Goal: Task Accomplishment & Management: Manage account settings

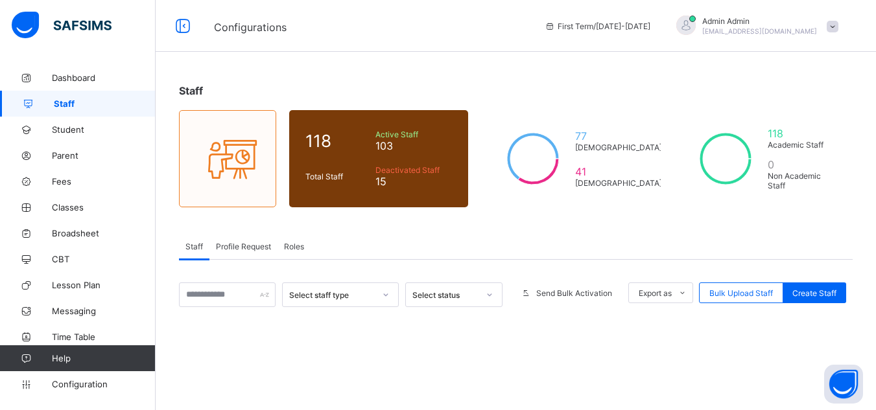
click at [297, 248] on span "Roles" at bounding box center [294, 247] width 20 height 10
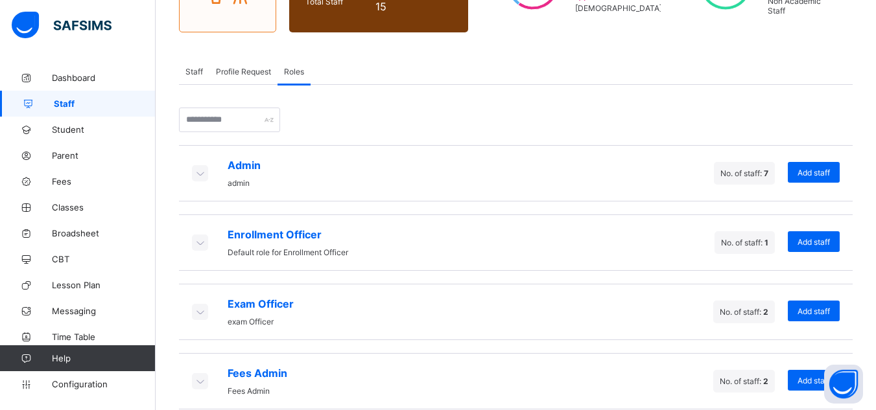
scroll to position [197, 0]
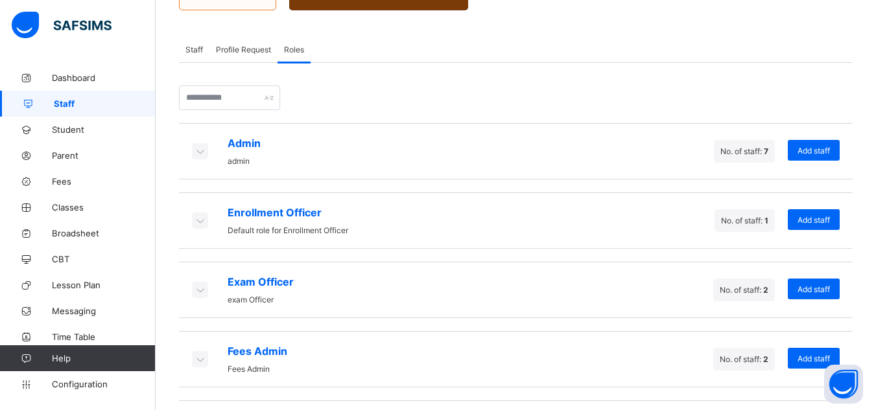
click at [204, 152] on icon at bounding box center [200, 151] width 14 height 13
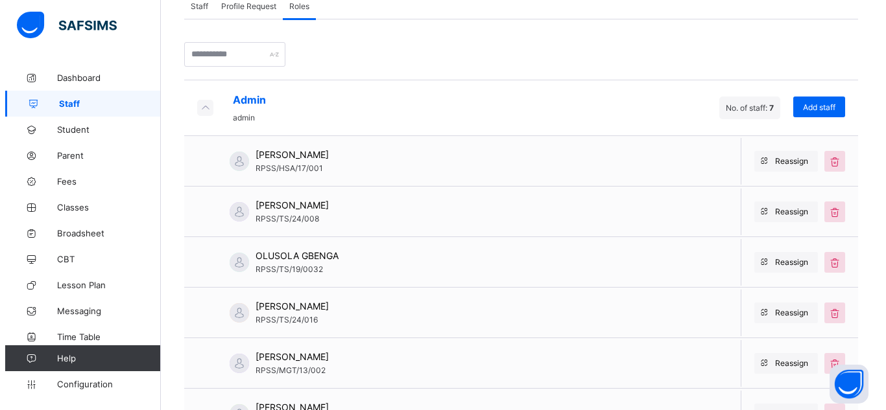
scroll to position [244, 0]
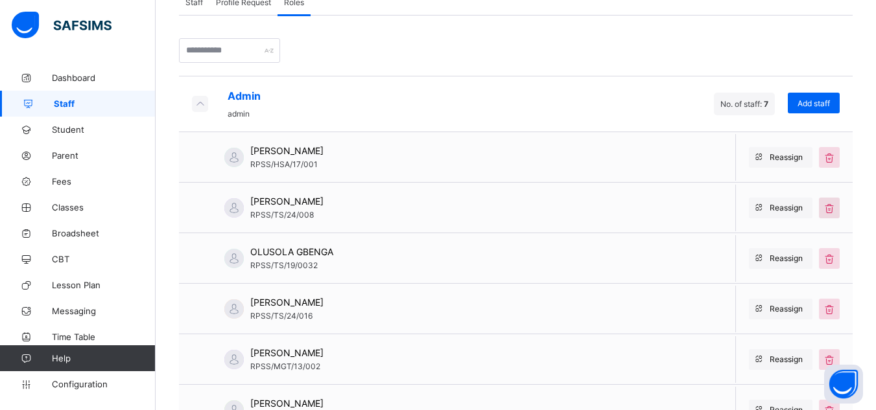
click at [836, 208] on icon at bounding box center [829, 208] width 14 height 13
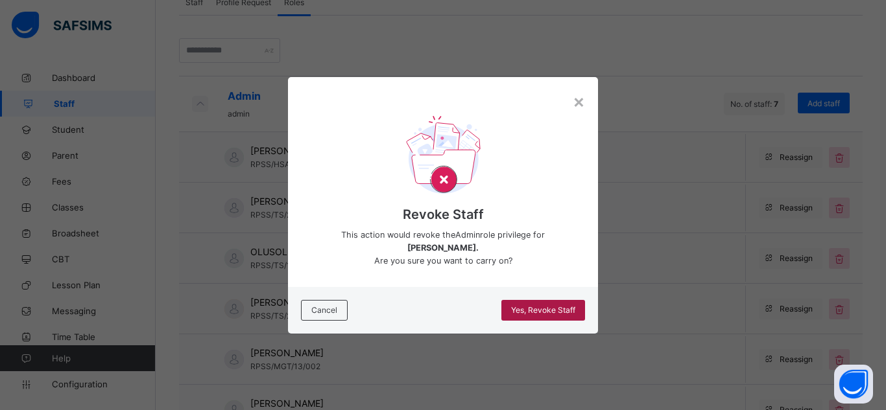
click at [556, 314] on span "Yes, Revoke Staff" at bounding box center [543, 310] width 64 height 10
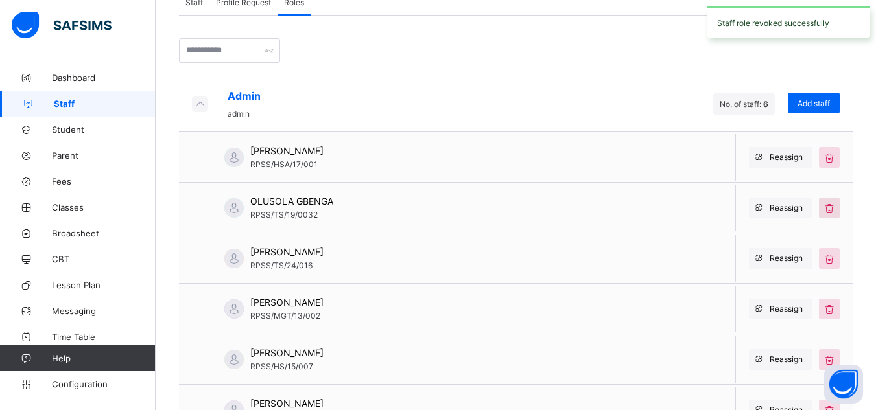
click at [836, 209] on icon at bounding box center [829, 208] width 14 height 13
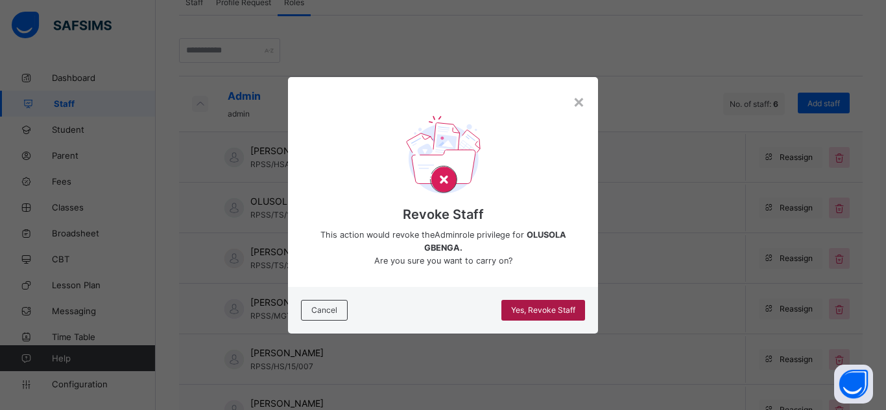
click at [552, 309] on span "Yes, Revoke Staff" at bounding box center [543, 310] width 64 height 10
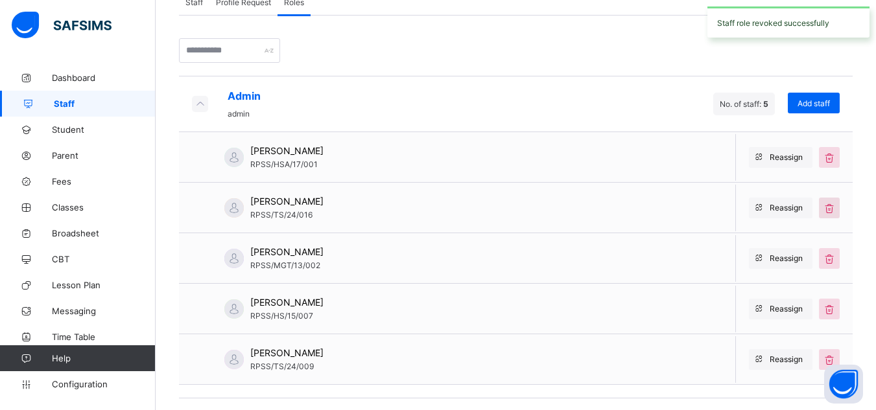
click at [836, 204] on icon at bounding box center [829, 208] width 14 height 13
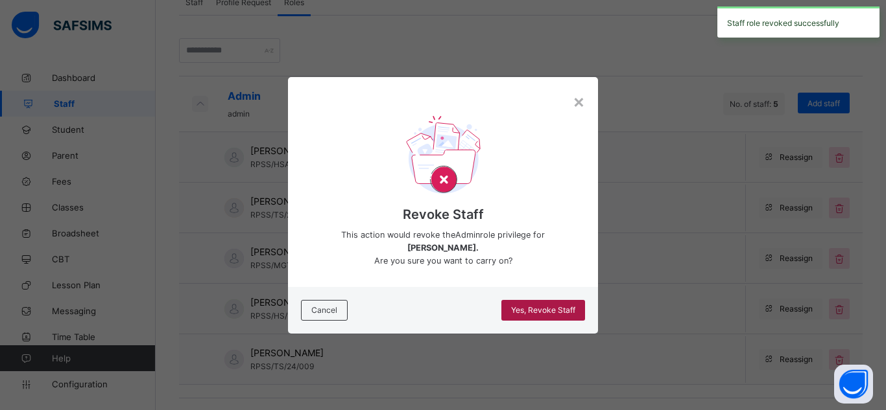
click at [541, 305] on span "Yes, Revoke Staff" at bounding box center [543, 310] width 64 height 10
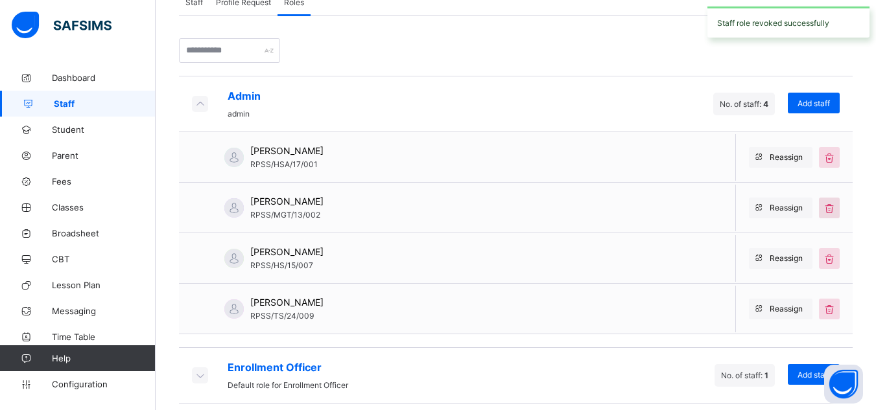
click at [836, 209] on icon at bounding box center [829, 208] width 14 height 13
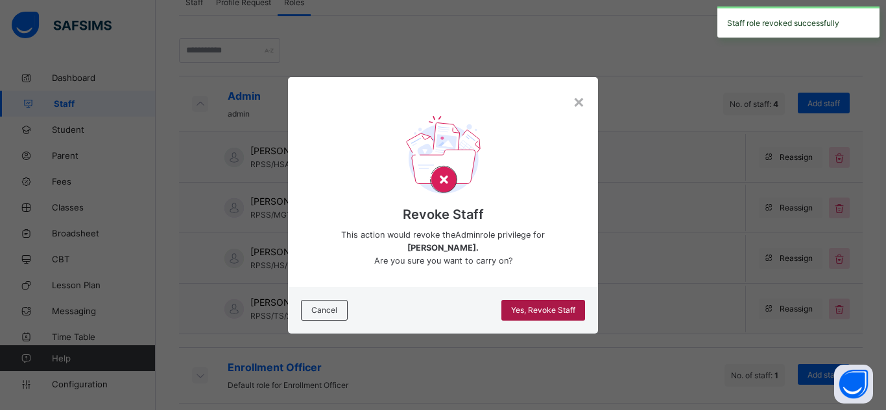
click at [560, 308] on span "Yes, Revoke Staff" at bounding box center [543, 310] width 64 height 10
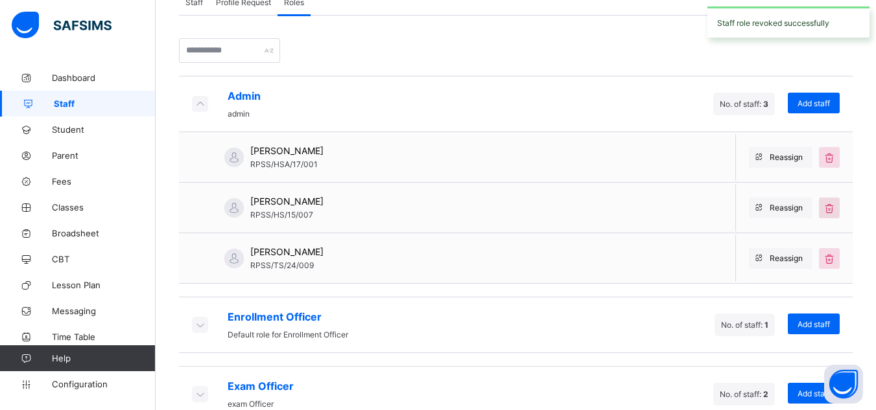
click at [836, 206] on icon at bounding box center [829, 208] width 14 height 13
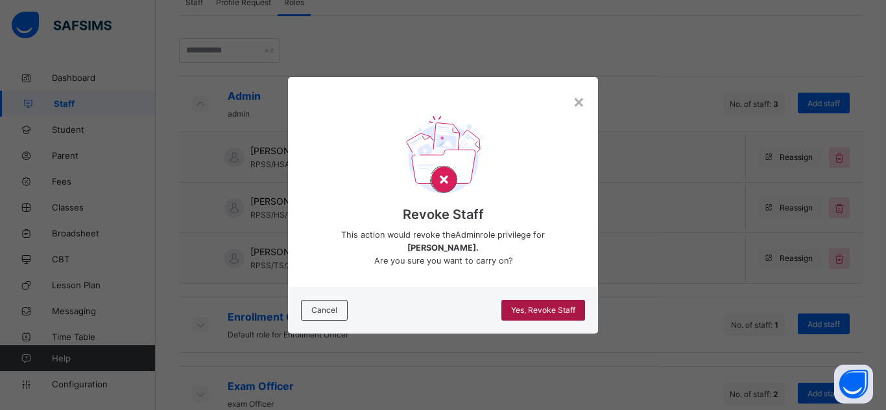
click at [550, 311] on span "Yes, Revoke Staff" at bounding box center [543, 310] width 64 height 10
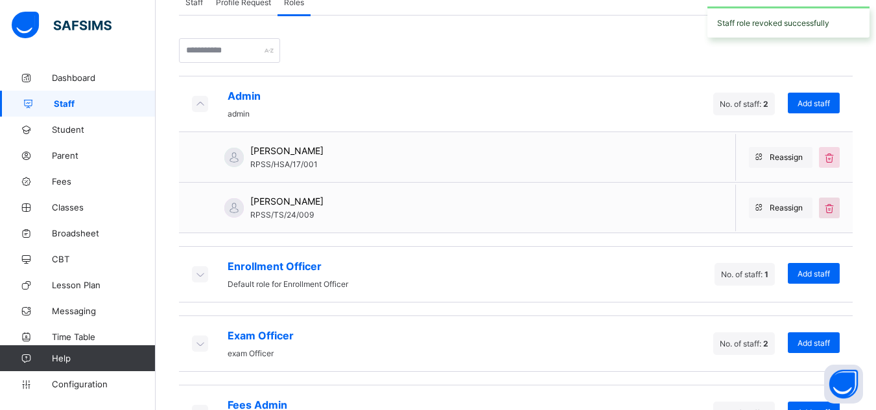
click at [836, 208] on icon at bounding box center [829, 208] width 14 height 13
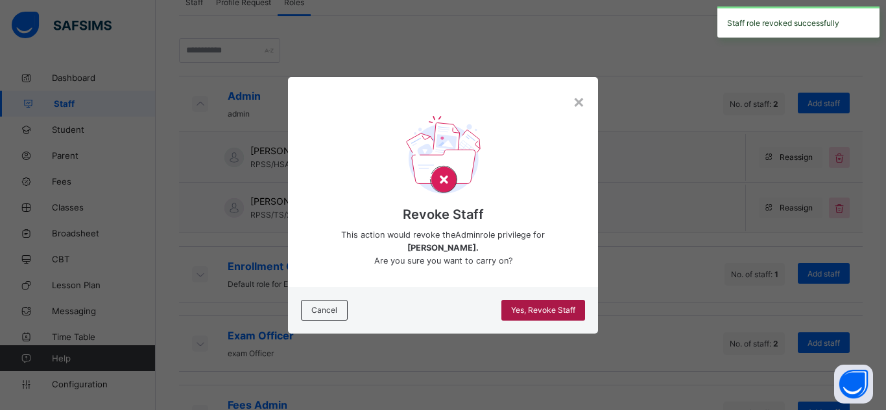
click at [514, 307] on span "Yes, Revoke Staff" at bounding box center [543, 310] width 64 height 10
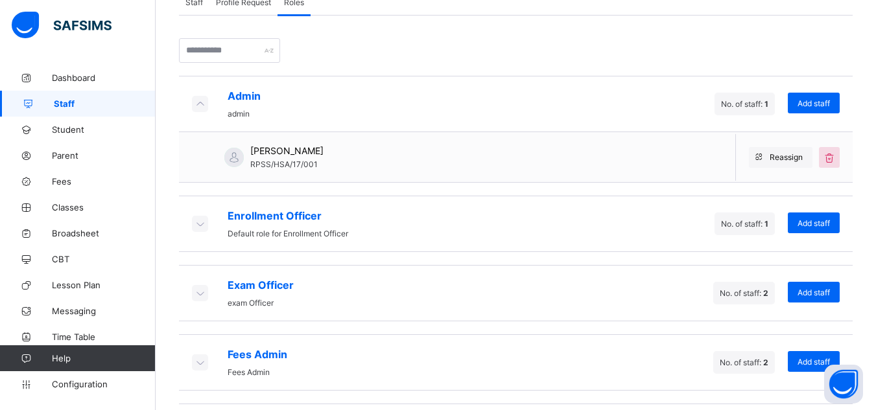
click at [201, 222] on icon at bounding box center [200, 223] width 14 height 13
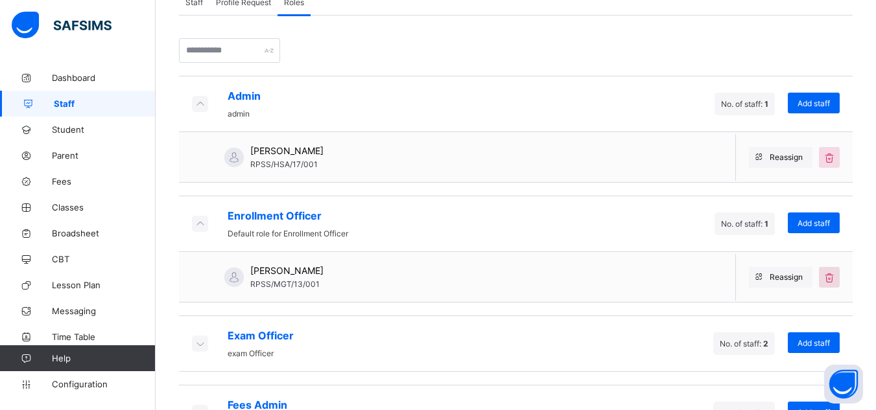
click at [836, 282] on icon at bounding box center [829, 277] width 14 height 13
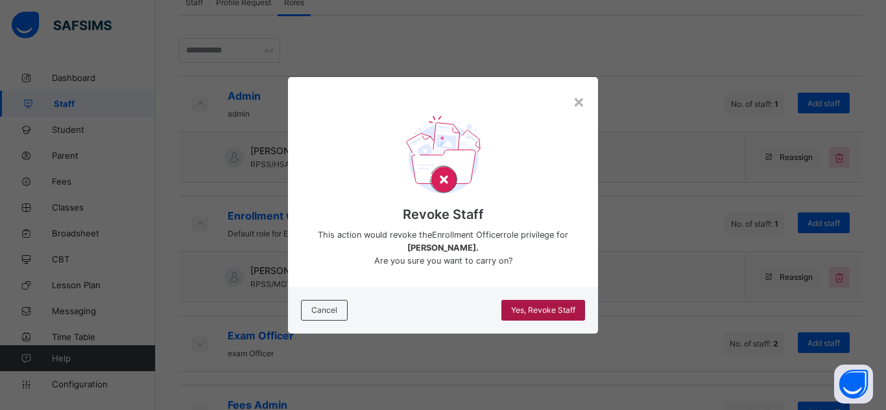
click at [545, 315] on div "Yes, Revoke Staff" at bounding box center [543, 310] width 84 height 21
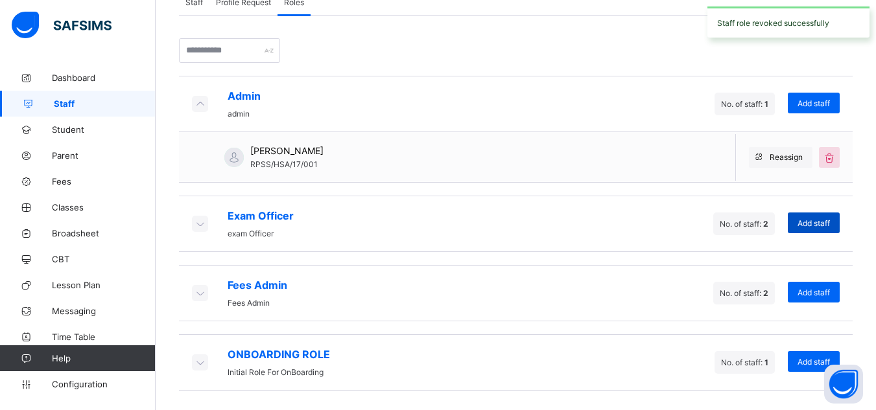
click at [827, 226] on span "Add staff" at bounding box center [814, 224] width 32 height 10
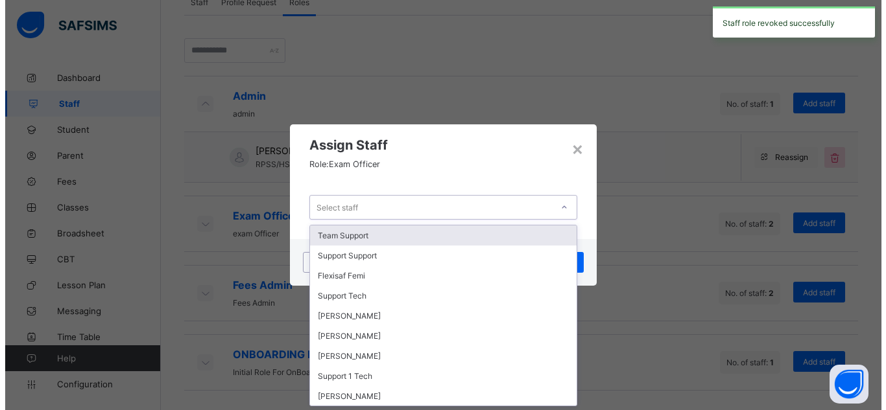
scroll to position [0, 0]
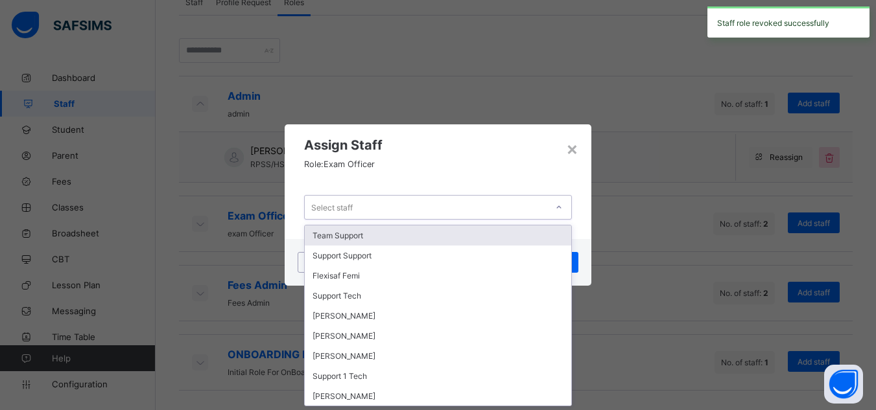
click at [381, 206] on div "Select staff" at bounding box center [426, 207] width 242 height 18
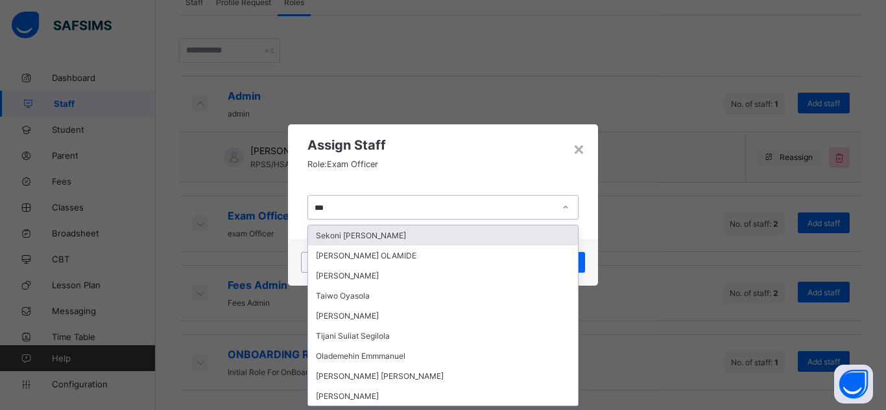
type input "****"
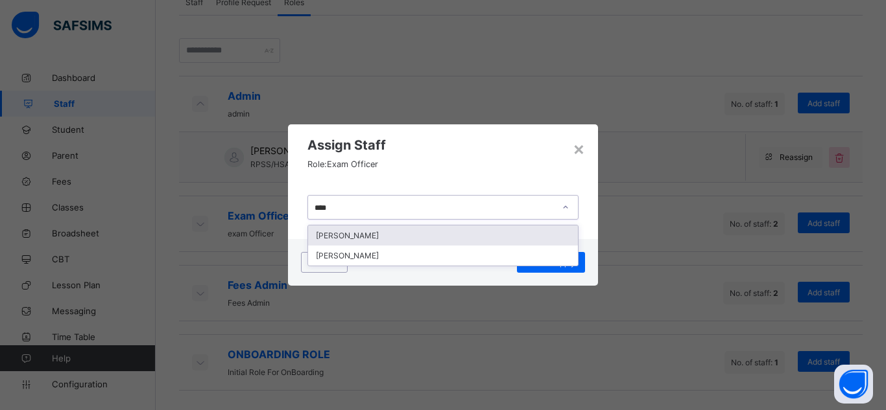
click at [366, 232] on div "OLAIYA CHRISTY" at bounding box center [443, 236] width 270 height 20
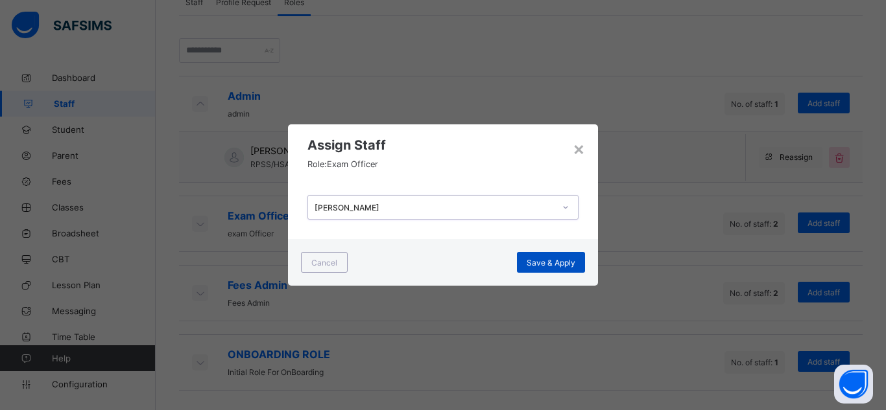
click at [557, 268] on div "Save & Apply" at bounding box center [551, 262] width 68 height 21
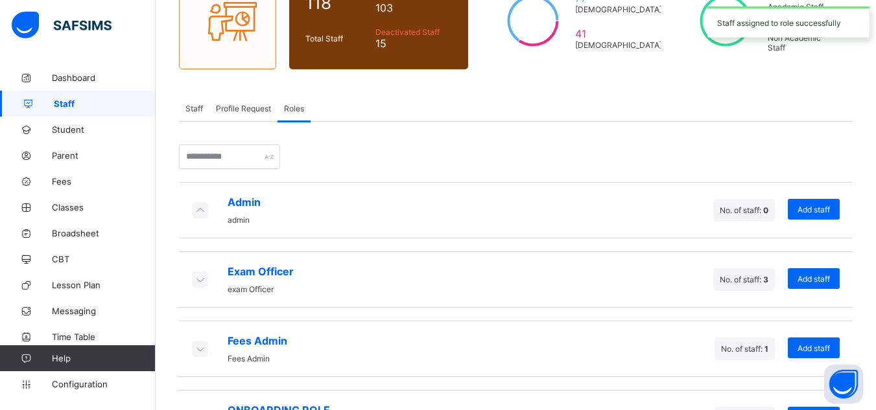
scroll to position [194, 0]
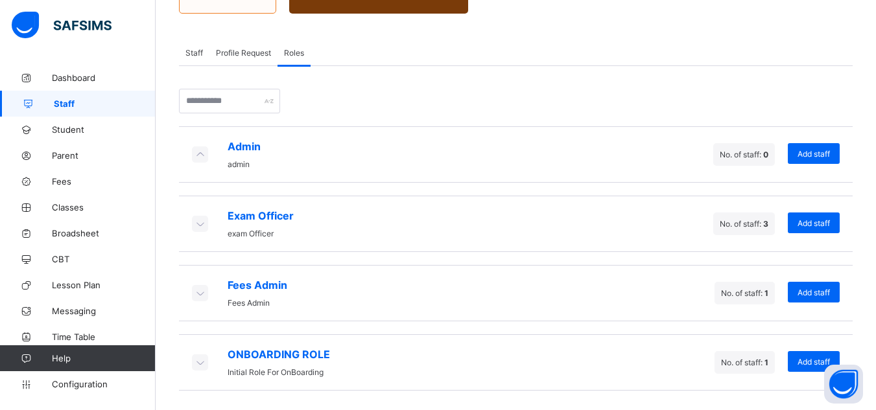
click at [199, 295] on icon at bounding box center [200, 293] width 14 height 13
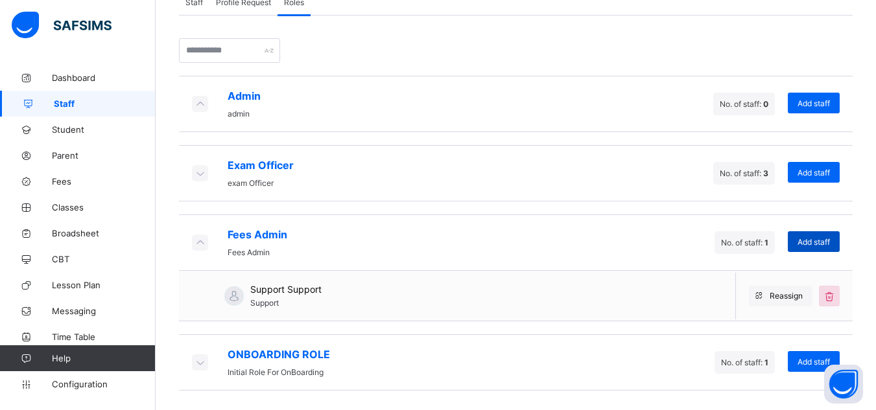
click at [830, 243] on span "Add staff" at bounding box center [814, 242] width 32 height 10
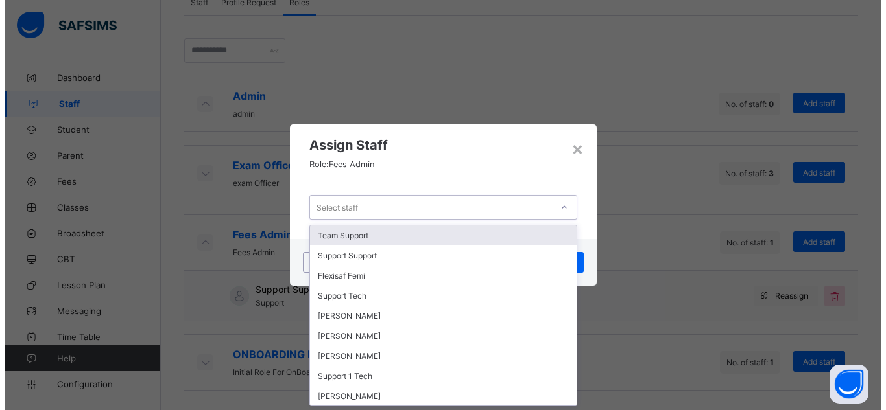
scroll to position [0, 0]
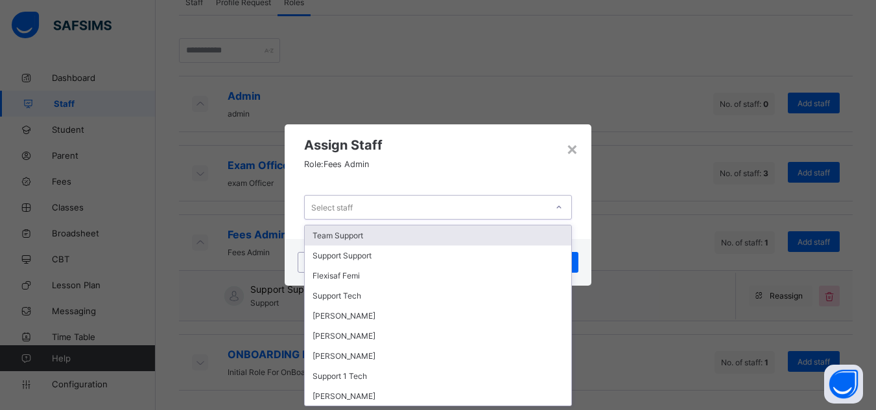
click at [418, 207] on div "Select staff" at bounding box center [426, 207] width 242 height 18
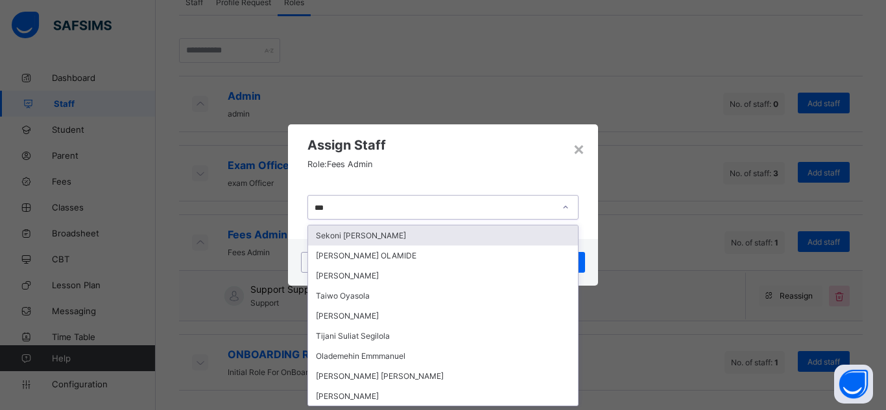
type input "****"
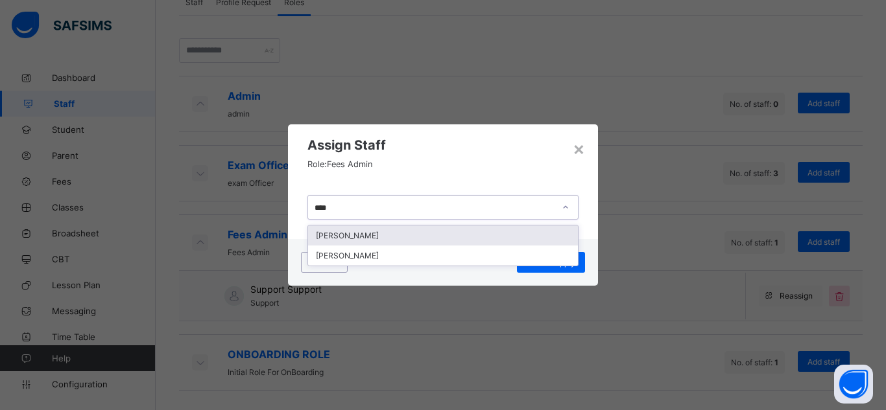
click at [359, 234] on div "OLAIYA CHRISTY" at bounding box center [443, 236] width 270 height 20
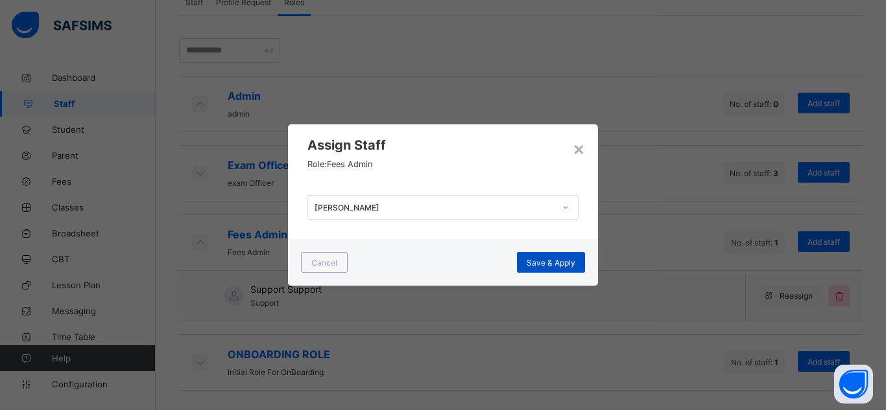
click at [543, 264] on span "Save & Apply" at bounding box center [551, 263] width 49 height 10
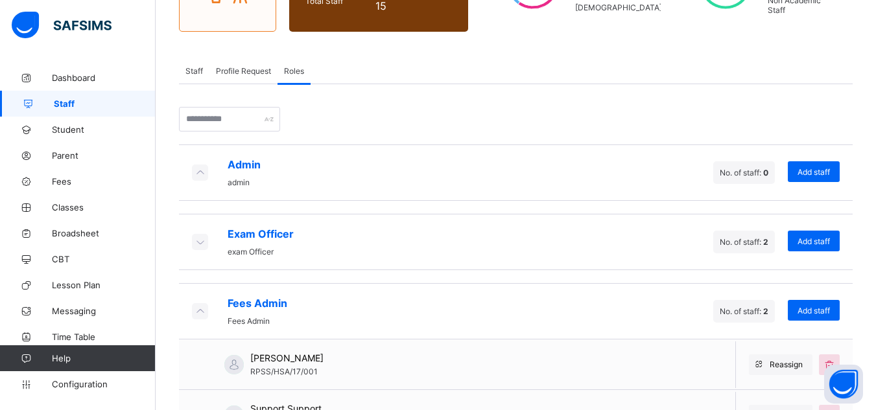
scroll to position [163, 0]
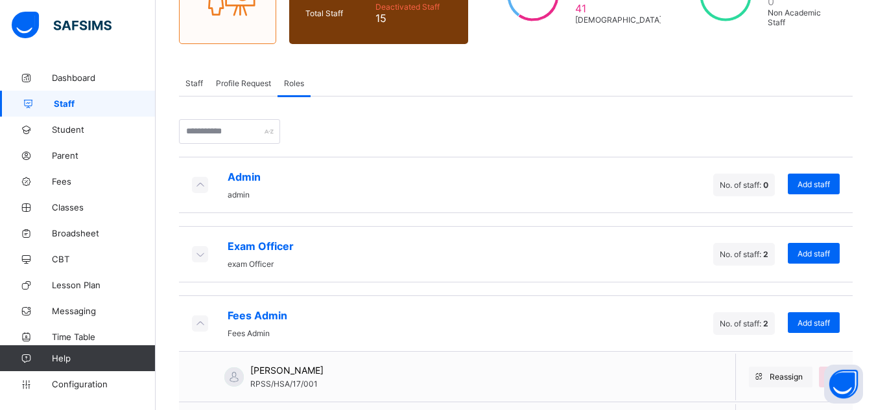
click at [202, 186] on icon at bounding box center [200, 184] width 14 height 13
click at [201, 187] on icon at bounding box center [200, 184] width 14 height 13
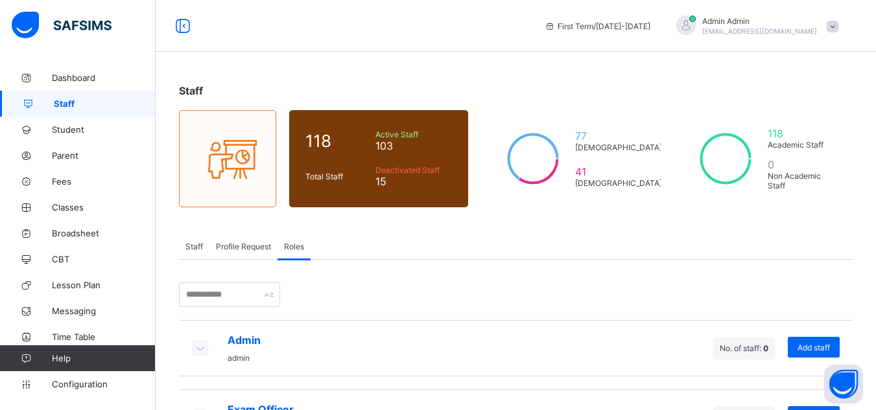
scroll to position [194, 0]
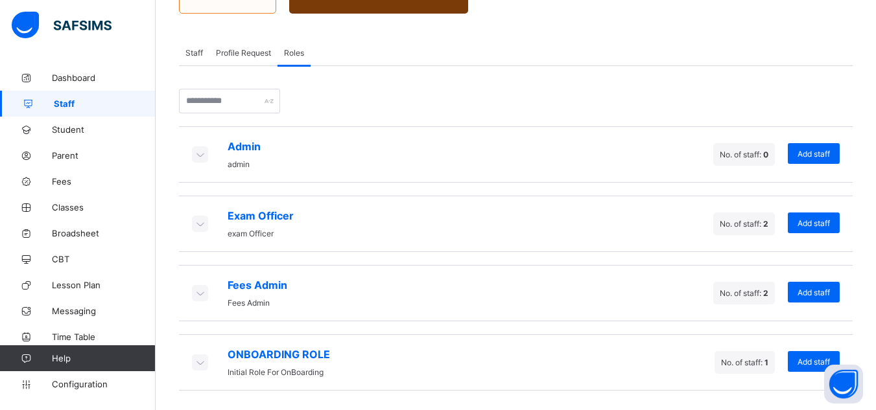
click at [199, 223] on icon at bounding box center [200, 223] width 14 height 13
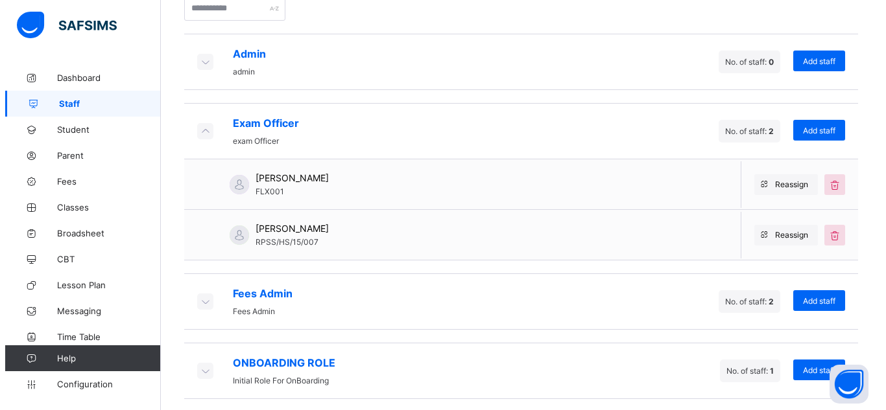
scroll to position [287, 0]
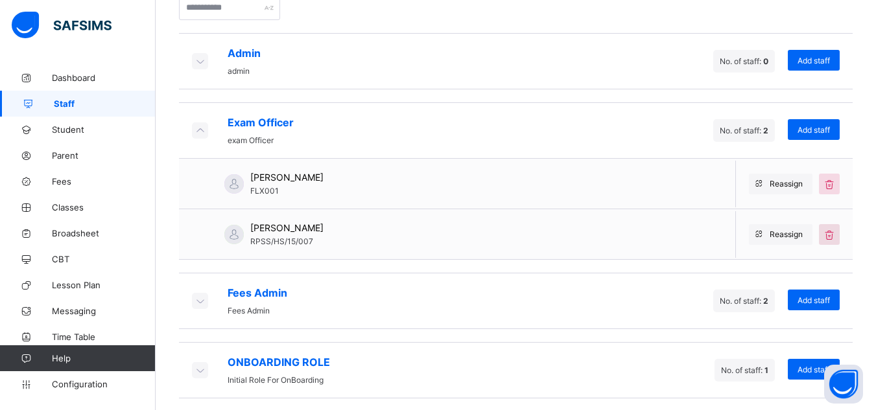
click at [835, 236] on icon at bounding box center [829, 234] width 14 height 13
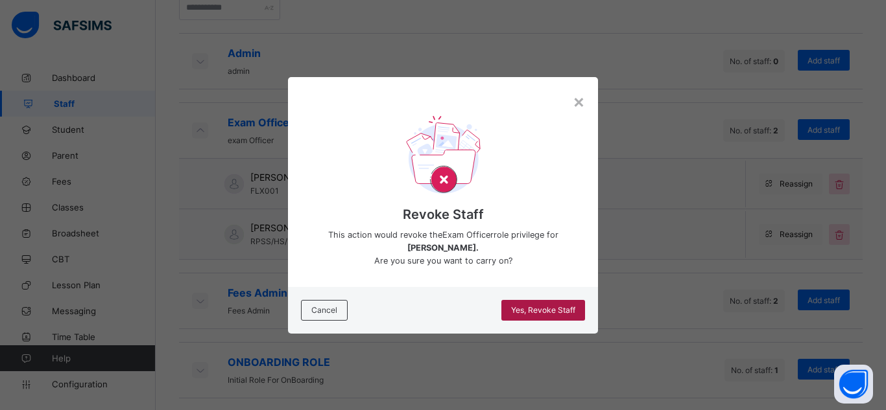
click at [545, 309] on span "Yes, Revoke Staff" at bounding box center [543, 310] width 64 height 10
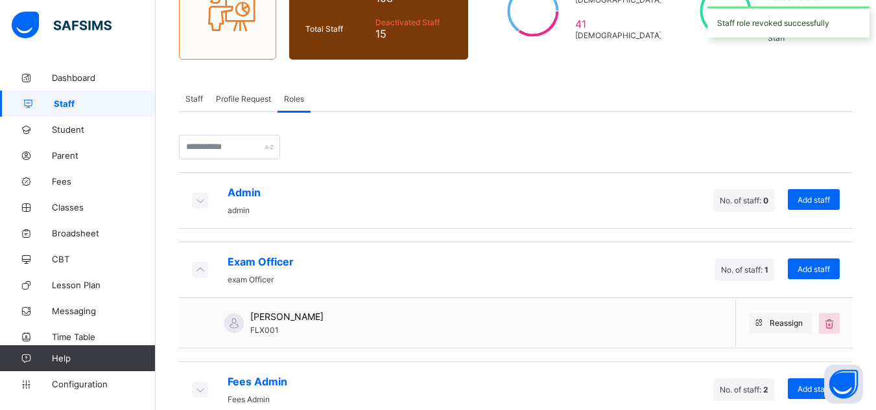
scroll to position [147, 0]
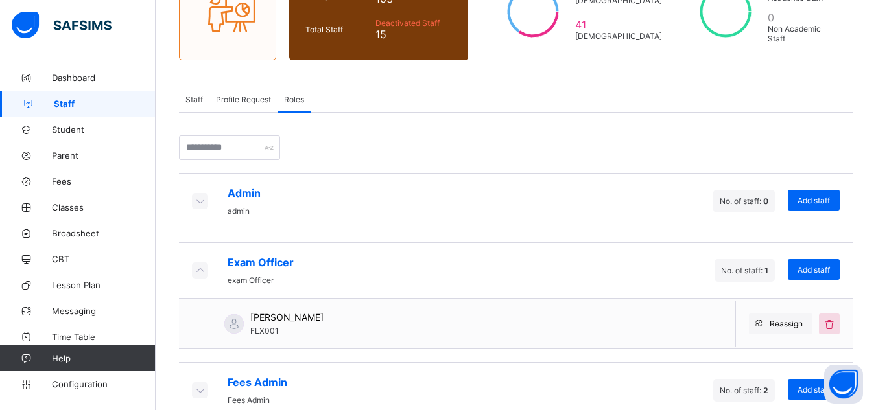
click at [201, 200] on icon at bounding box center [200, 201] width 14 height 13
click at [192, 97] on span "Staff" at bounding box center [194, 100] width 18 height 10
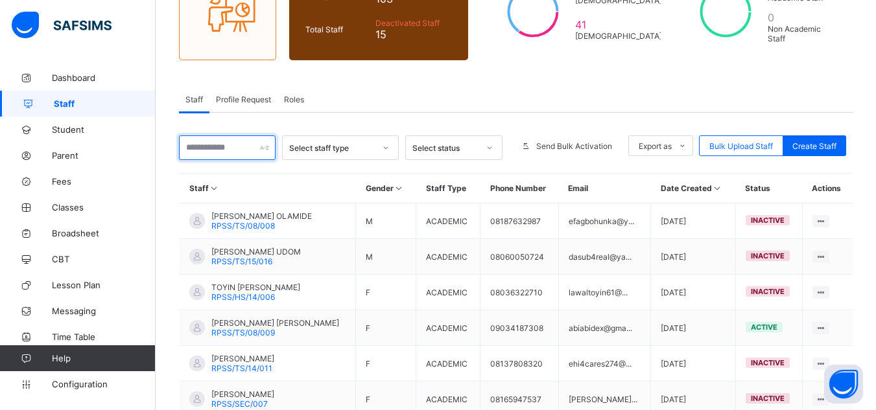
click at [231, 147] on input "text" at bounding box center [227, 148] width 97 height 25
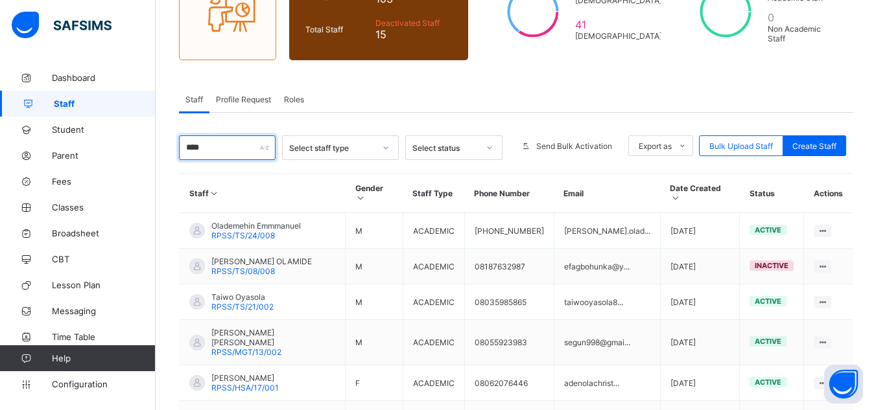
scroll to position [125, 0]
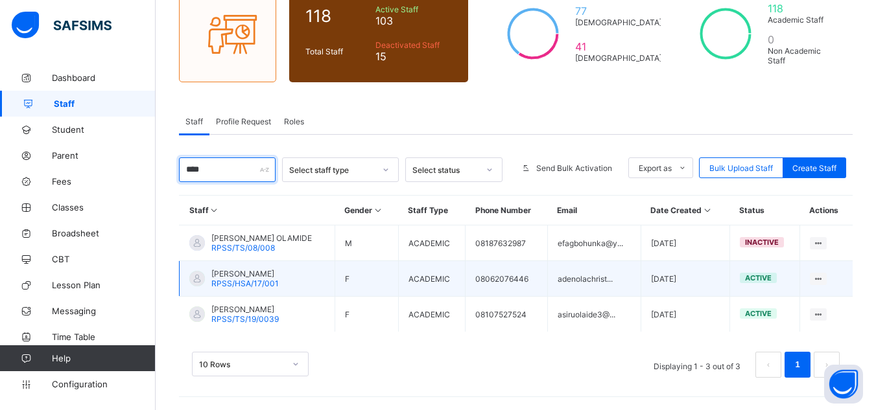
type input "****"
click at [247, 272] on span "OLAIYA CHRISTY" at bounding box center [244, 274] width 67 height 10
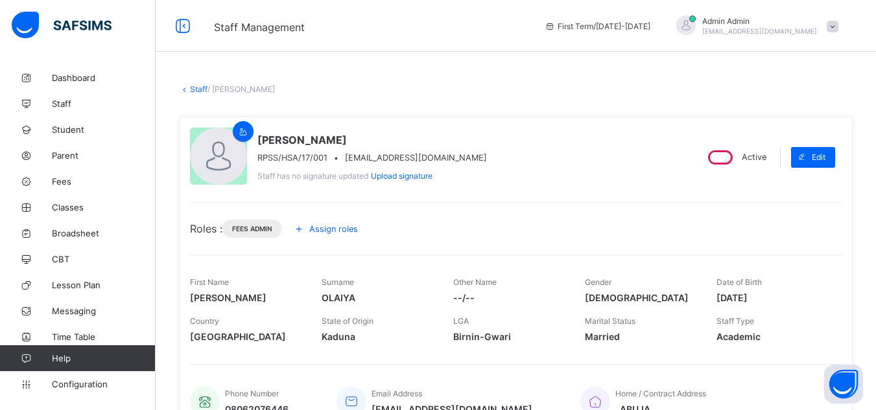
click at [340, 228] on span "Assign roles" at bounding box center [333, 229] width 49 height 10
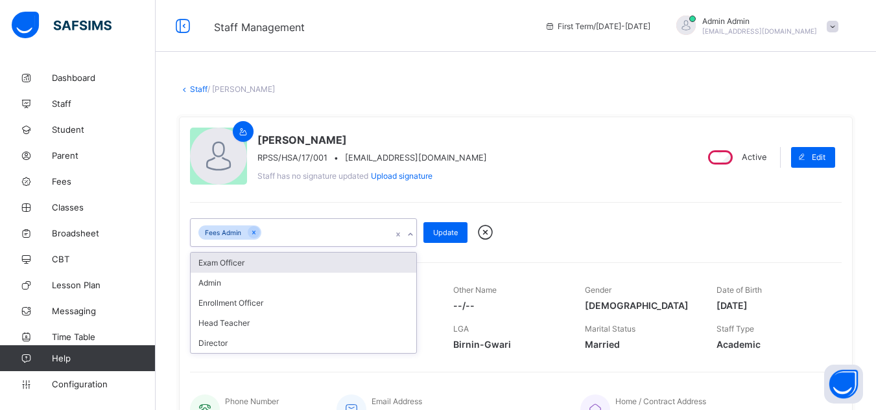
click at [413, 235] on icon at bounding box center [411, 234] width 8 height 13
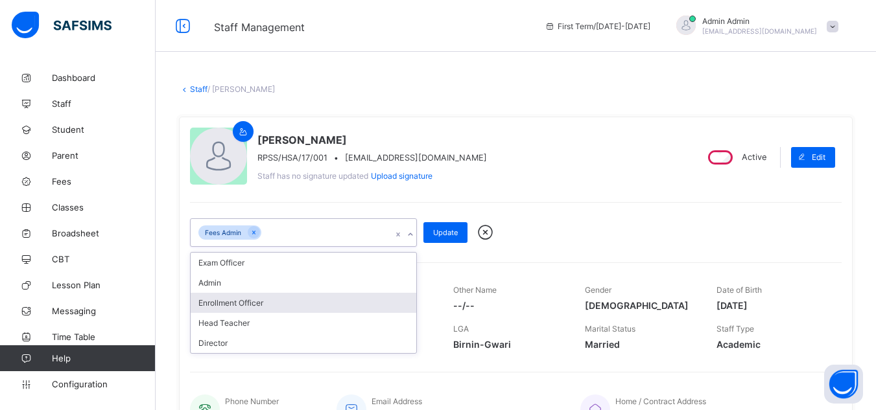
click at [257, 303] on div "Enrollment Officer" at bounding box center [304, 303] width 226 height 20
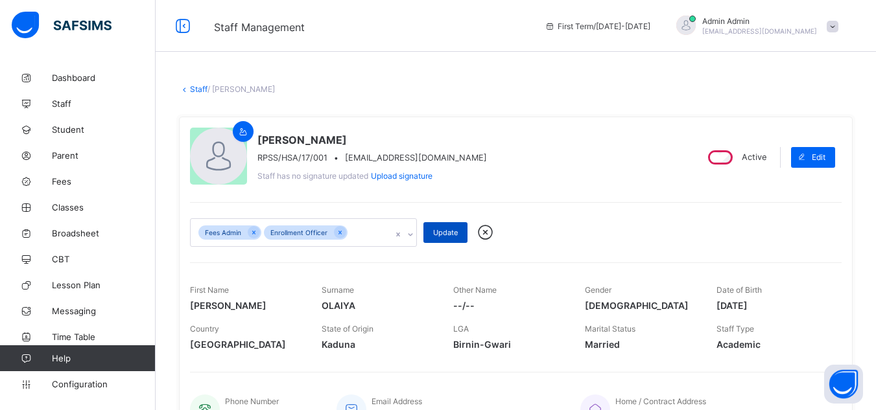
click at [444, 233] on span "Update" at bounding box center [445, 232] width 25 height 9
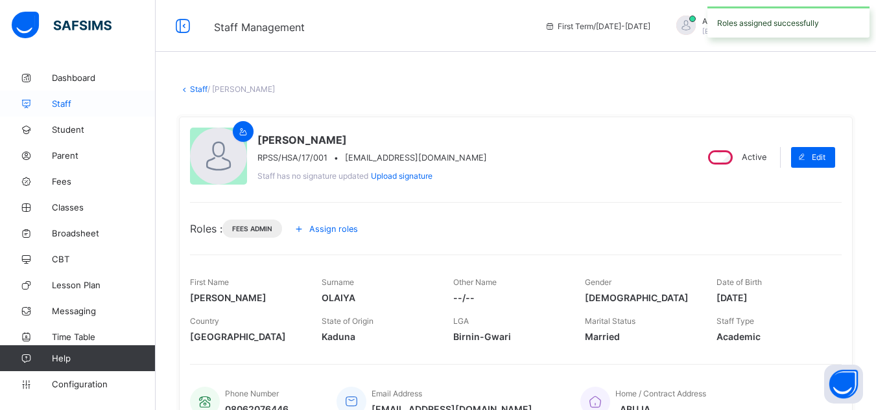
click at [68, 103] on span "Staff" at bounding box center [104, 104] width 104 height 10
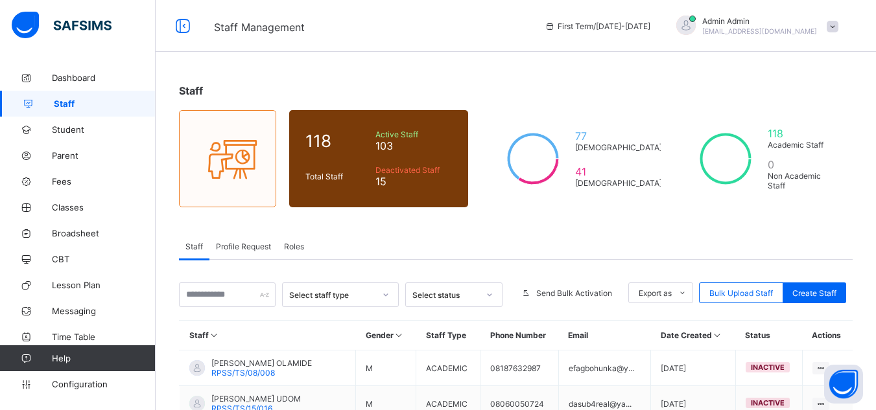
click at [296, 242] on span "Roles" at bounding box center [294, 247] width 20 height 10
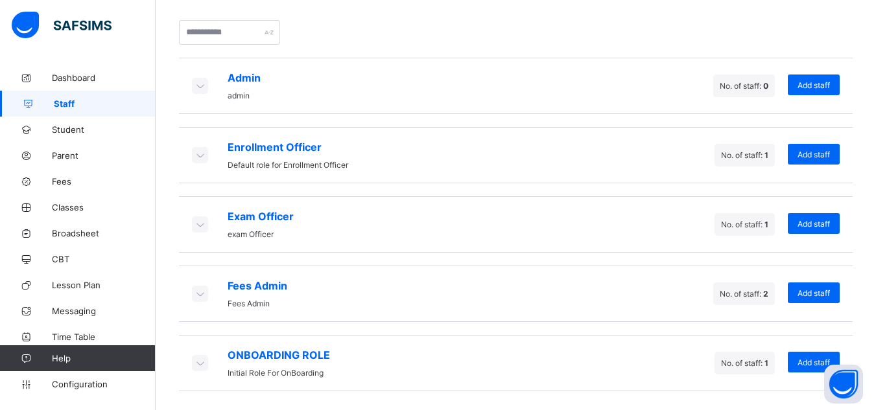
scroll to position [263, 0]
click at [820, 83] on span "Add staff" at bounding box center [814, 85] width 32 height 10
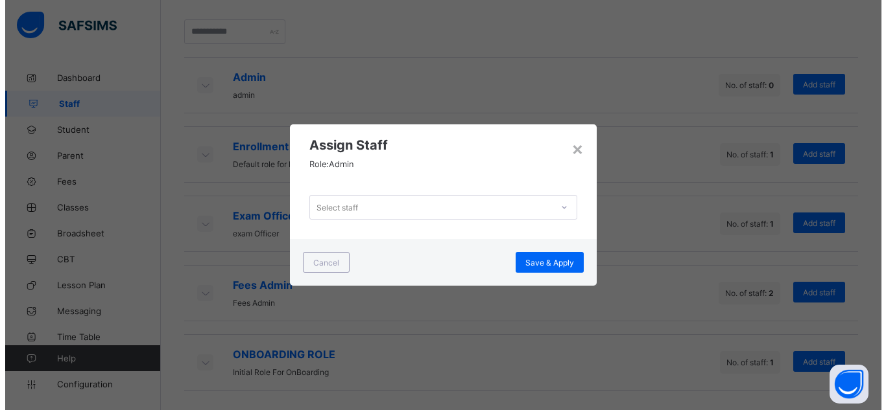
scroll to position [0, 0]
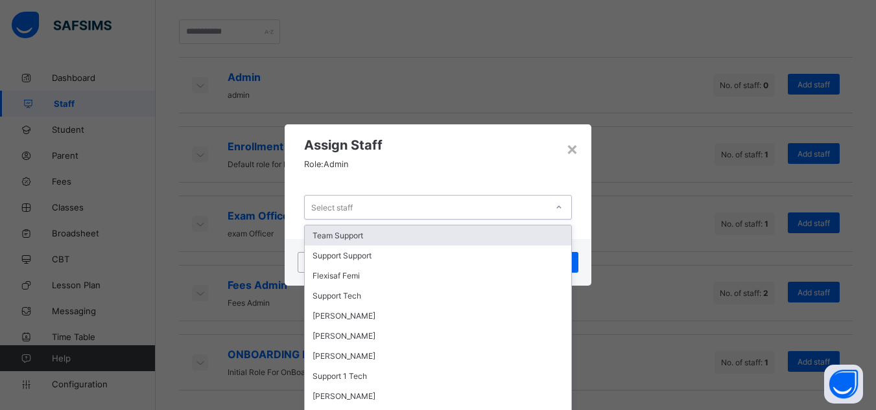
click at [436, 214] on div "Select staff" at bounding box center [426, 207] width 242 height 18
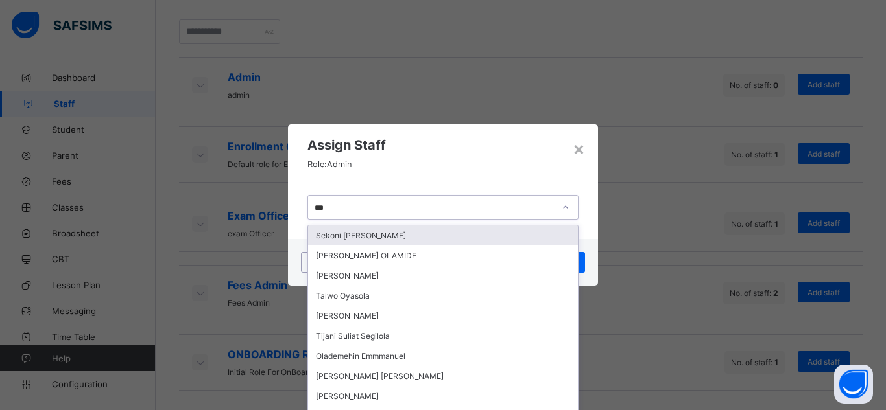
type input "****"
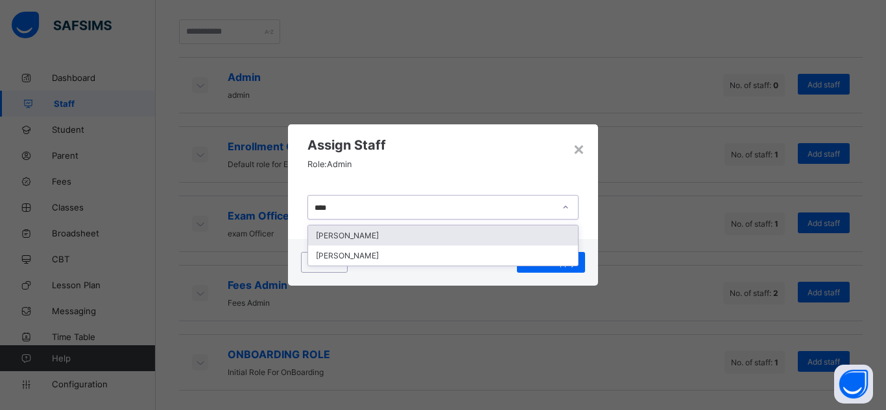
click at [361, 235] on div "OLAIYA CHRISTY" at bounding box center [443, 236] width 270 height 20
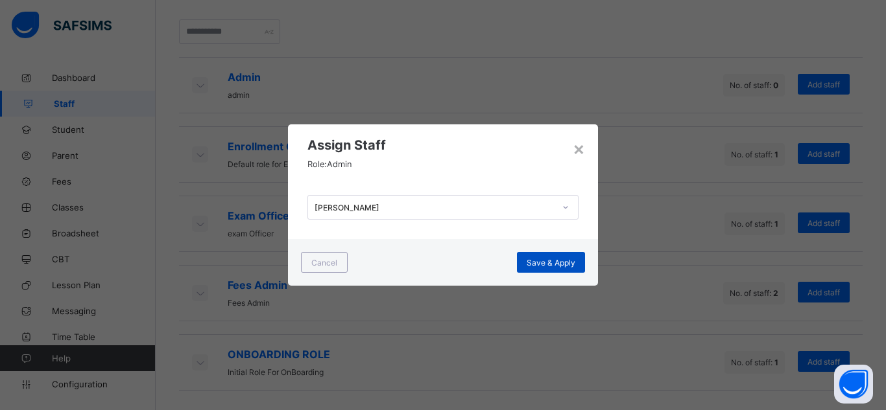
click at [544, 261] on span "Save & Apply" at bounding box center [551, 263] width 49 height 10
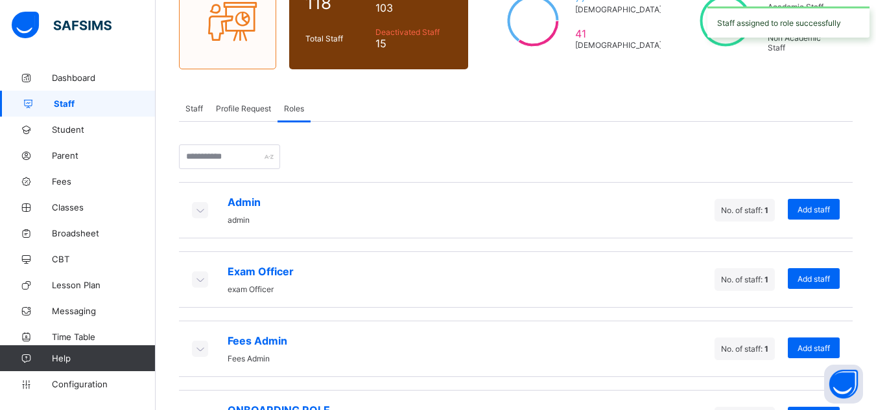
scroll to position [194, 0]
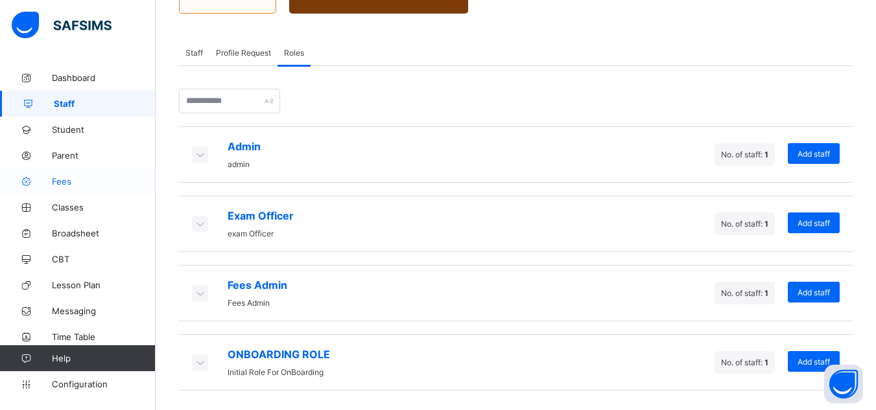
click at [60, 182] on span "Fees" at bounding box center [104, 181] width 104 height 10
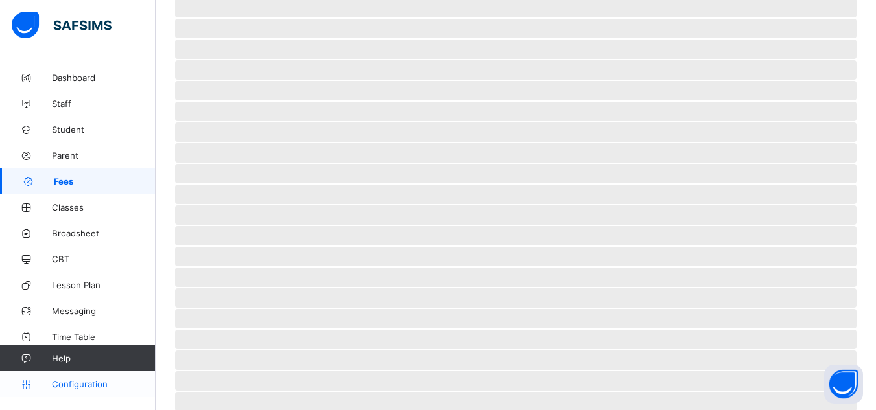
click at [81, 385] on span "Configuration" at bounding box center [103, 384] width 103 height 10
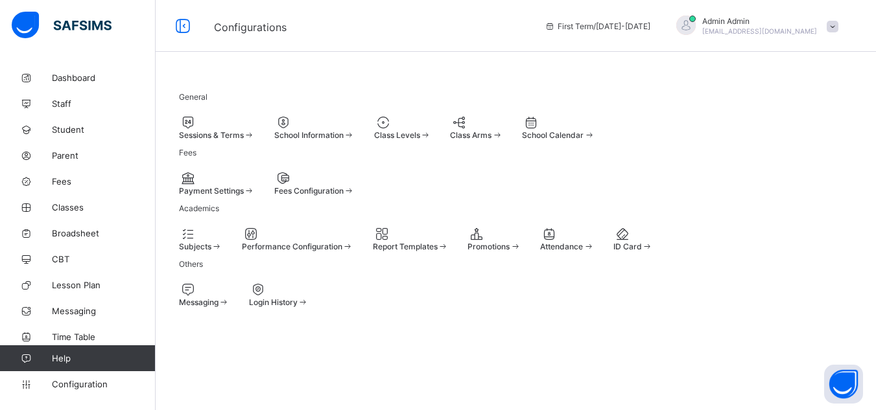
scroll to position [97, 0]
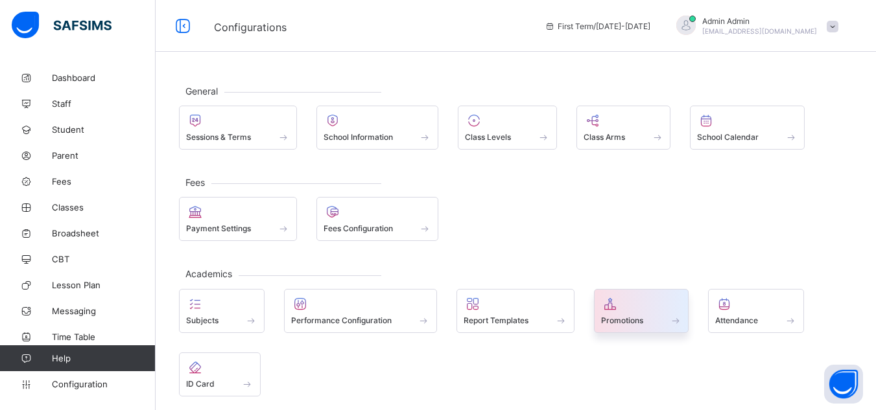
click at [640, 322] on span "Promotions" at bounding box center [622, 321] width 42 height 10
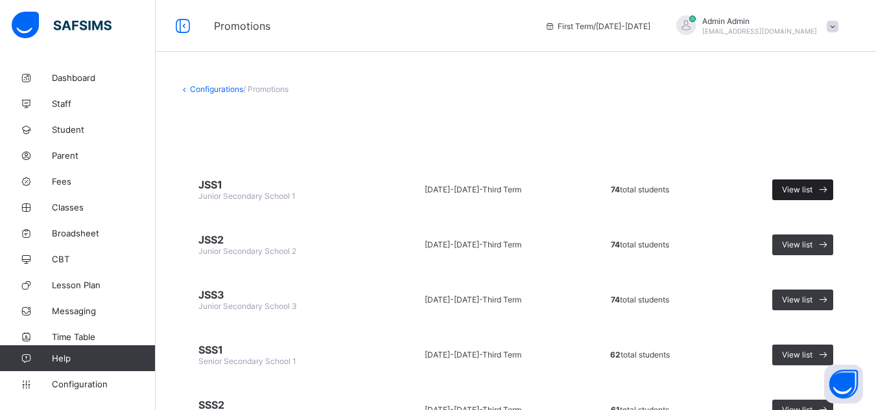
click at [812, 193] on span "View list" at bounding box center [797, 190] width 30 height 10
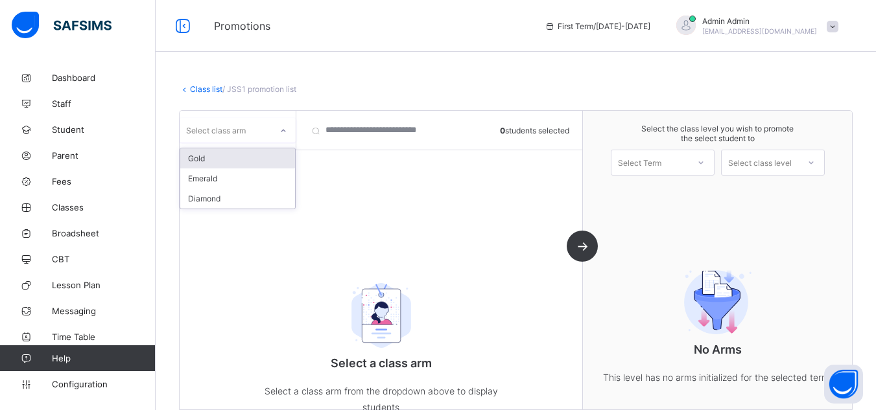
click at [254, 124] on div "Select class arm" at bounding box center [225, 130] width 91 height 18
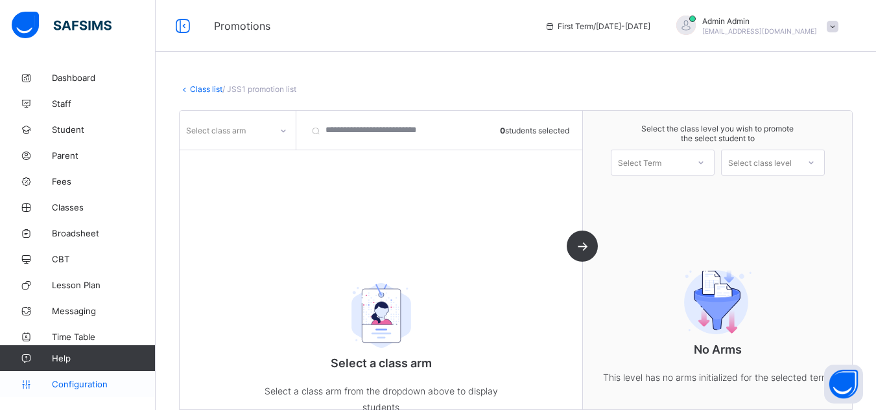
click at [92, 381] on span "Configuration" at bounding box center [103, 384] width 103 height 10
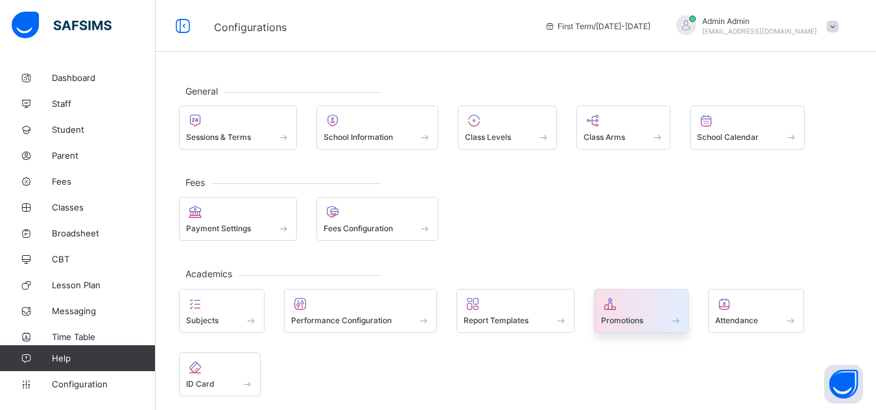
click at [622, 320] on span "Promotions" at bounding box center [622, 321] width 42 height 10
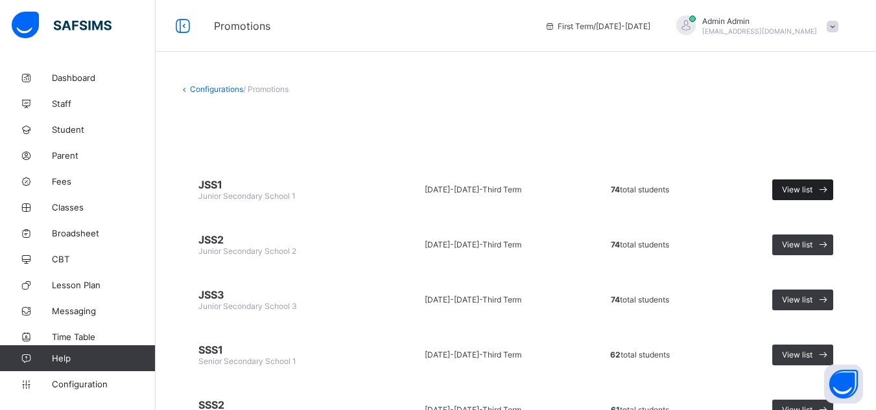
click at [812, 191] on span "View list" at bounding box center [797, 190] width 30 height 10
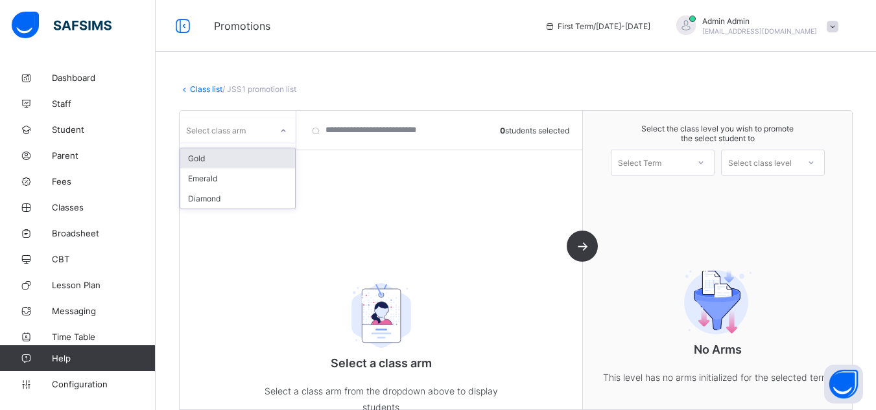
click at [244, 134] on div "Select class arm" at bounding box center [216, 130] width 60 height 25
click at [233, 160] on div "Gold" at bounding box center [237, 158] width 115 height 20
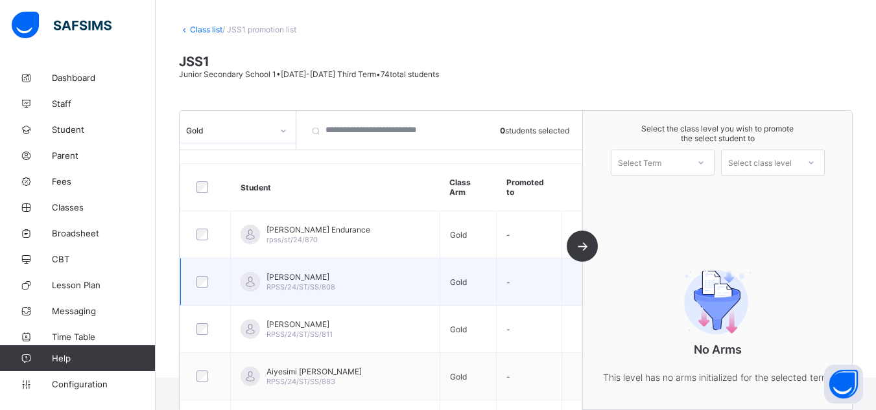
scroll to position [59, 0]
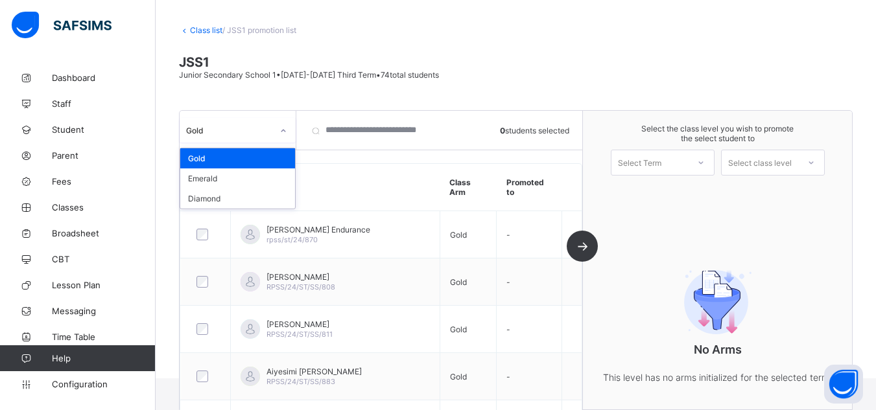
click at [246, 130] on div "Gold" at bounding box center [229, 130] width 86 height 10
click at [220, 182] on div "Emerald" at bounding box center [237, 179] width 115 height 20
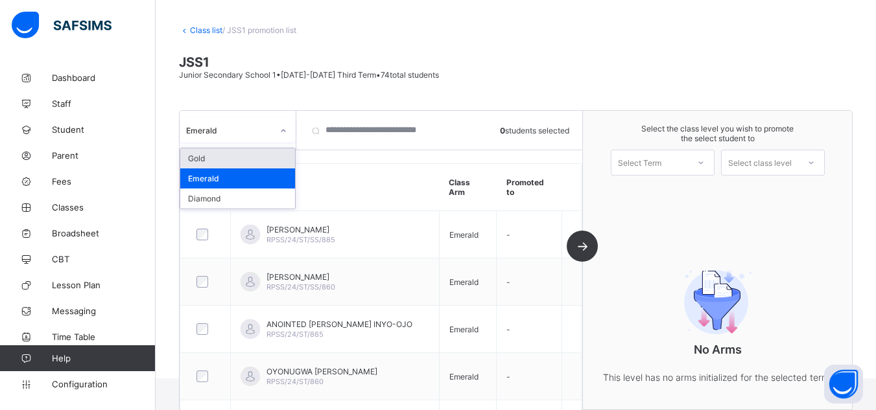
click at [224, 131] on div "Emerald" at bounding box center [229, 130] width 86 height 10
click at [208, 157] on div "Gold" at bounding box center [237, 158] width 115 height 20
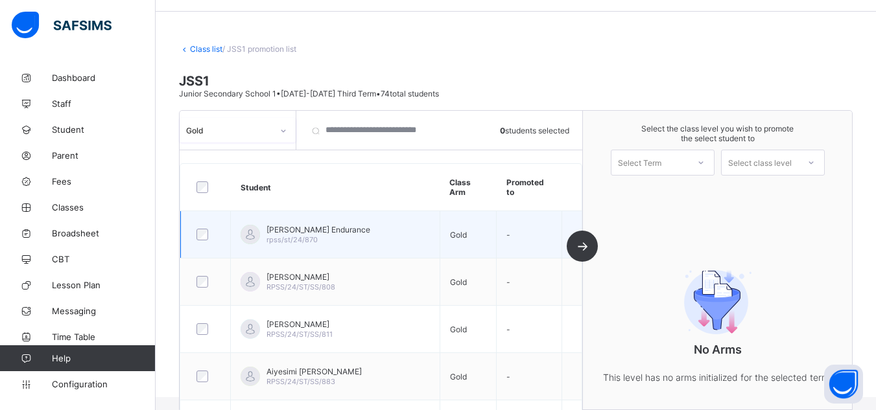
scroll to position [38, 0]
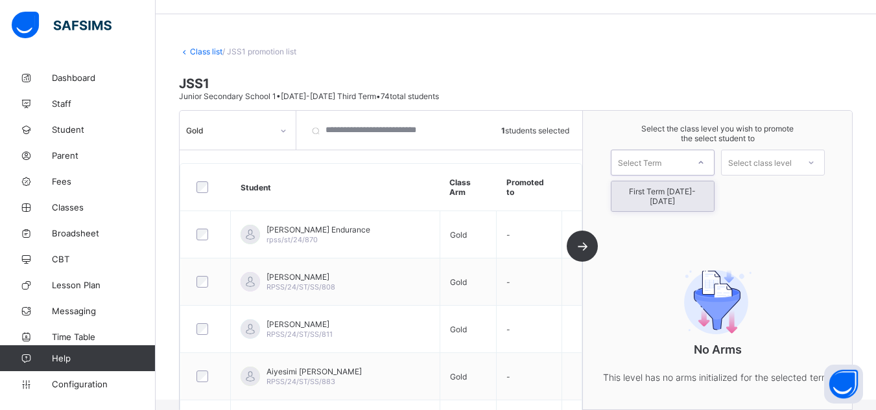
click at [688, 165] on div "Select Term" at bounding box center [649, 163] width 77 height 18
click at [688, 190] on div "First Term 2025-2026" at bounding box center [662, 197] width 102 height 30
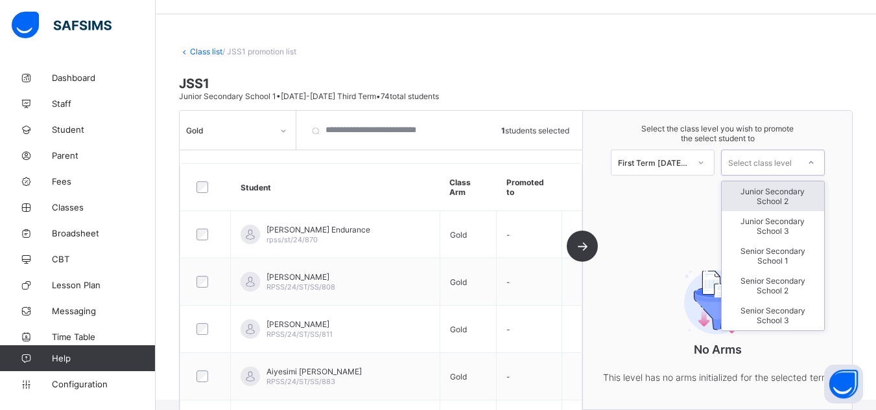
click at [777, 165] on div "Select class level" at bounding box center [760, 163] width 64 height 26
click at [787, 199] on div "Junior Secondary School 2" at bounding box center [773, 197] width 102 height 30
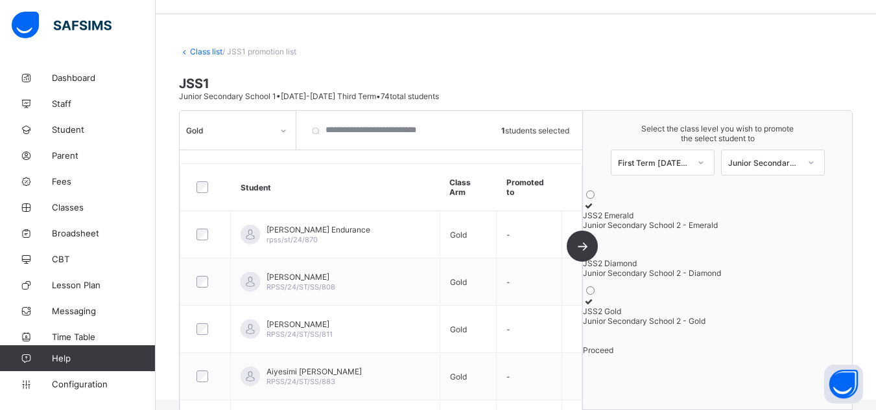
click at [594, 307] on icon at bounding box center [588, 302] width 11 height 10
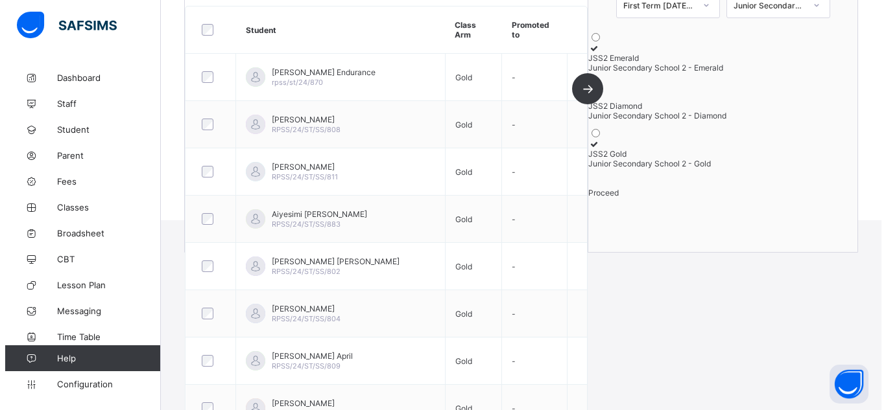
scroll to position [218, 0]
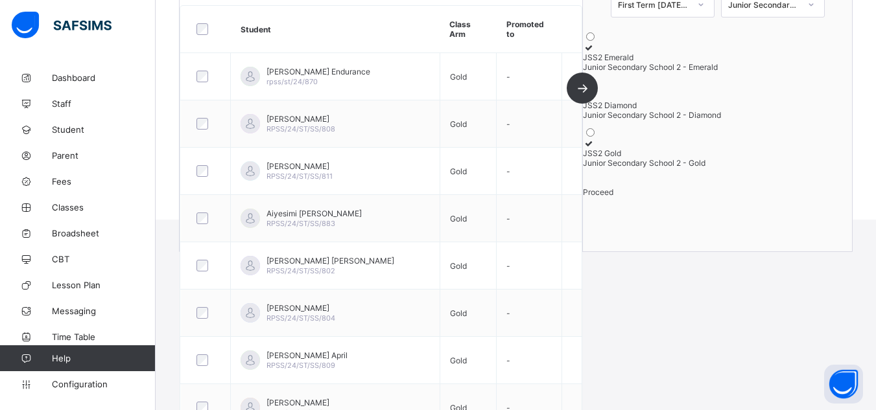
click at [613, 197] on span "Proceed" at bounding box center [598, 192] width 30 height 10
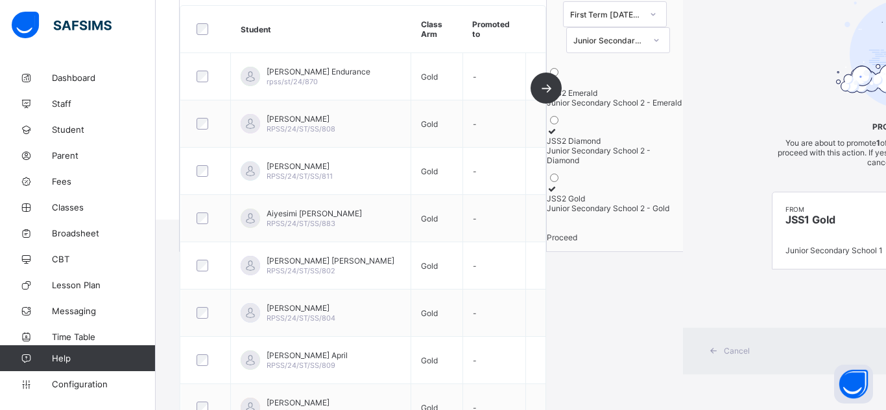
scroll to position [77, 0]
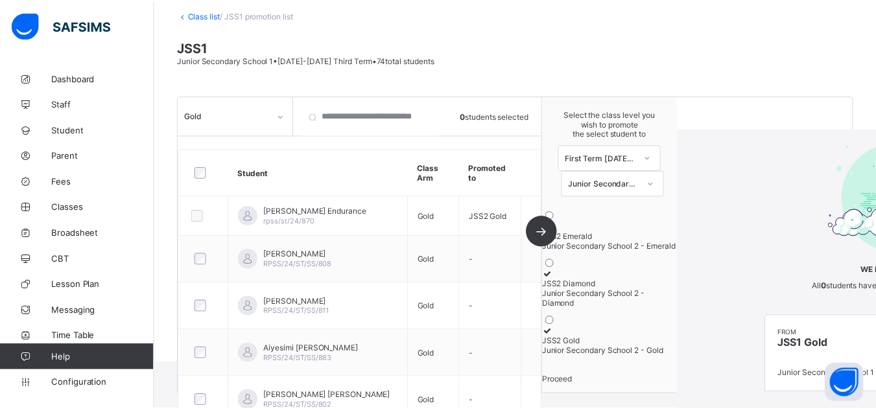
scroll to position [218, 0]
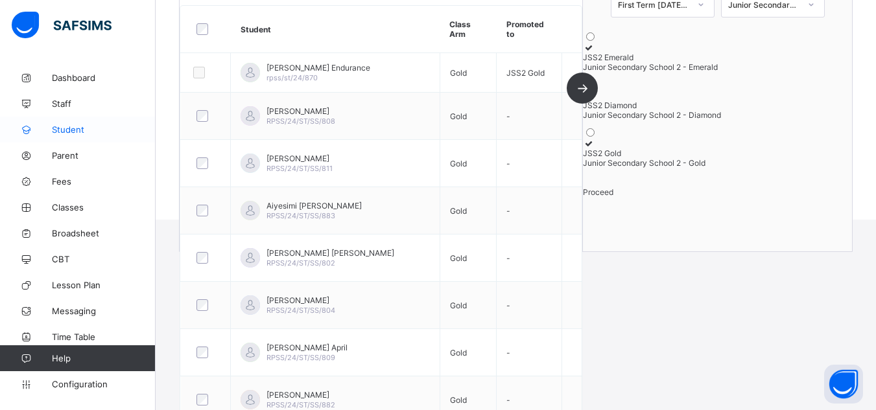
click at [71, 124] on span "Student" at bounding box center [104, 129] width 104 height 10
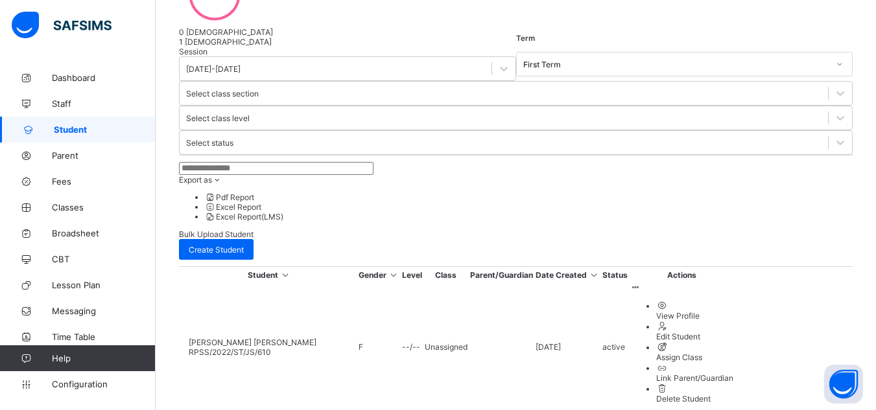
scroll to position [252, 0]
click at [76, 383] on span "Configuration" at bounding box center [103, 384] width 103 height 10
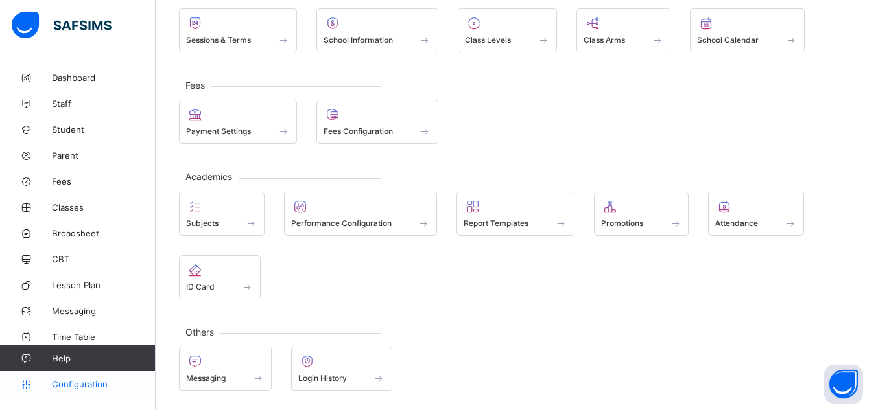
scroll to position [97, 0]
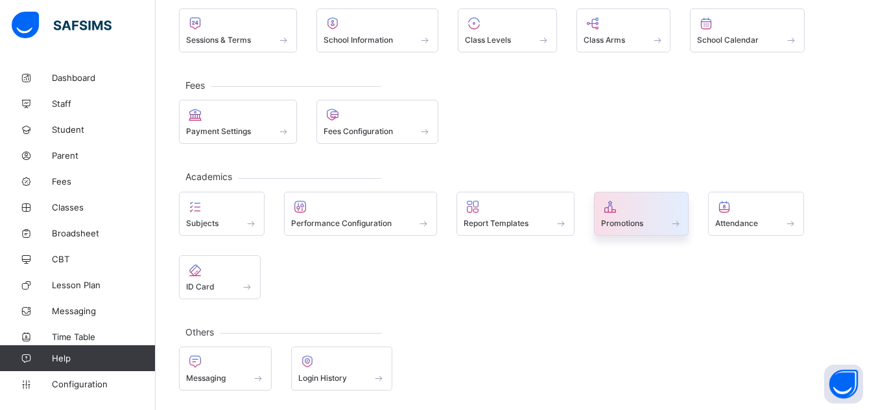
click at [639, 222] on span "Promotions" at bounding box center [622, 224] width 42 height 10
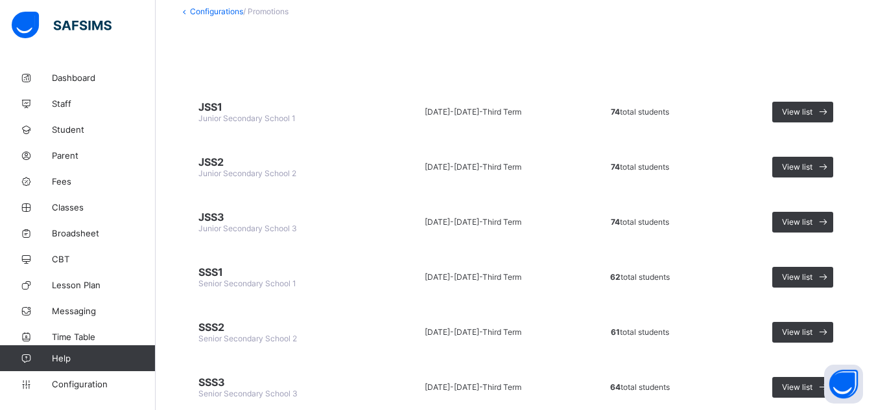
scroll to position [79, 0]
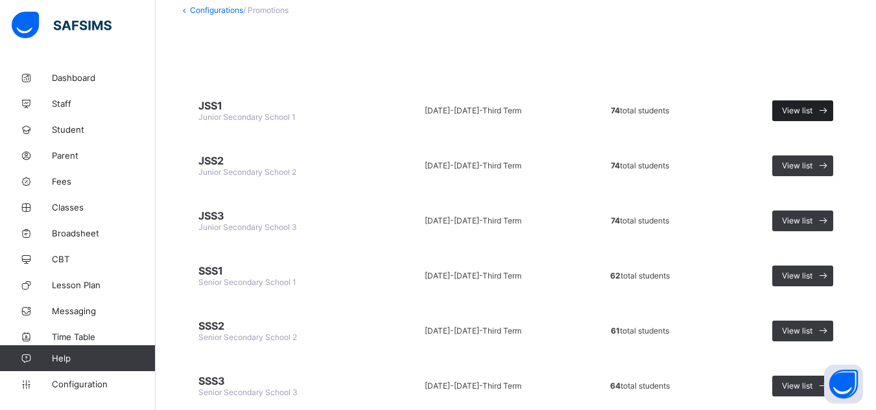
click at [812, 110] on span "View list" at bounding box center [797, 111] width 30 height 10
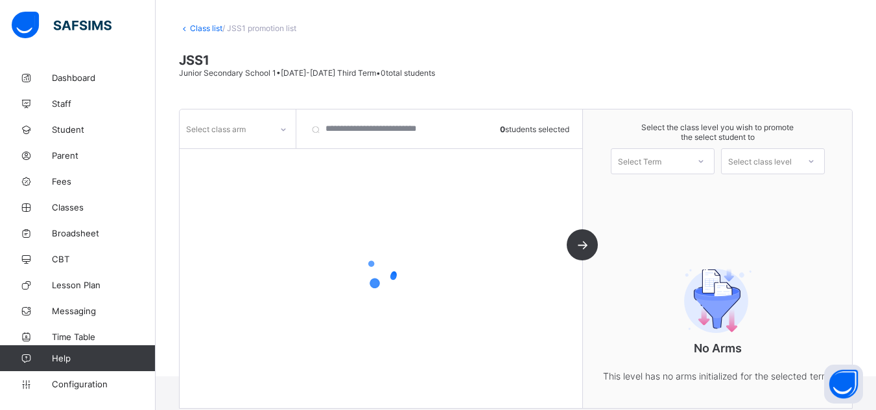
scroll to position [79, 0]
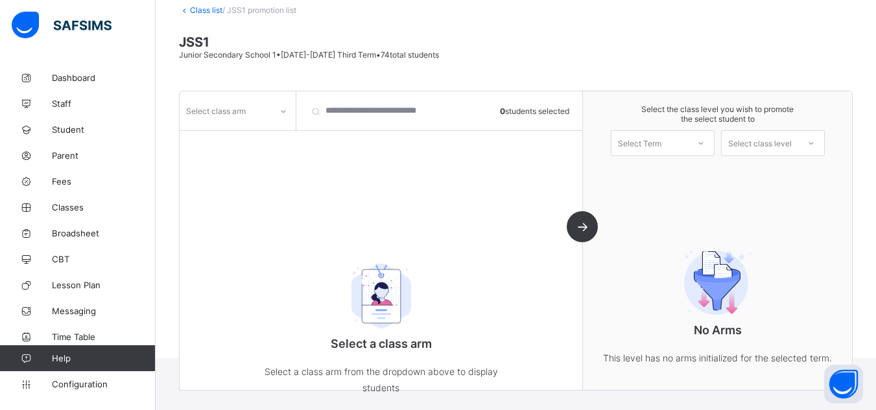
click at [252, 132] on div "Select class arm 0 students selected Select a class arm Select a class arm from…" at bounding box center [381, 240] width 403 height 299
click at [251, 112] on div "Select class arm" at bounding box center [225, 111] width 91 height 18
click at [211, 140] on div "Gold" at bounding box center [237, 139] width 115 height 20
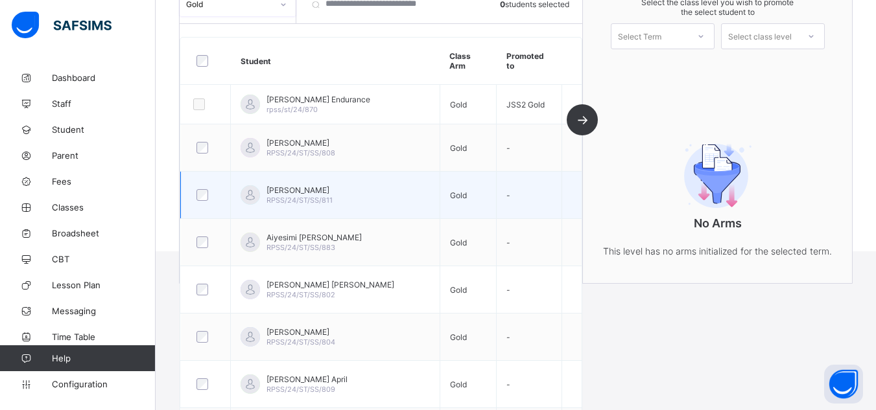
scroll to position [187, 0]
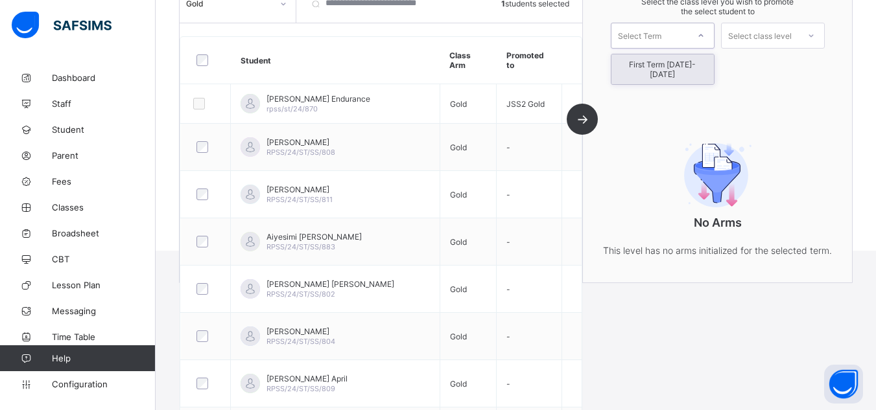
click at [661, 34] on div "Select Term" at bounding box center [639, 36] width 43 height 26
click at [671, 62] on div "First Term 2025-2026" at bounding box center [662, 69] width 102 height 30
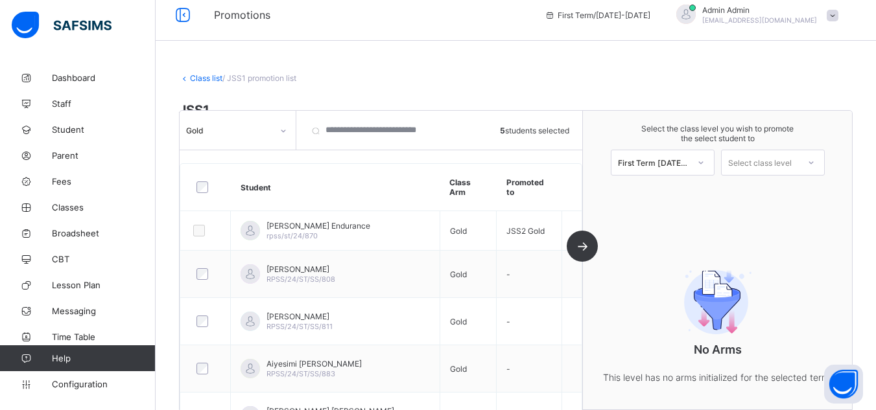
scroll to position [6, 0]
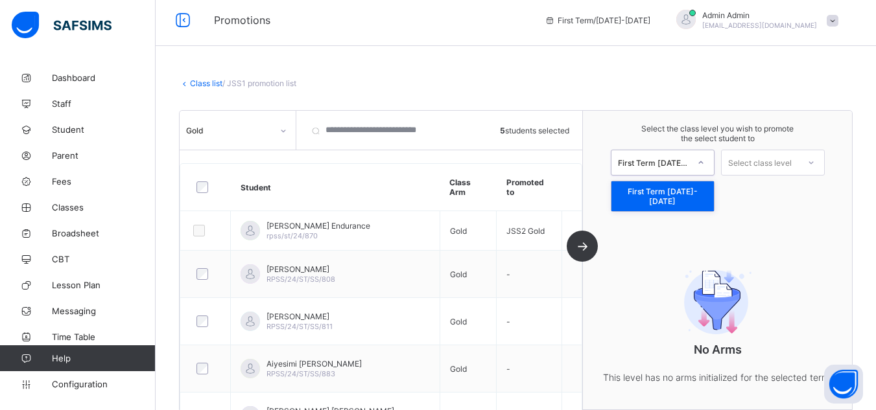
click at [679, 162] on div "First Term 2025-2026" at bounding box center [653, 163] width 71 height 10
click at [672, 193] on div "First Term 2025-2026" at bounding box center [662, 197] width 102 height 30
click at [792, 157] on div "Select class level" at bounding box center [760, 163] width 64 height 26
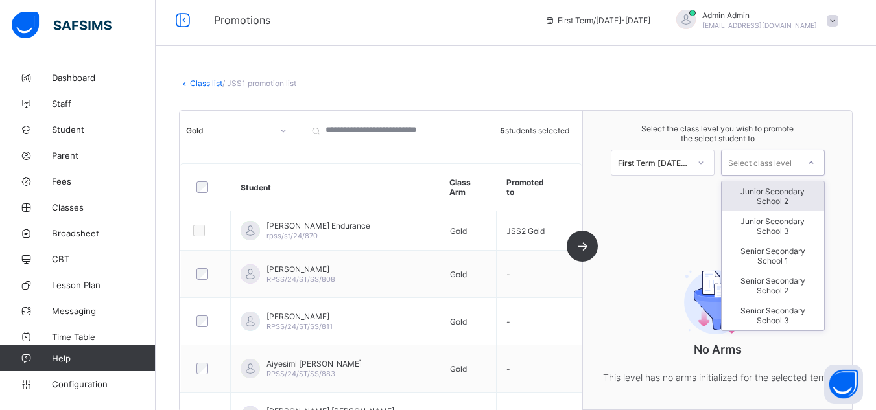
click at [791, 198] on div "Junior Secondary School 2" at bounding box center [773, 197] width 102 height 30
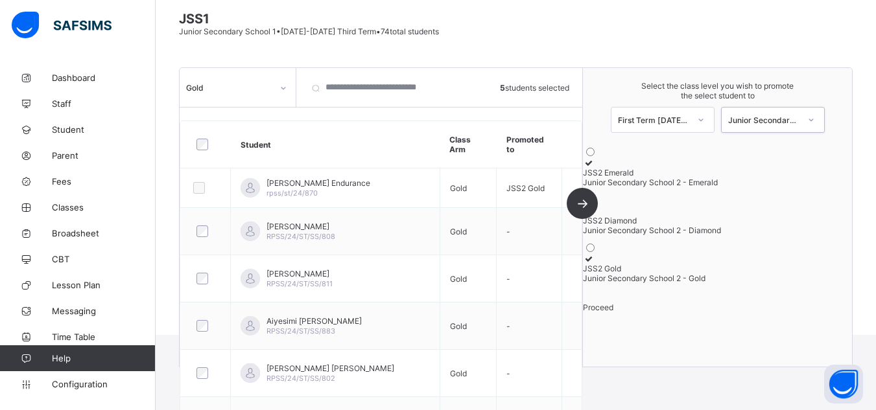
scroll to position [103, 0]
click at [733, 219] on div "JSS2 Diamond" at bounding box center [717, 220] width 269 height 10
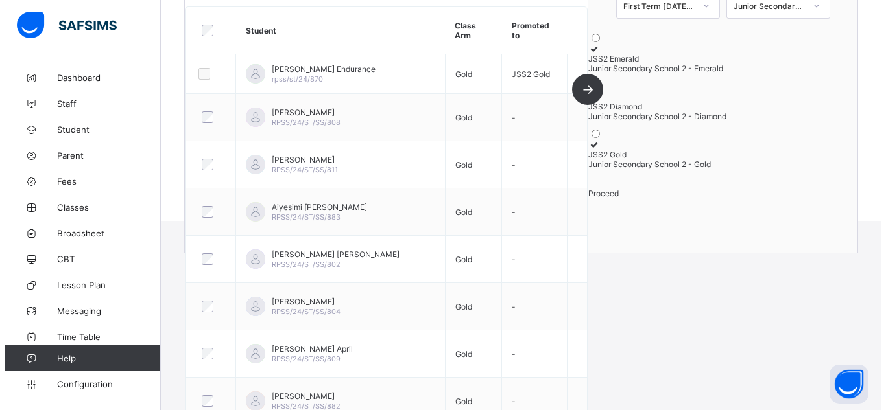
scroll to position [221, 0]
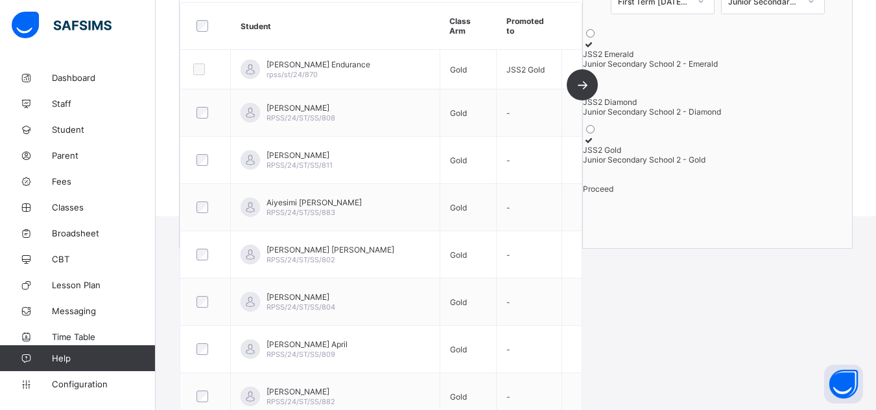
click at [613, 194] on span "Proceed" at bounding box center [598, 189] width 30 height 10
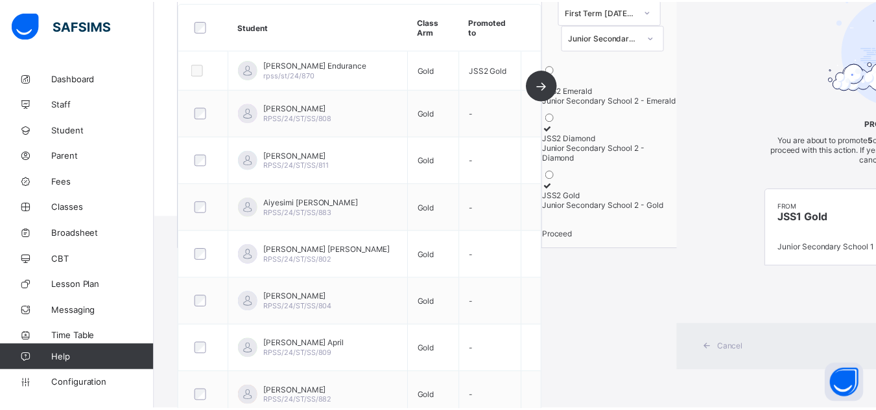
scroll to position [77, 0]
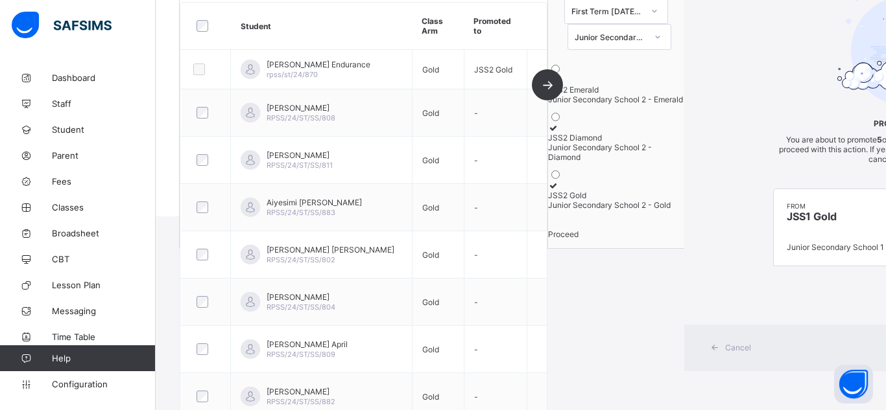
click at [725, 353] on span "Cancel" at bounding box center [738, 348] width 26 height 10
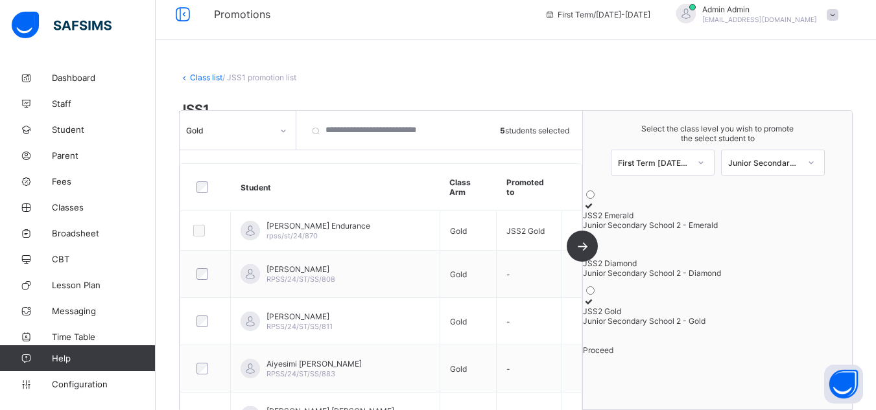
scroll to position [0, 0]
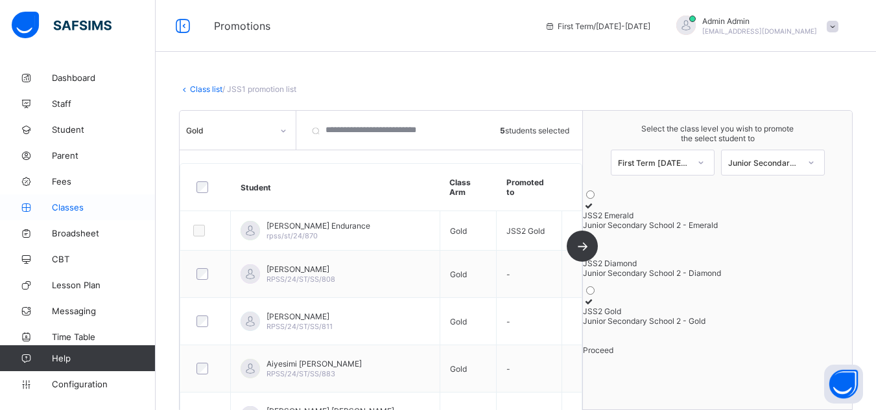
click at [65, 205] on span "Classes" at bounding box center [104, 207] width 104 height 10
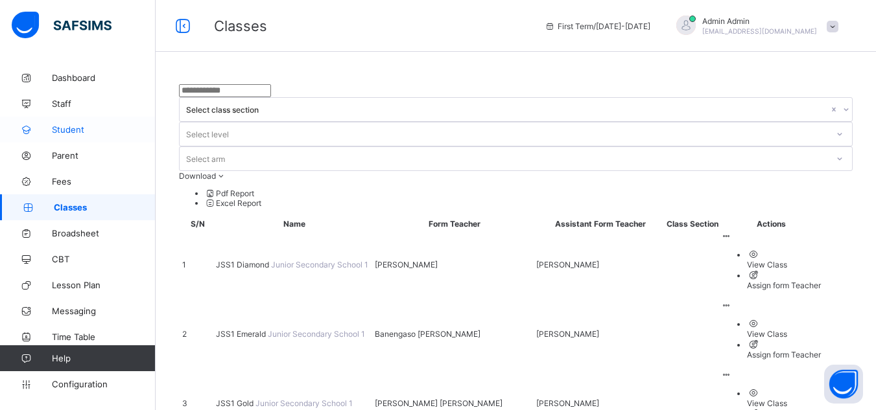
click at [80, 124] on link "Student" at bounding box center [78, 130] width 156 height 26
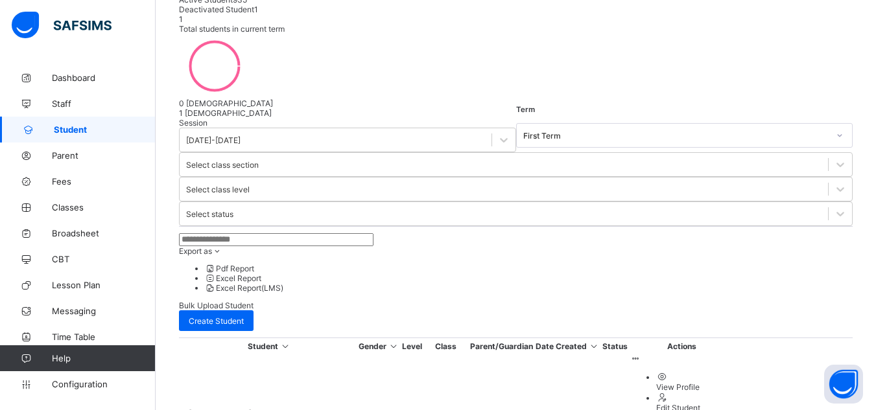
scroll to position [180, 0]
click at [71, 132] on span "Student" at bounding box center [105, 129] width 102 height 10
click at [94, 382] on span "Configuration" at bounding box center [103, 384] width 103 height 10
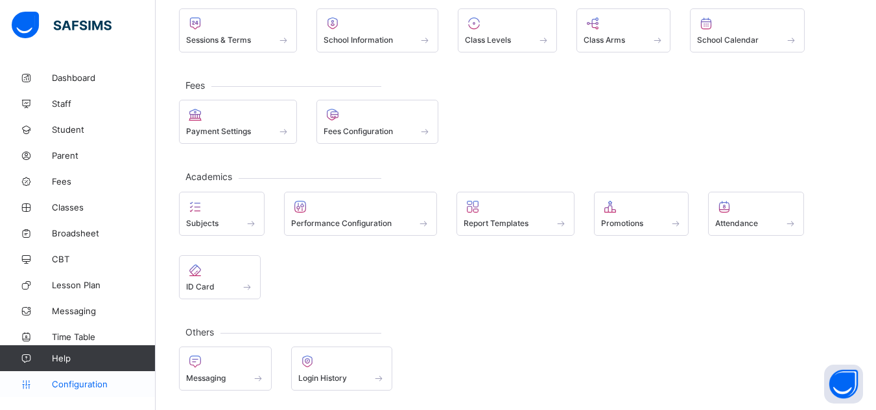
scroll to position [97, 0]
click at [64, 99] on span "Staff" at bounding box center [104, 104] width 104 height 10
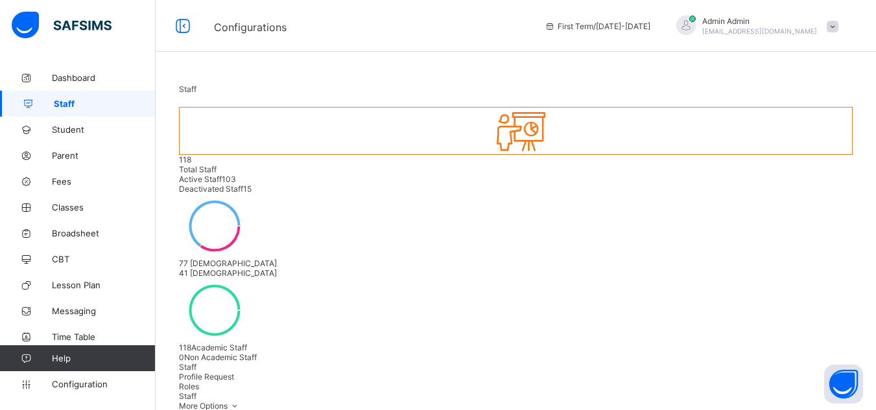
click at [199, 382] on span "Roles" at bounding box center [189, 387] width 20 height 10
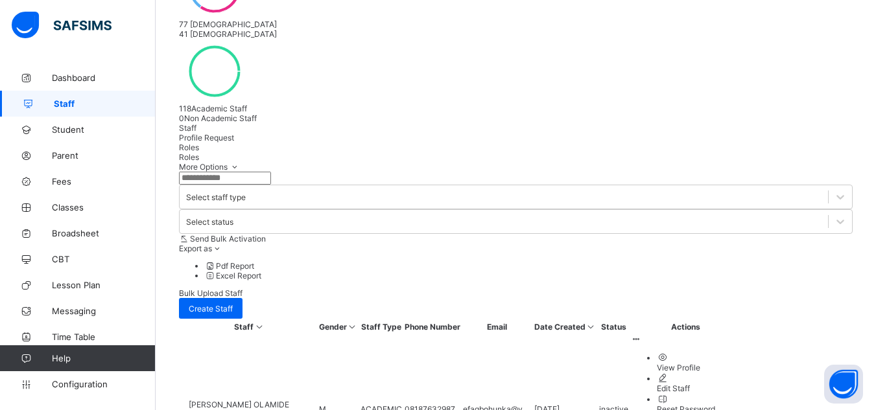
scroll to position [244, 0]
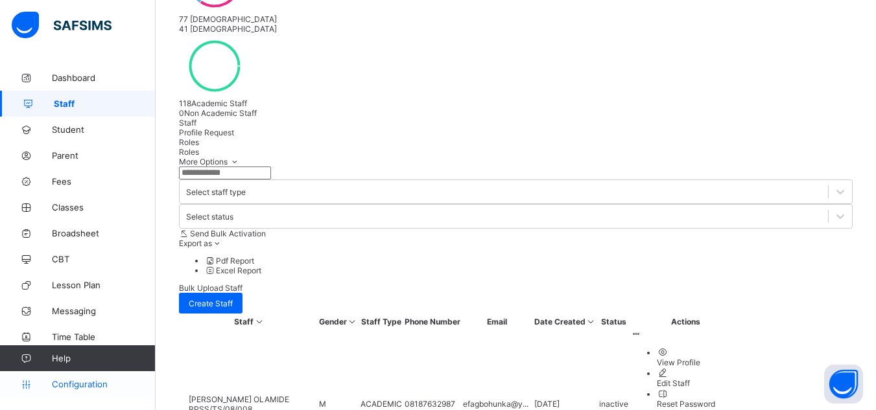
click at [88, 384] on span "Configuration" at bounding box center [103, 384] width 103 height 10
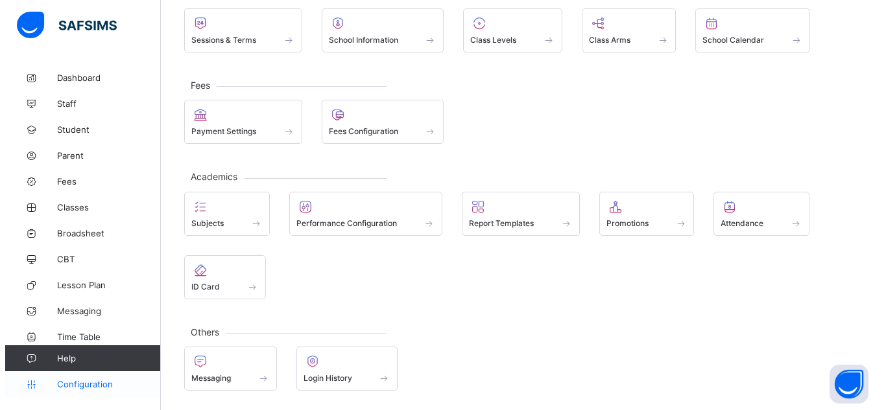
scroll to position [97, 0]
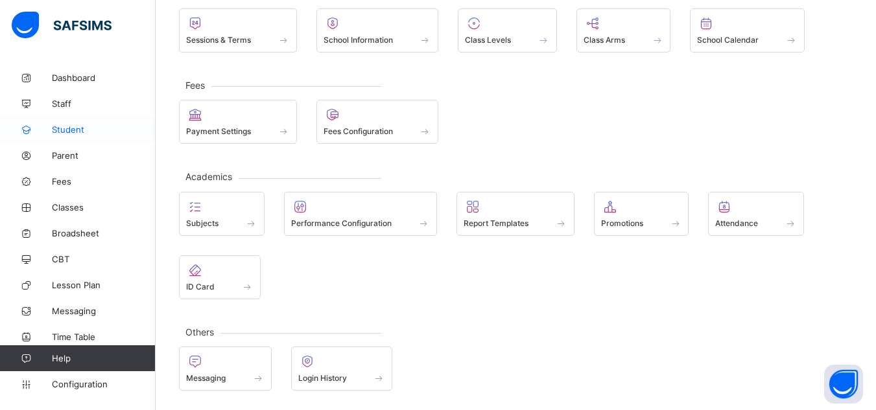
click at [69, 128] on span "Student" at bounding box center [104, 129] width 104 height 10
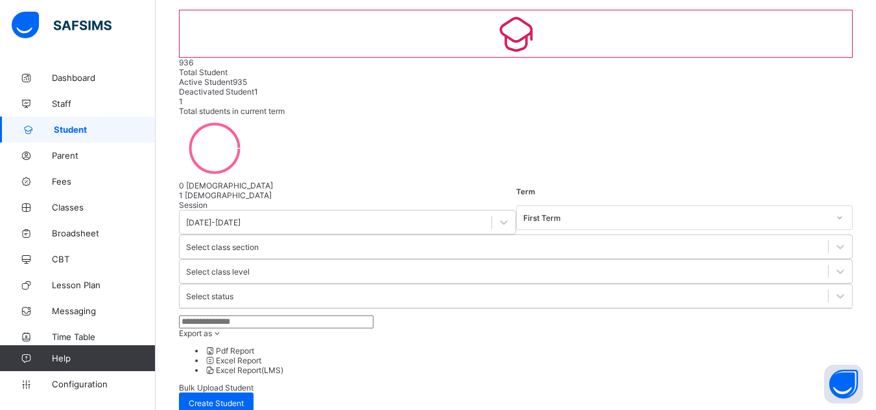
click at [254, 383] on span "Bulk Upload Student" at bounding box center [216, 388] width 75 height 10
click at [244, 399] on span "Create Student" at bounding box center [216, 404] width 55 height 10
select select "**"
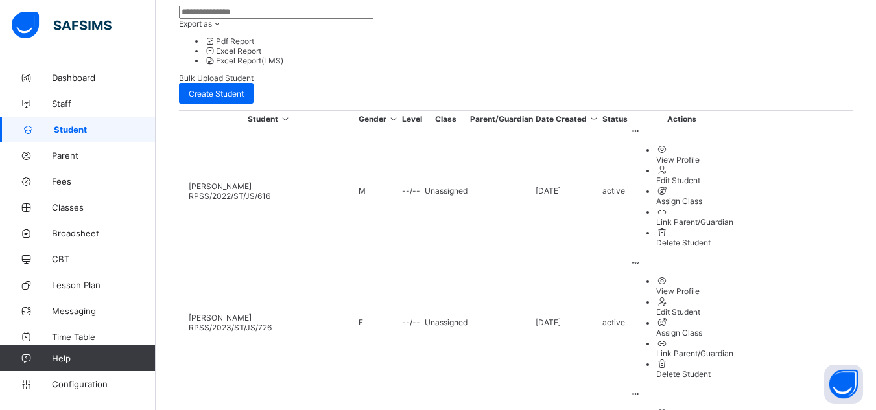
scroll to position [0, 0]
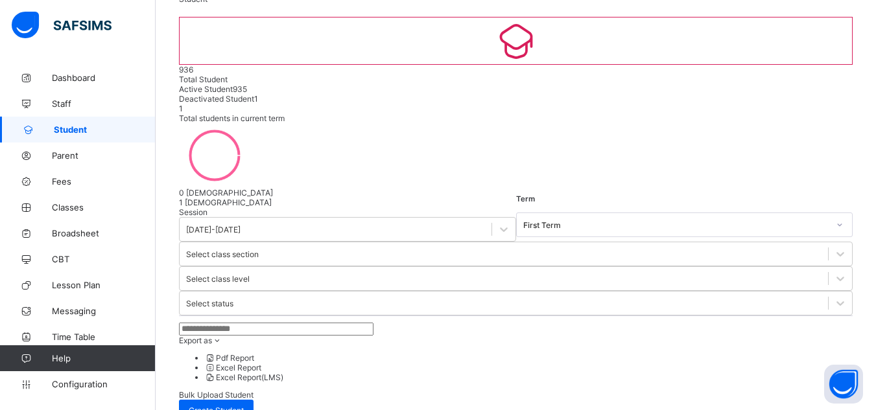
scroll to position [80, 0]
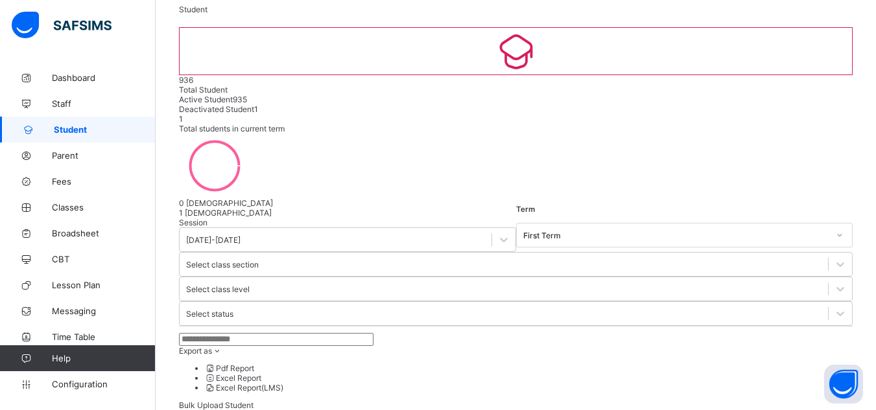
click at [72, 129] on span "Student" at bounding box center [105, 129] width 102 height 10
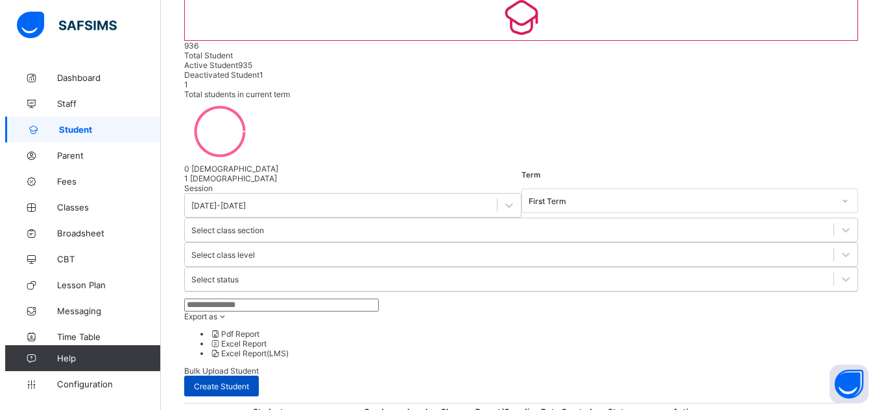
scroll to position [127, 0]
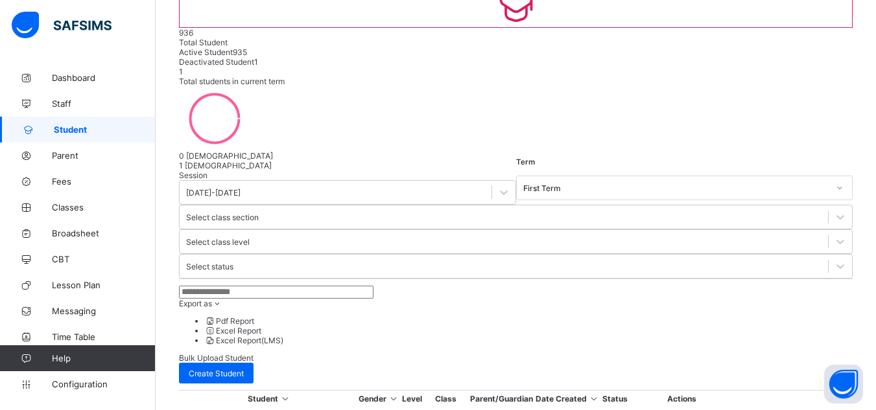
click at [254, 353] on span "Bulk Upload Student" at bounding box center [216, 358] width 75 height 10
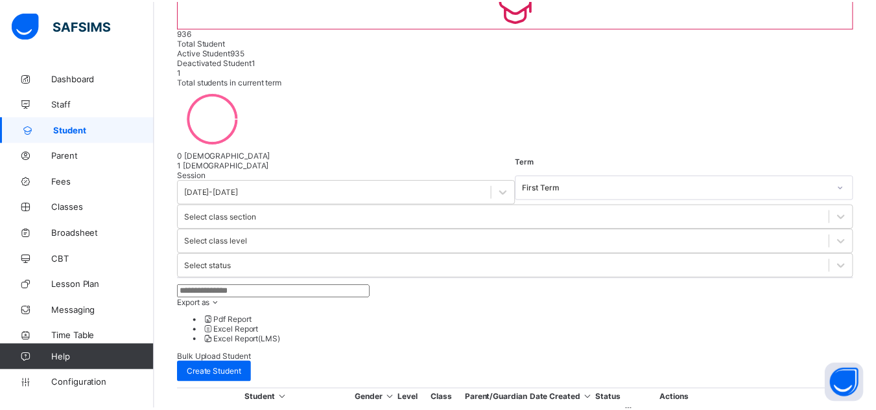
scroll to position [235, 0]
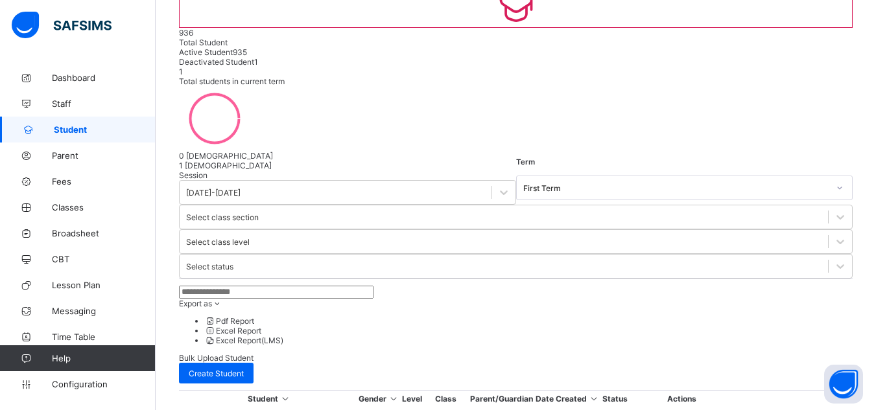
scroll to position [542, 0]
click at [76, 206] on span "Classes" at bounding box center [104, 207] width 104 height 10
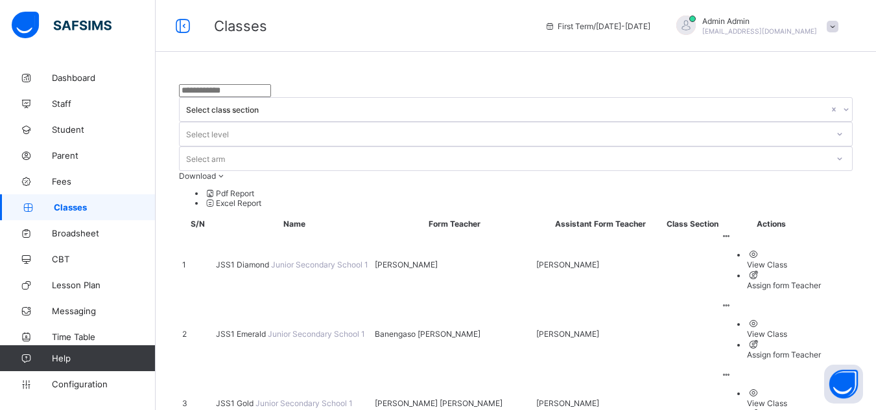
click at [252, 399] on span "JSS1 Gold" at bounding box center [236, 404] width 40 height 10
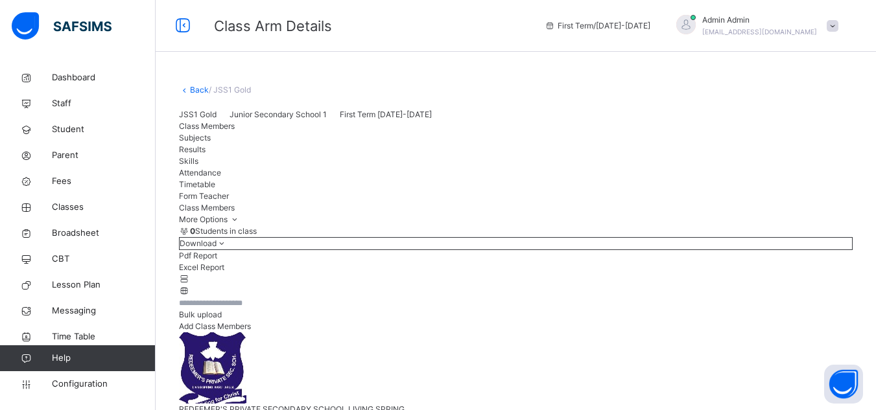
scroll to position [359, 0]
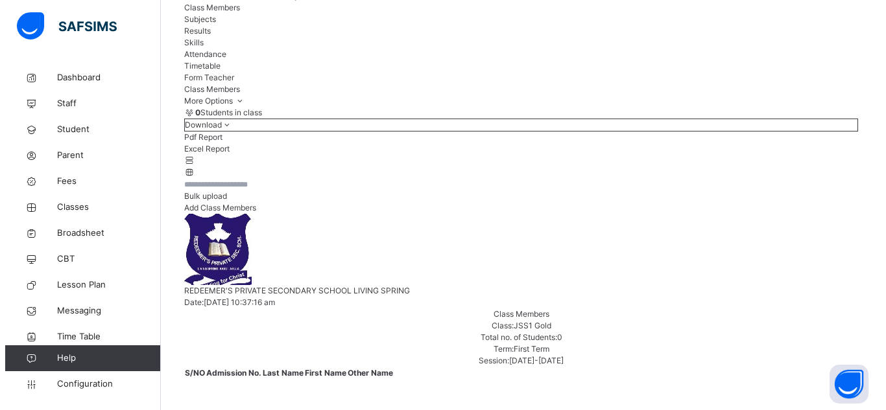
scroll to position [123, 0]
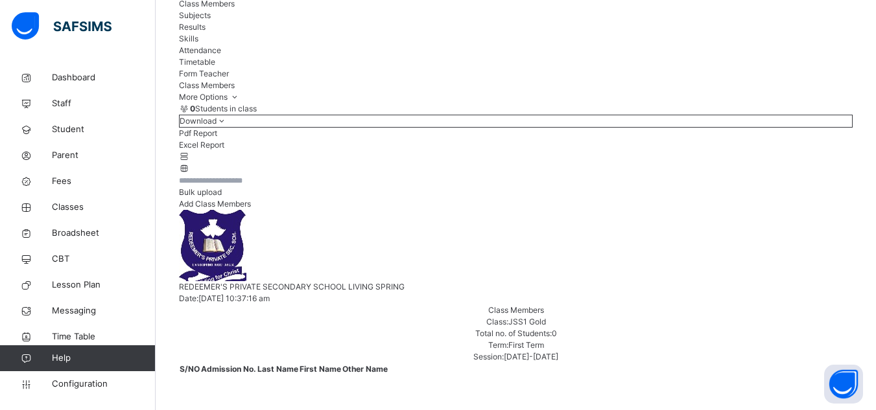
click at [222, 197] on span "Bulk upload" at bounding box center [200, 192] width 43 height 10
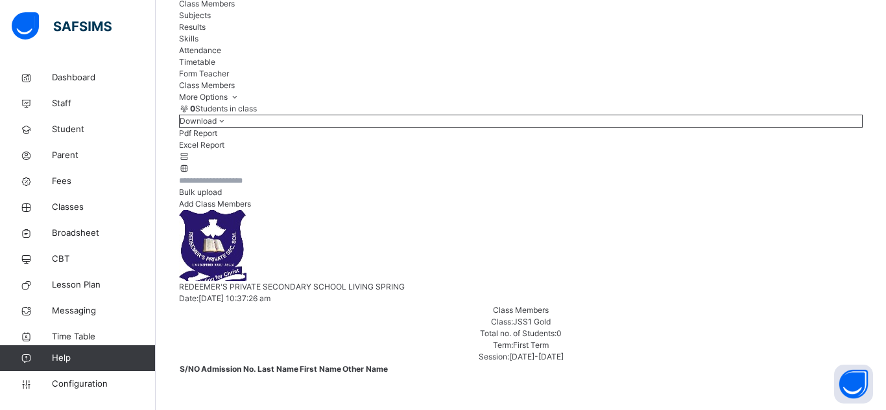
scroll to position [172, 0]
type input "**********"
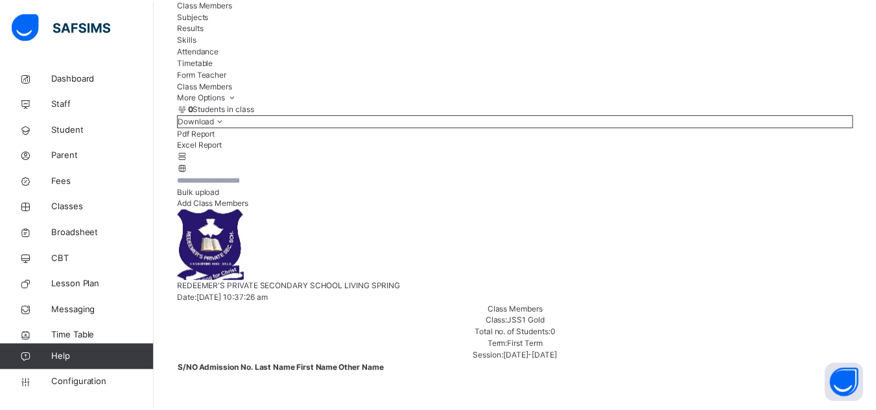
scroll to position [370, 0]
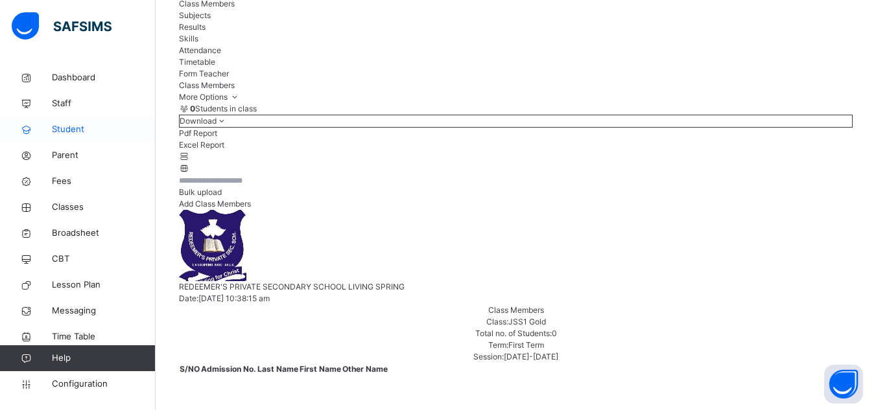
click at [67, 121] on link "Student" at bounding box center [78, 130] width 156 height 26
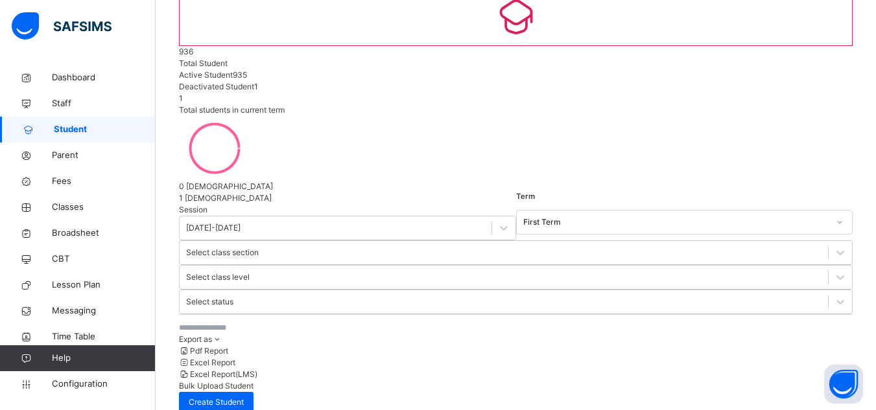
scroll to position [458, 0]
click at [244, 397] on span "Create Student" at bounding box center [216, 403] width 55 height 12
select select "**"
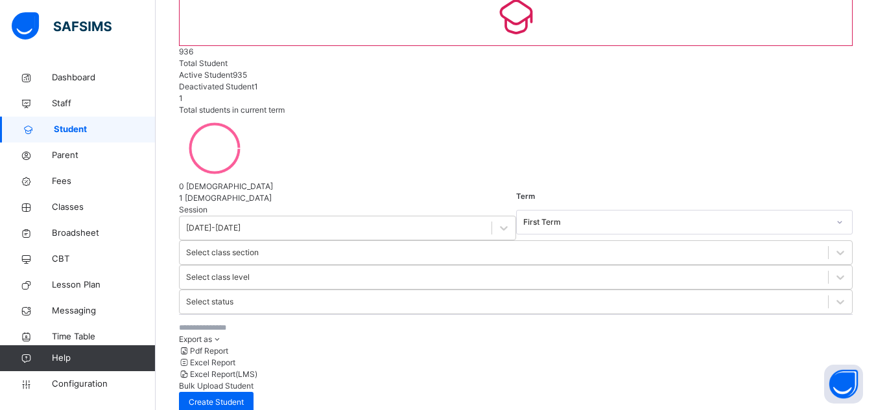
scroll to position [0, 0]
click at [66, 202] on span "Classes" at bounding box center [104, 207] width 104 height 13
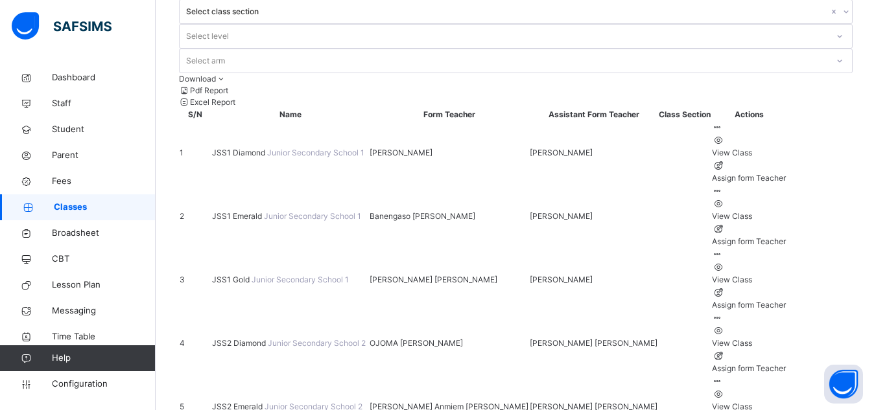
scroll to position [98, 0]
click at [255, 401] on span "JSS2 Emerald" at bounding box center [238, 406] width 53 height 10
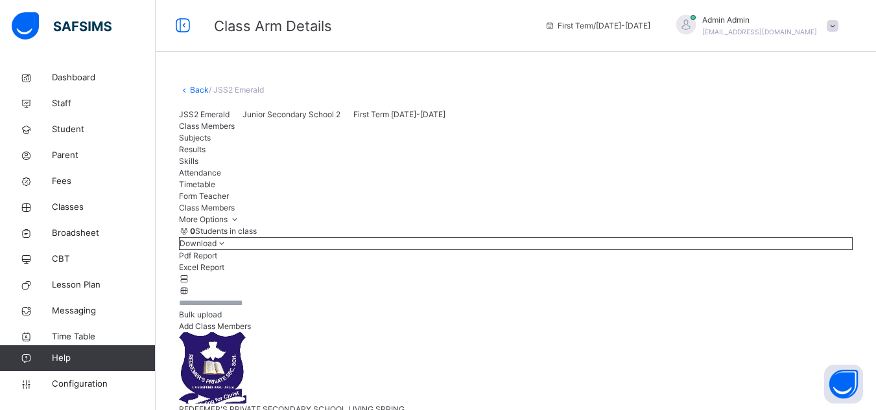
scroll to position [359, 0]
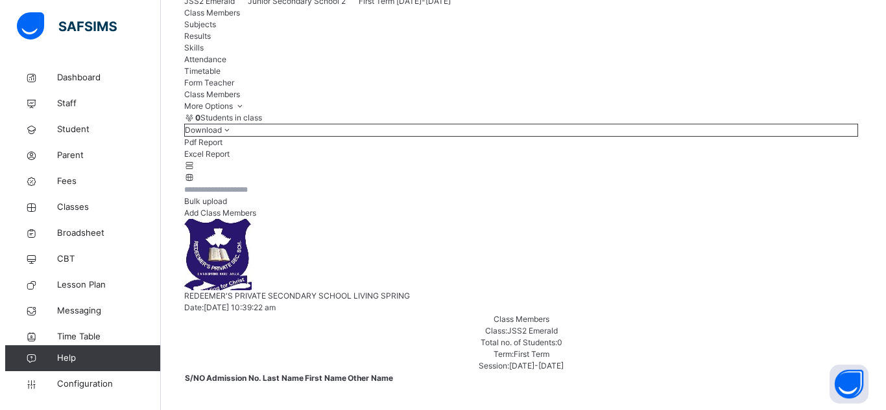
scroll to position [114, 0]
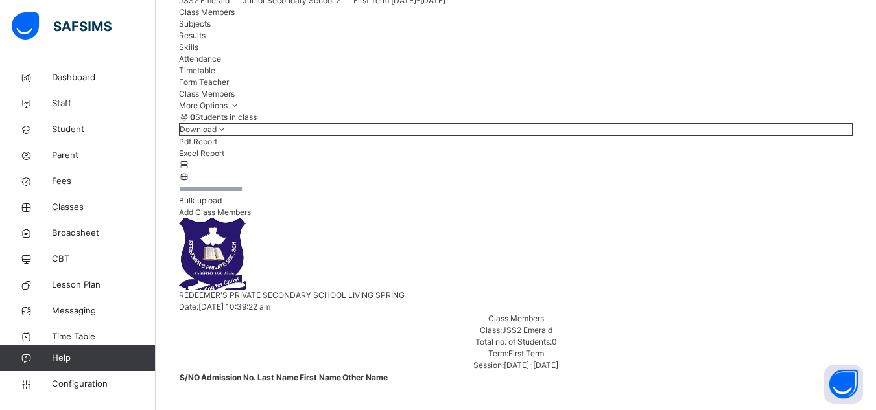
click at [251, 217] on span "Add Class Members" at bounding box center [215, 212] width 72 height 10
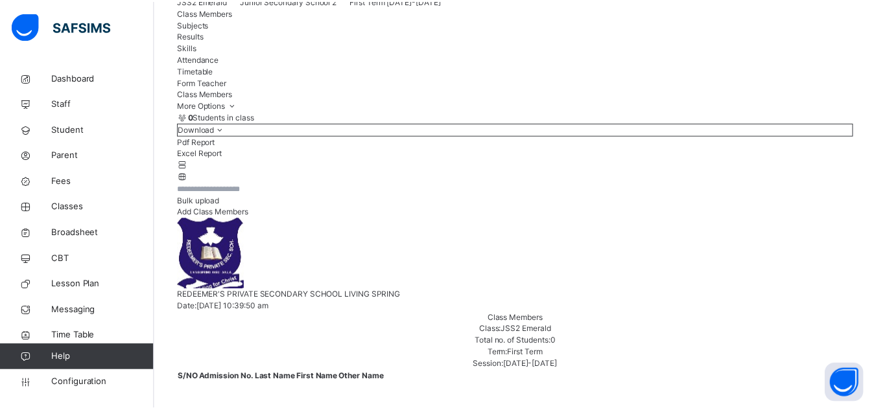
scroll to position [168, 0]
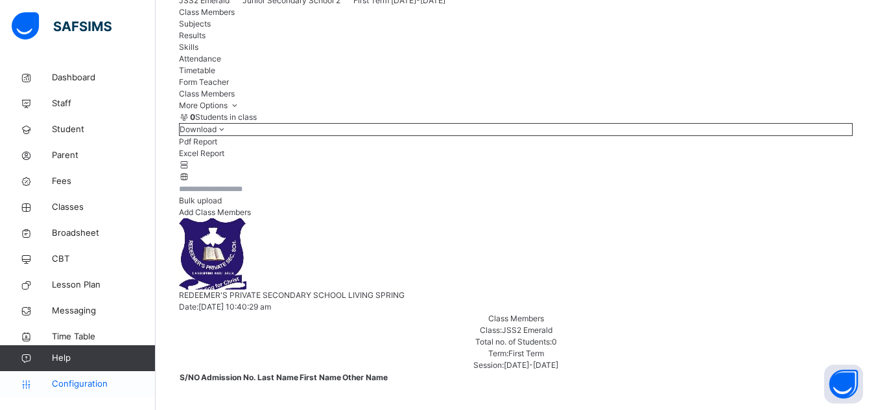
click at [95, 383] on span "Configuration" at bounding box center [103, 384] width 103 height 13
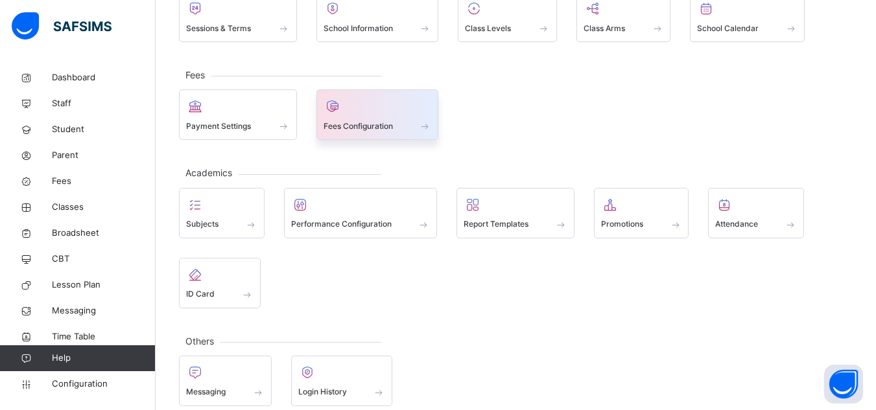
click at [399, 133] on div "Fees Configuration" at bounding box center [378, 126] width 108 height 14
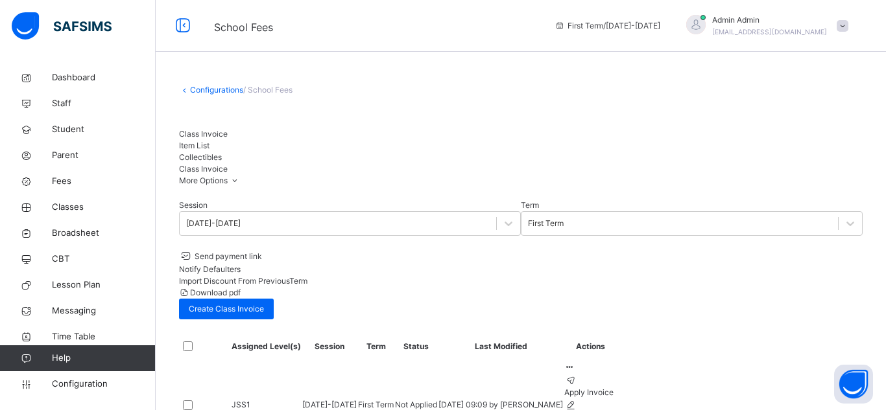
click at [209, 142] on span "Item List" at bounding box center [194, 146] width 30 height 10
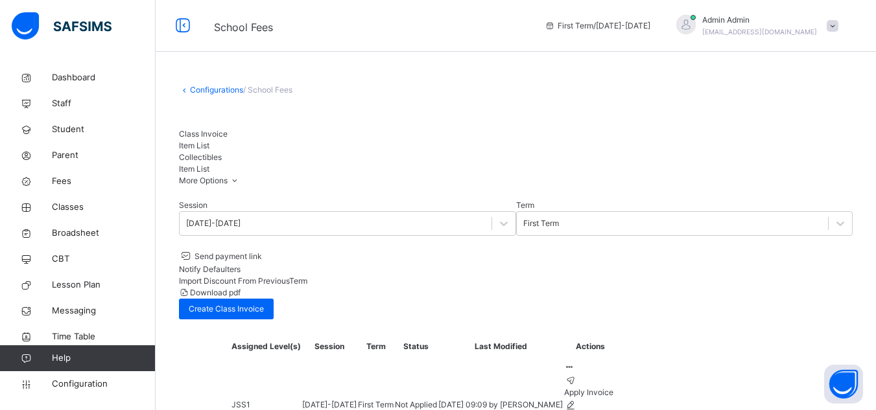
click at [202, 139] on span "Class Invoice" at bounding box center [203, 134] width 49 height 10
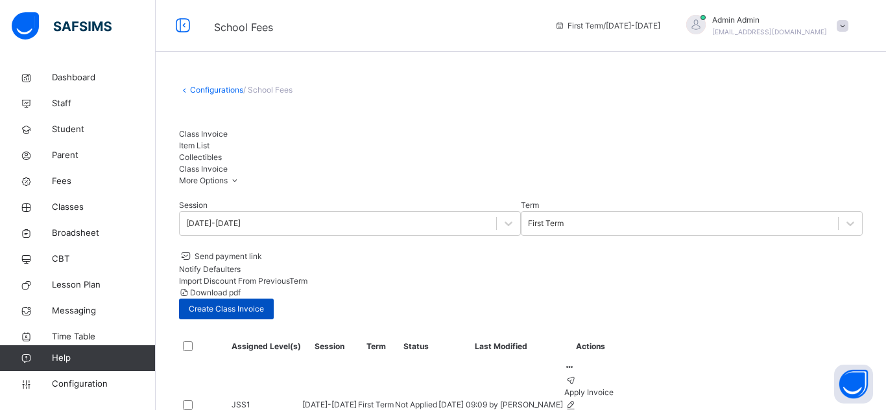
click at [264, 303] on span "Create Class Invoice" at bounding box center [226, 309] width 75 height 12
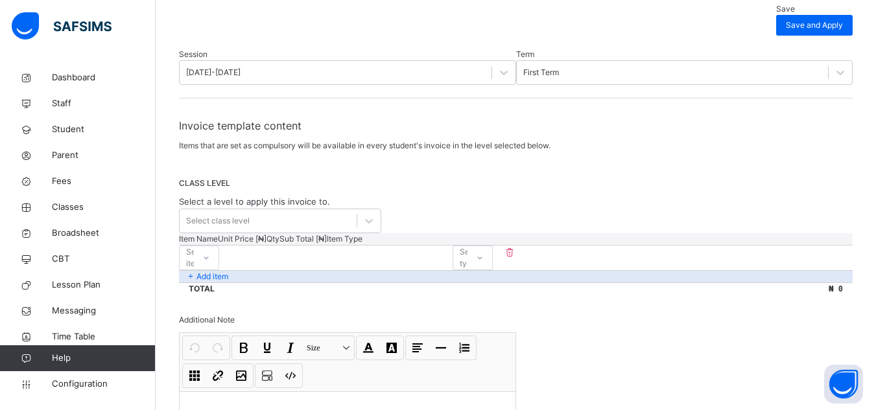
scroll to position [160, 0]
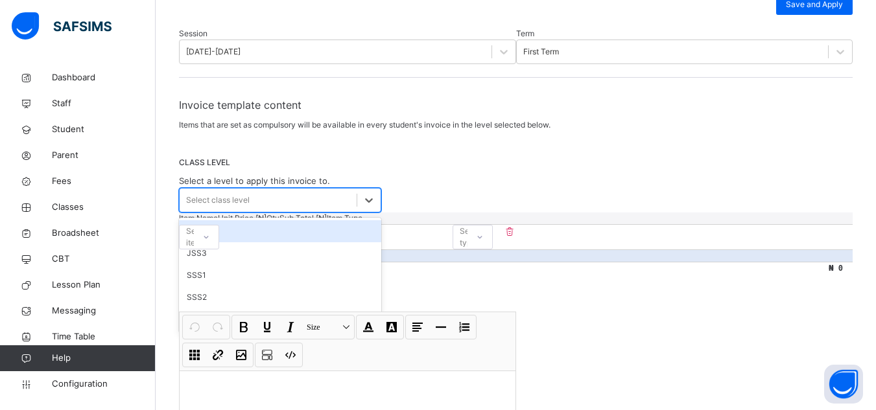
click at [302, 190] on div "Select class level" at bounding box center [268, 200] width 177 height 20
click at [222, 220] on div "JSS2" at bounding box center [280, 231] width 202 height 22
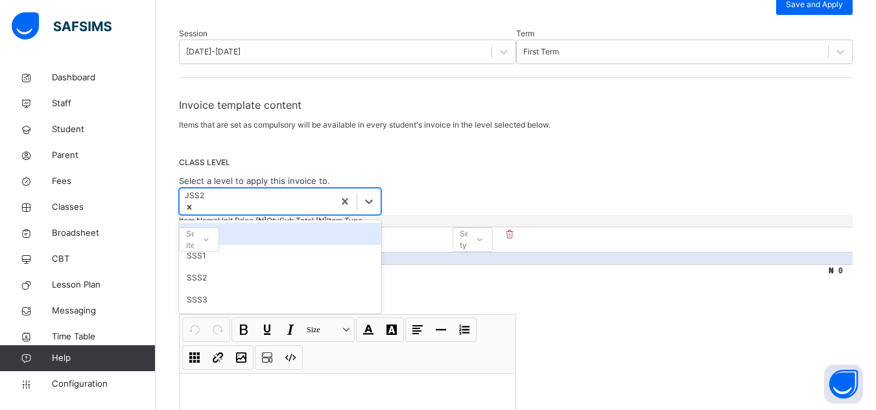
click at [222, 223] on div "JSS3" at bounding box center [280, 234] width 202 height 22
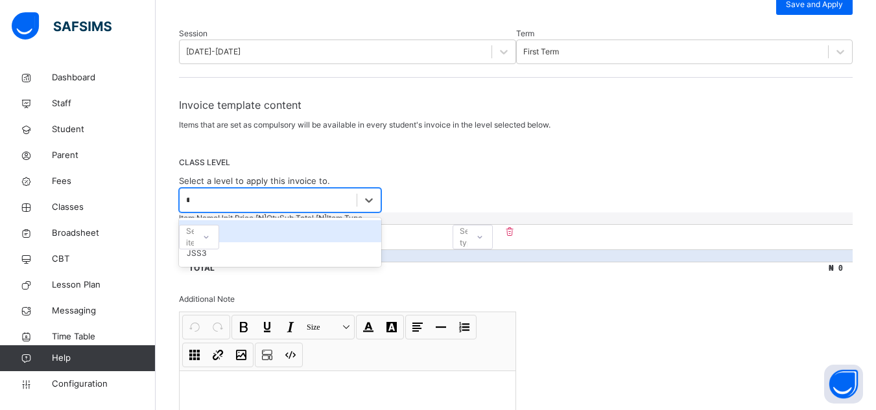
type input "**"
click at [213, 220] on div "JSS2" at bounding box center [280, 231] width 202 height 22
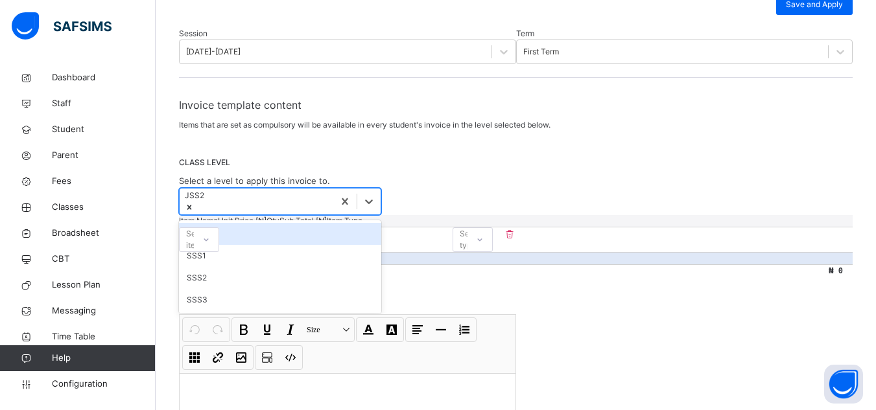
click at [213, 223] on div "JSS3" at bounding box center [280, 234] width 202 height 22
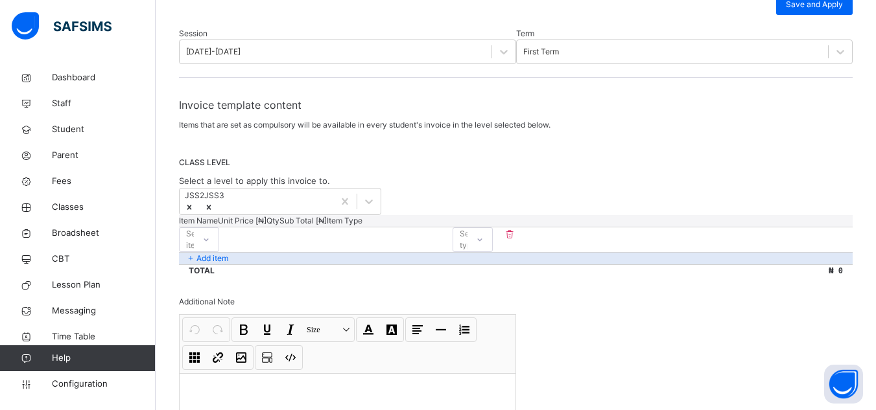
click at [534, 157] on div "CLASS LEVEL Select a level to apply this invoice to. JSS2 JSS3" at bounding box center [516, 186] width 674 height 58
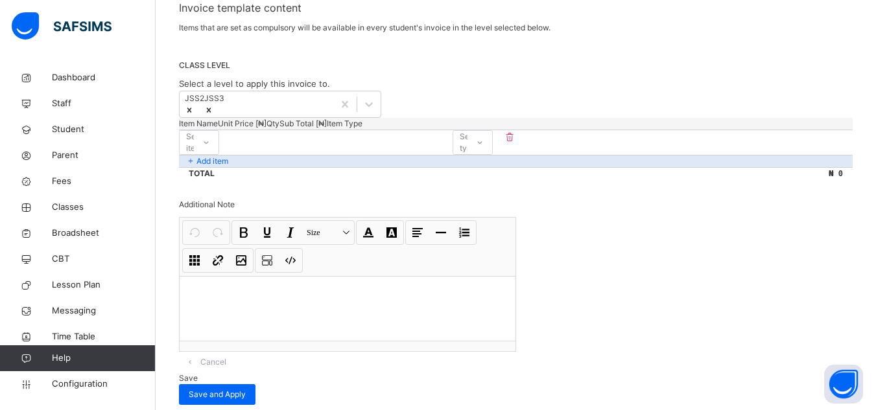
scroll to position [261, 0]
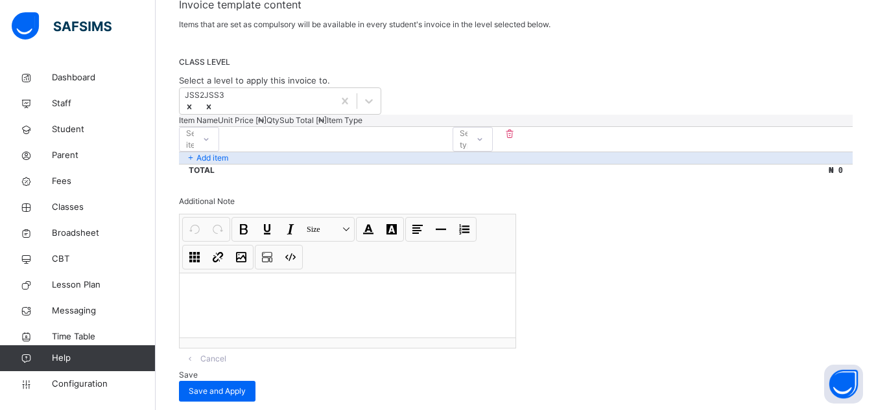
click at [215, 153] on p "Add item" at bounding box center [212, 158] width 32 height 12
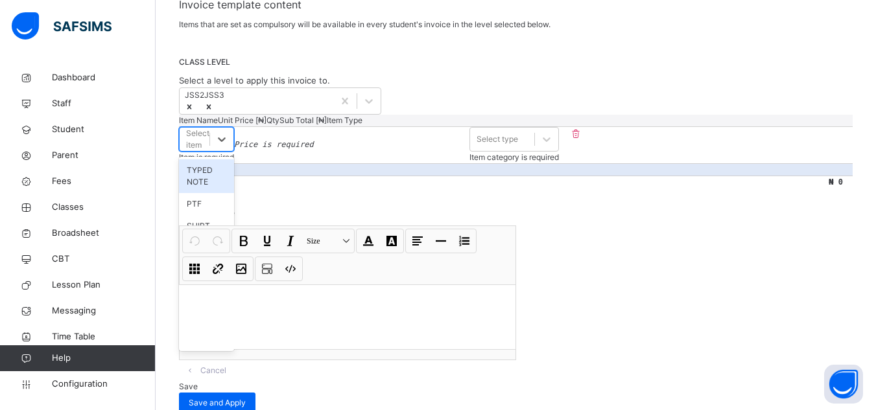
click at [209, 137] on div "Select item" at bounding box center [195, 139] width 30 height 20
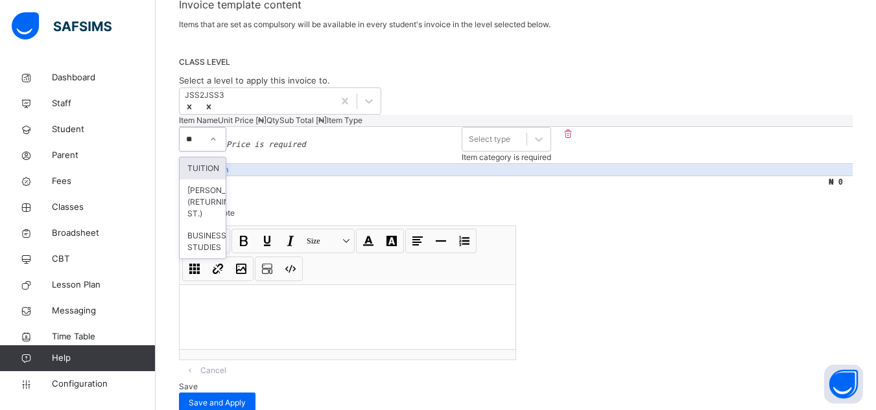
type input "***"
click at [222, 168] on div "TUITION" at bounding box center [204, 169] width 48 height 22
click at [299, 134] on input "number" at bounding box center [259, 134] width 80 height 8
type input "*"
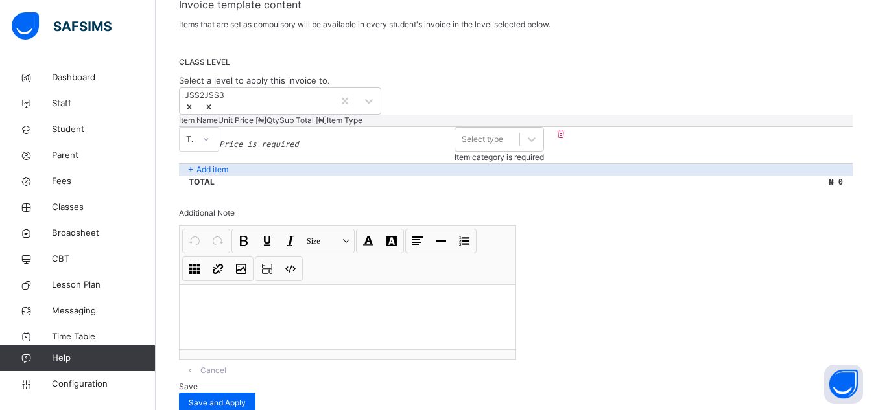
type input "**"
type input "***"
type input "****"
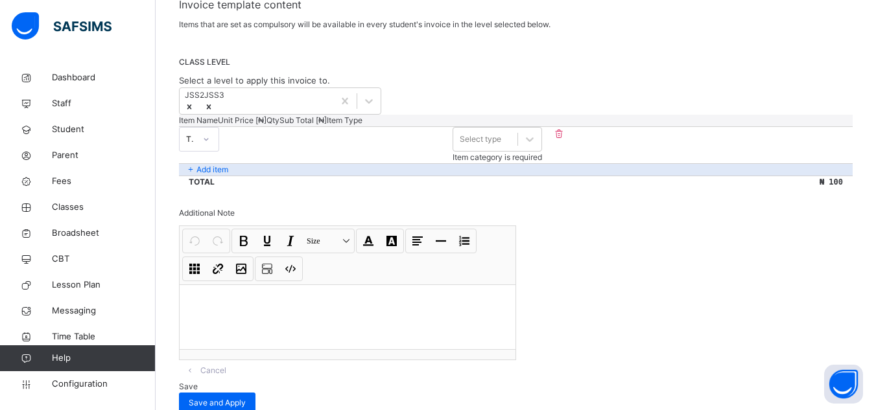
type input "****"
type input "*****"
type input "******"
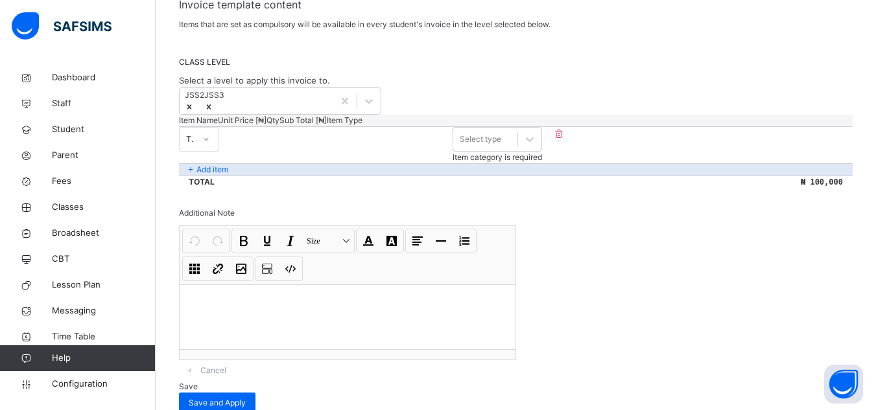
type input "******"
click at [375, 138] on input "*" at bounding box center [336, 134] width 78 height 8
click at [453, 134] on input "******" at bounding box center [414, 134] width 78 height 8
type input "*"
type input "******"
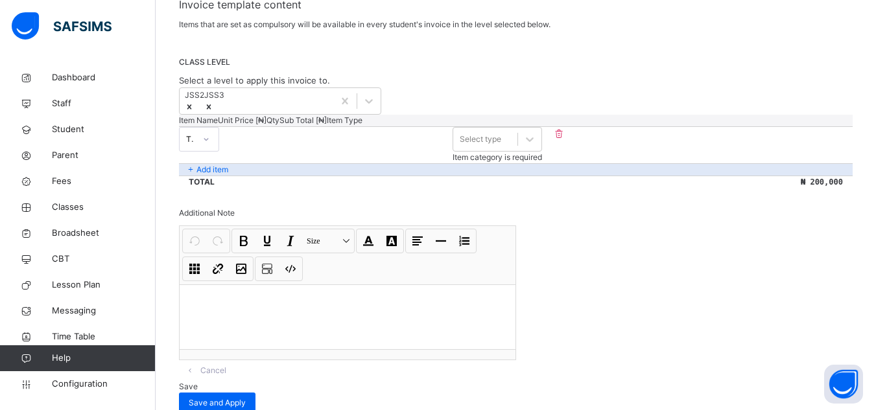
click at [375, 132] on input "*" at bounding box center [336, 134] width 78 height 8
type input "*"
type input "******"
type input "*"
click at [375, 138] on input "*" at bounding box center [336, 134] width 78 height 8
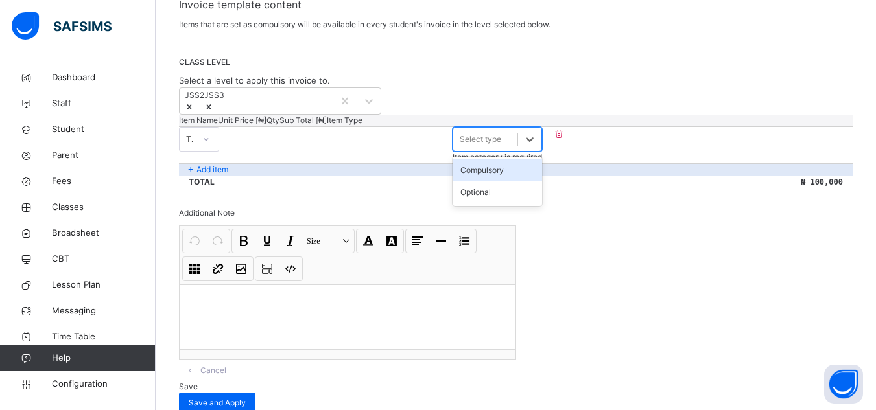
click at [501, 135] on div "Select type" at bounding box center [480, 140] width 41 height 12
click at [542, 165] on div "Compulsory" at bounding box center [497, 171] width 89 height 22
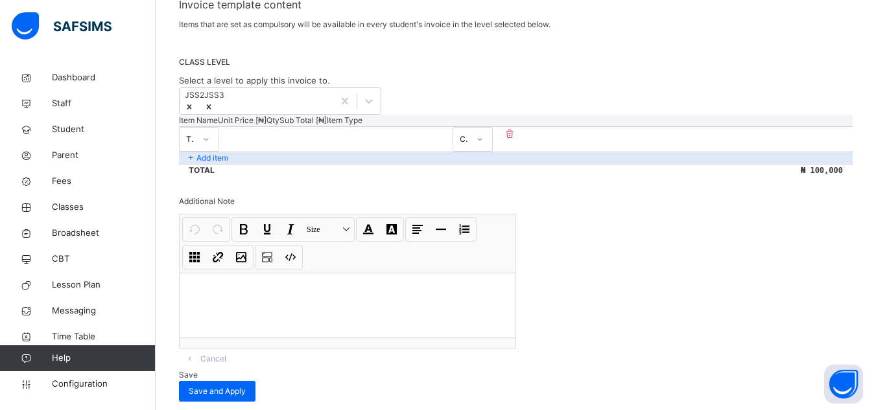
click at [214, 154] on p "Add item" at bounding box center [212, 158] width 32 height 12
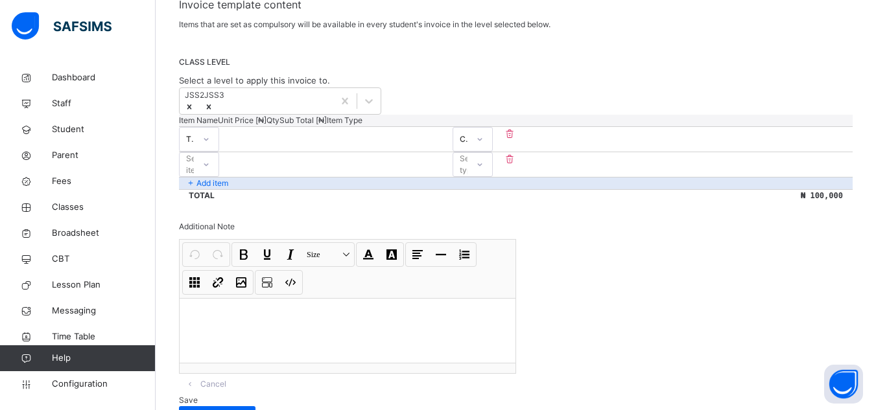
click at [209, 161] on div "Select item" at bounding box center [197, 164] width 23 height 25
click at [216, 239] on div "SHIRT" at bounding box center [199, 250] width 39 height 22
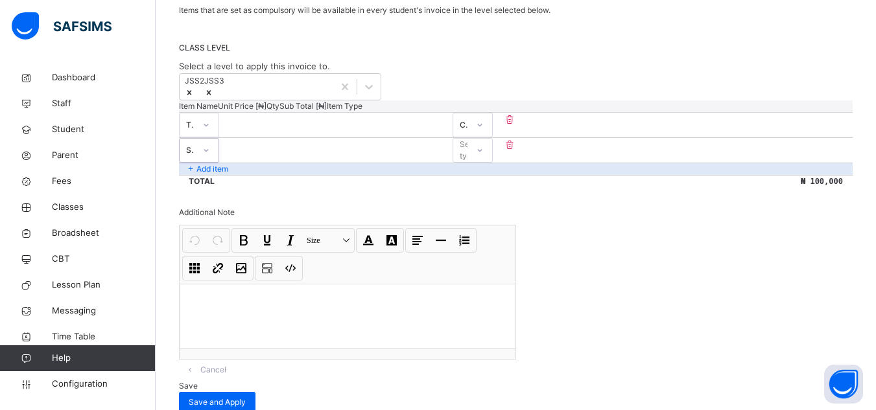
scroll to position [300, 0]
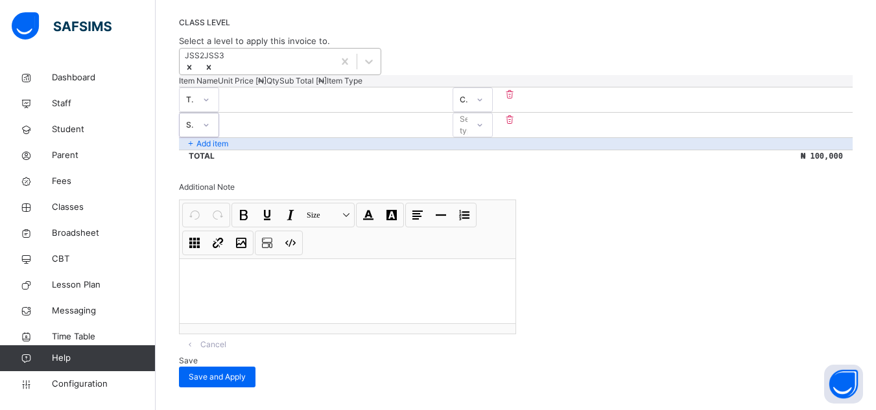
click at [224, 62] on div at bounding box center [214, 68] width 20 height 12
click at [467, 48] on div "JSS2" at bounding box center [516, 61] width 674 height 27
click at [226, 351] on span "Cancel" at bounding box center [213, 345] width 26 height 12
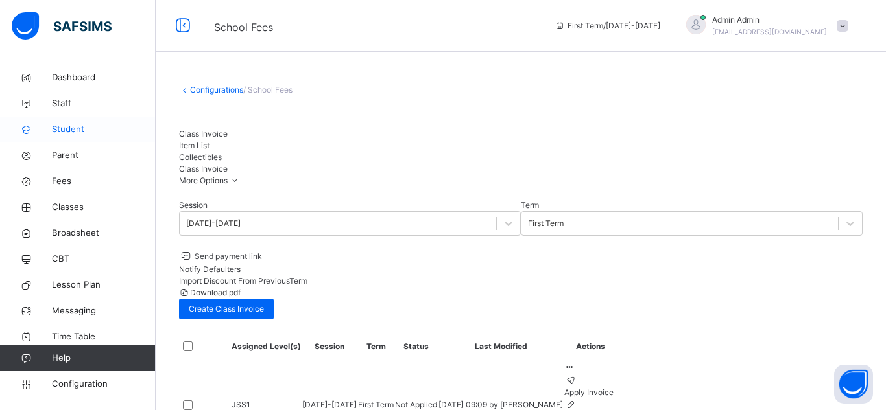
click at [56, 130] on span "Student" at bounding box center [104, 129] width 104 height 13
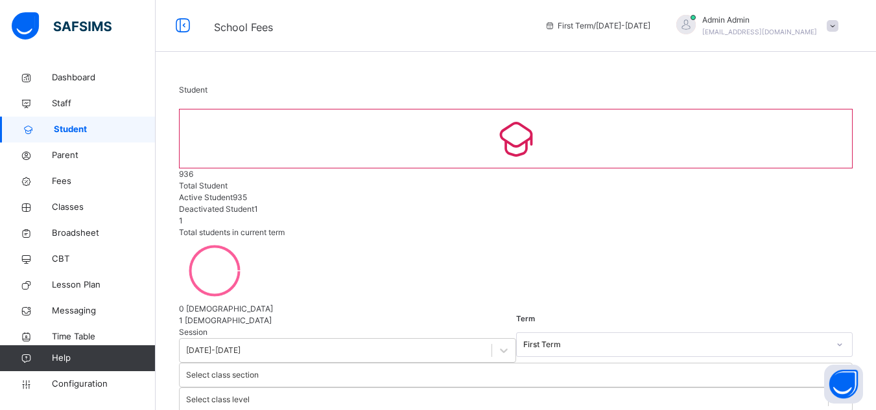
scroll to position [458, 0]
click at [60, 126] on span "Student" at bounding box center [105, 129] width 102 height 13
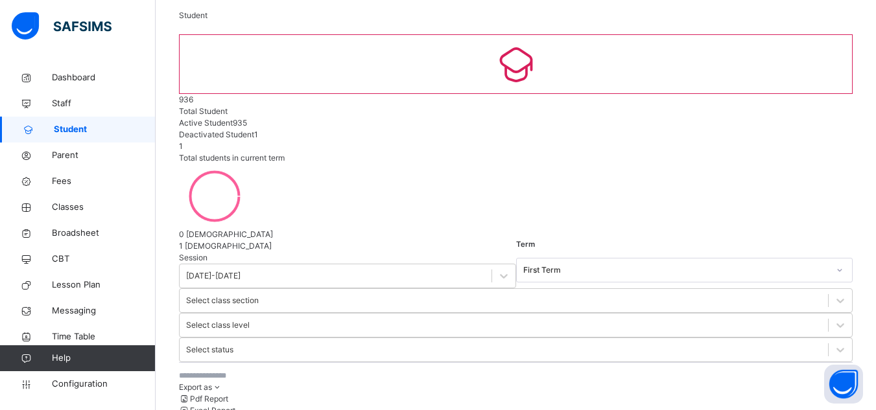
scroll to position [75, 0]
click at [58, 179] on span "Fees" at bounding box center [104, 181] width 104 height 13
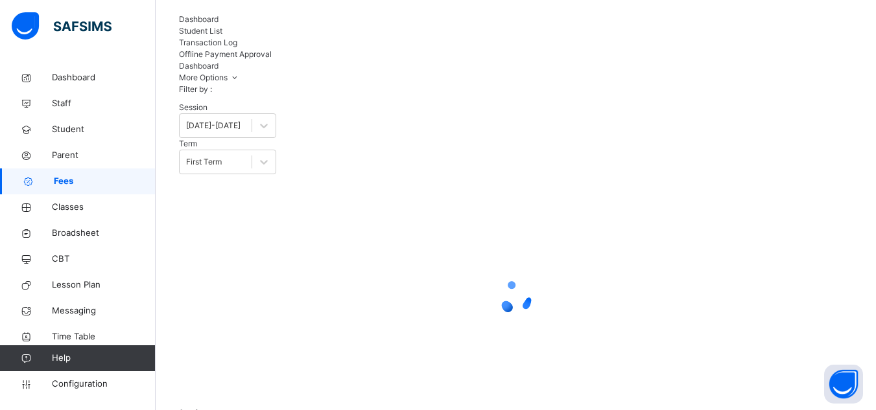
scroll to position [75, 0]
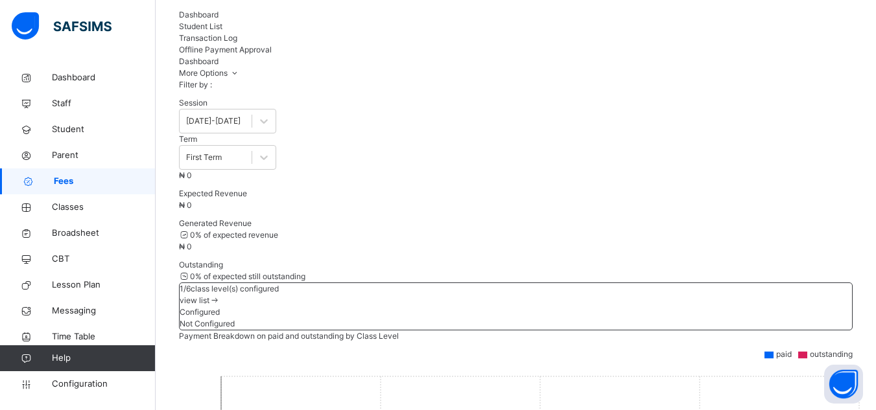
click at [65, 178] on span "Fees" at bounding box center [105, 181] width 102 height 13
click at [66, 179] on span "Fees" at bounding box center [105, 181] width 102 height 13
click at [222, 21] on span "Student List" at bounding box center [200, 26] width 43 height 10
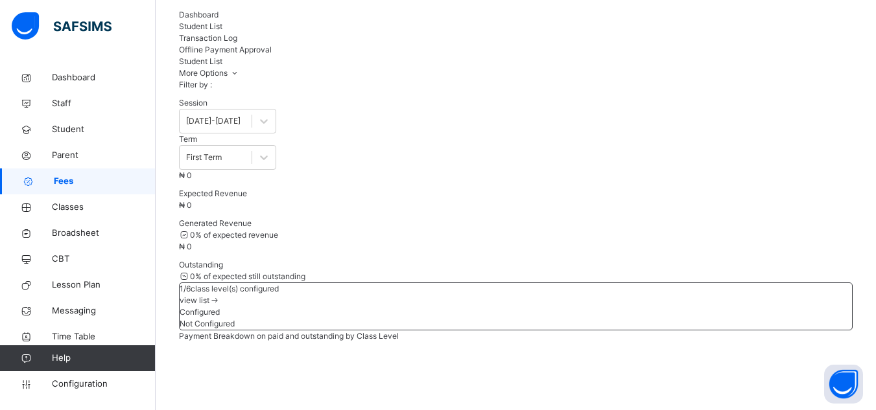
scroll to position [113, 0]
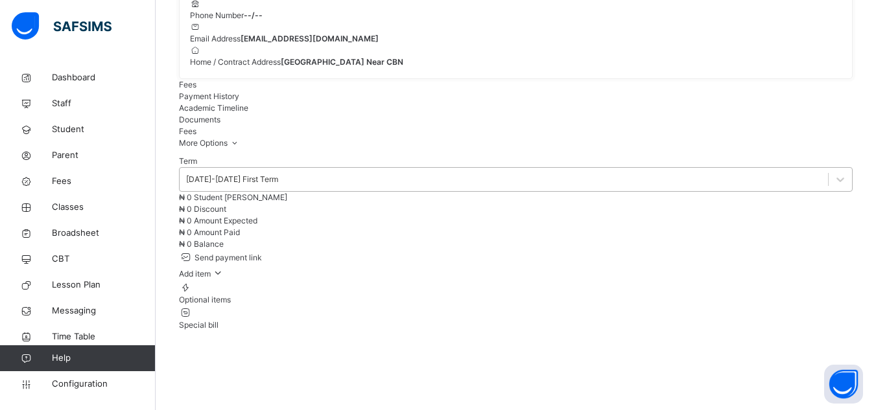
scroll to position [276, 0]
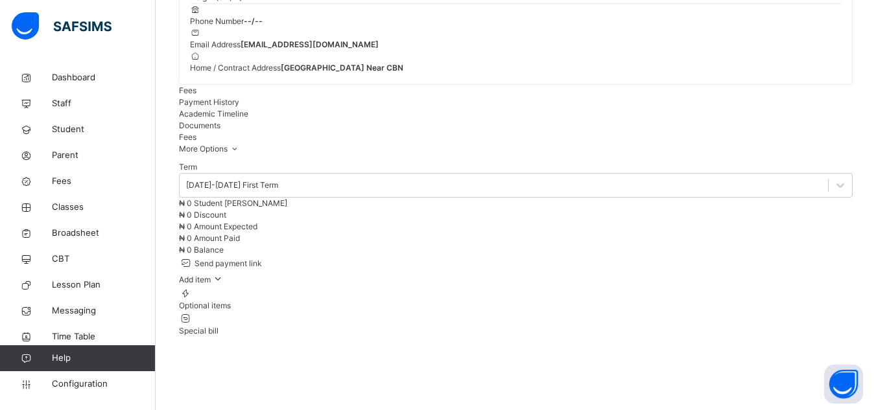
click at [477, 337] on div "Send payment link Add item Optional items Special bill" at bounding box center [516, 296] width 674 height 81
click at [239, 107] on span "Payment History" at bounding box center [209, 102] width 60 height 10
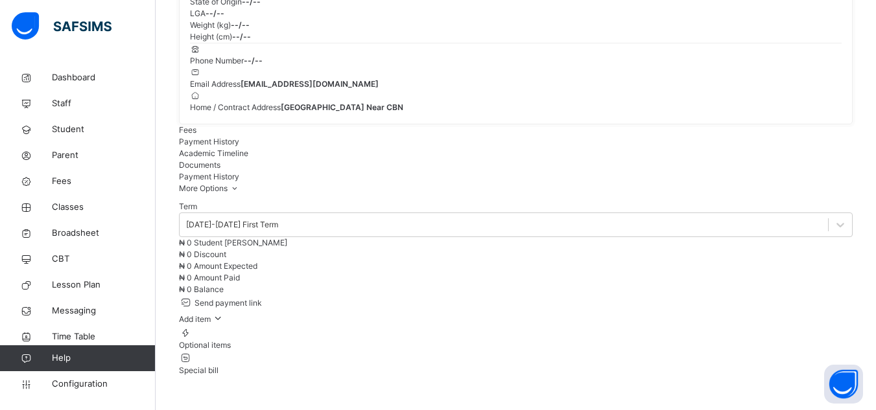
scroll to position [0, 0]
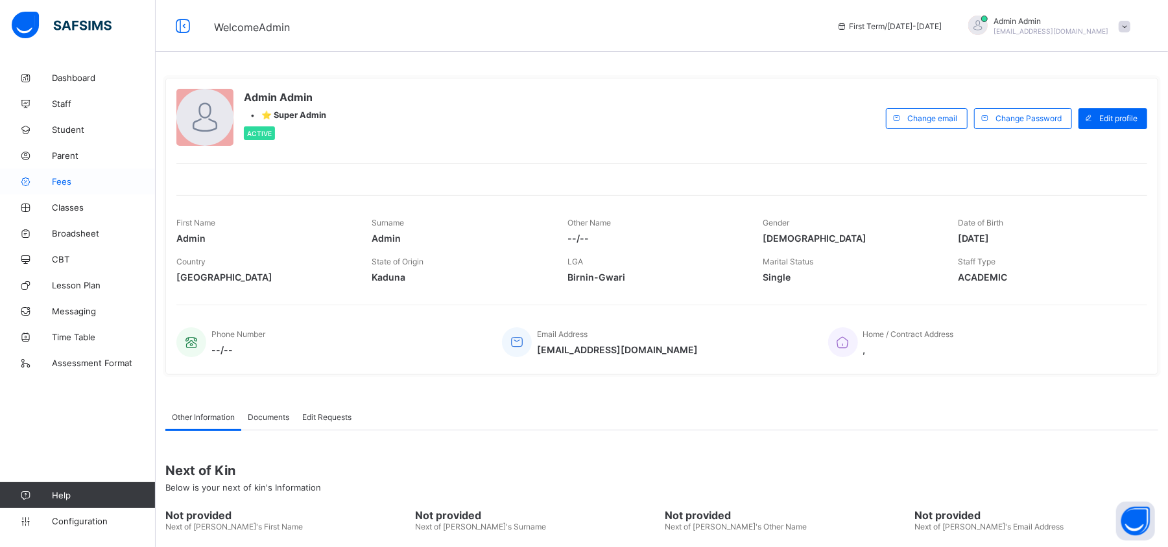
click at [69, 179] on span "Fees" at bounding box center [104, 181] width 104 height 10
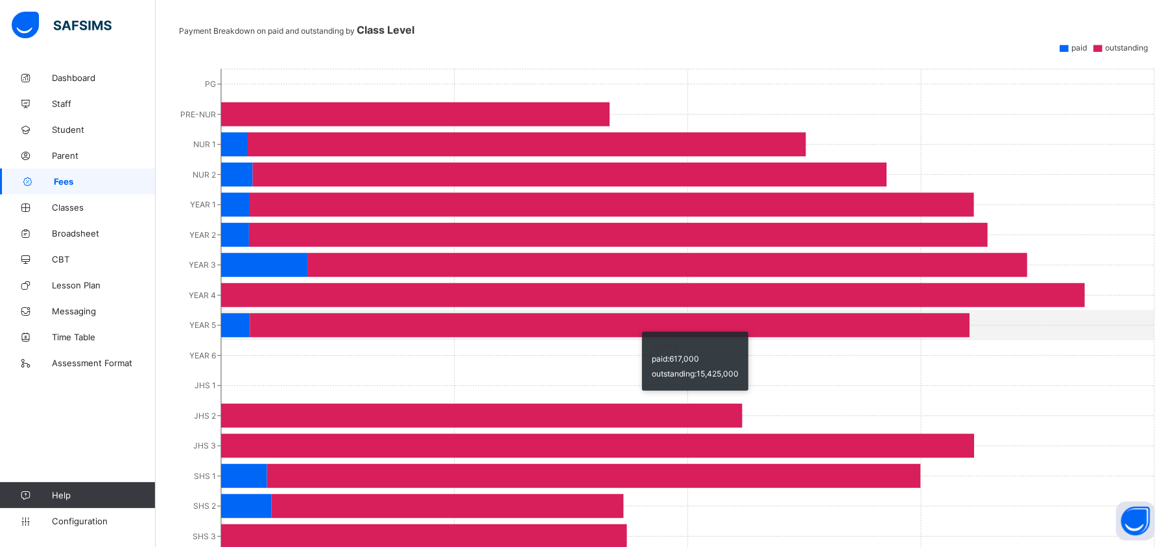
scroll to position [660, 0]
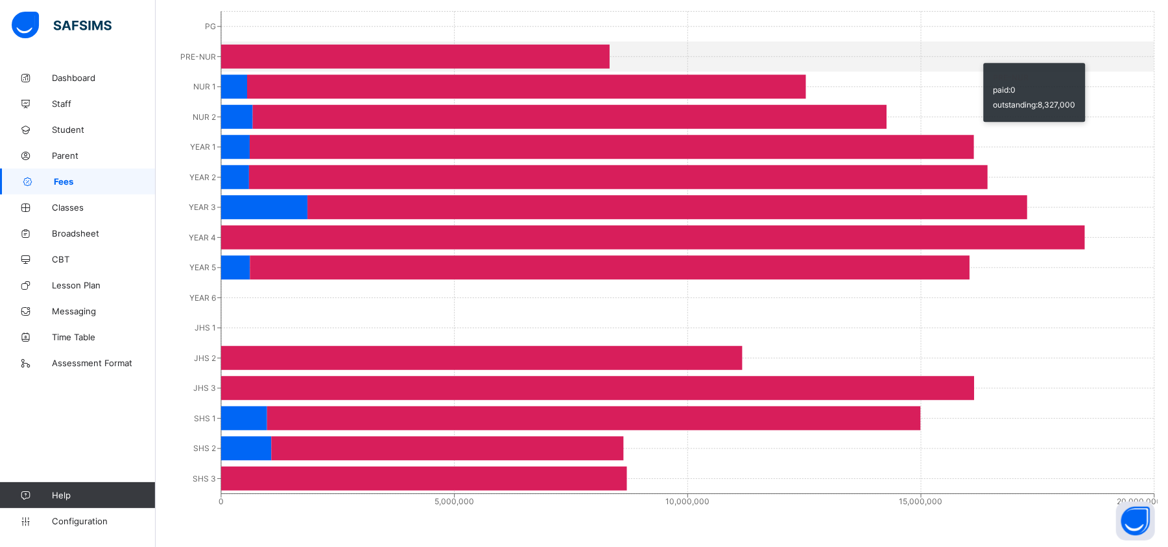
click at [1139, 110] on icon "PG PRE-NUR NUR 1 NUR 2 YEAR 1 YEAR 2 YEAR 3 YEAR 4 YEAR 5 YEAR 6 JHS 1 JHS 2 JH…" at bounding box center [668, 257] width 978 height 519
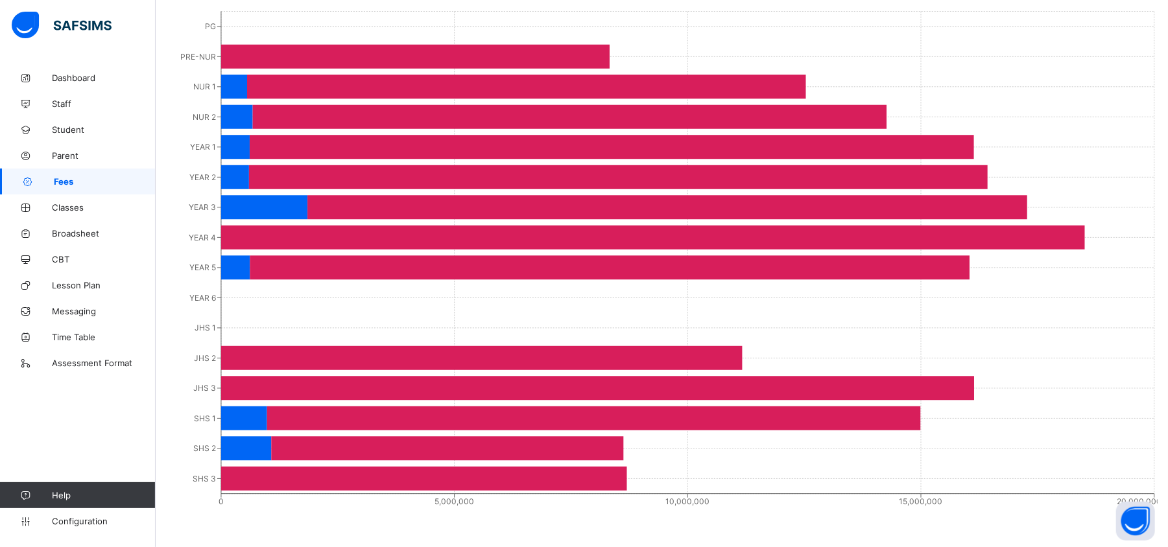
scroll to position [278, 0]
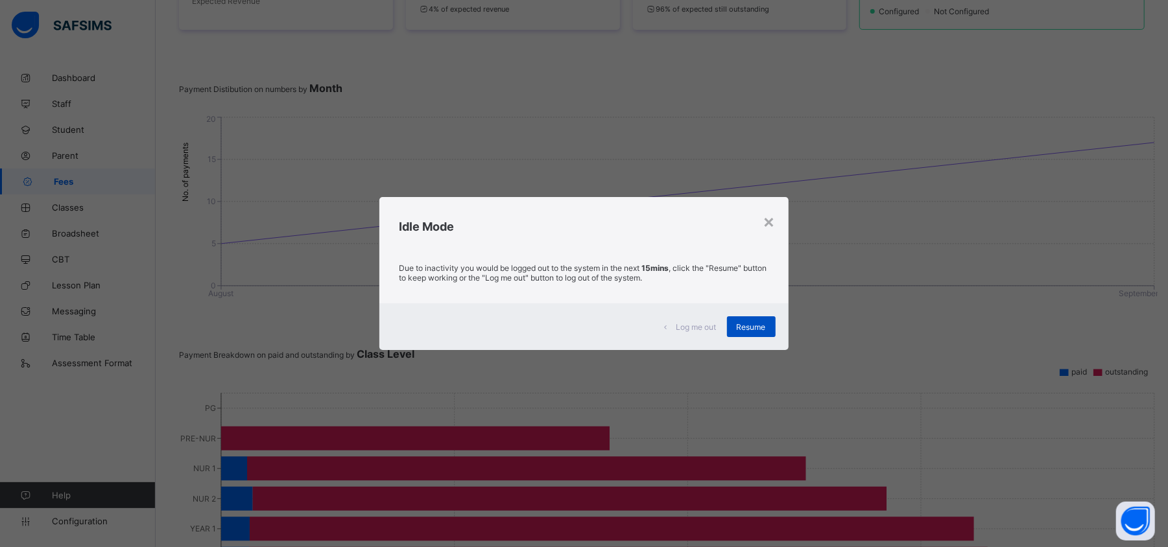
click at [753, 330] on span "Resume" at bounding box center [751, 327] width 29 height 10
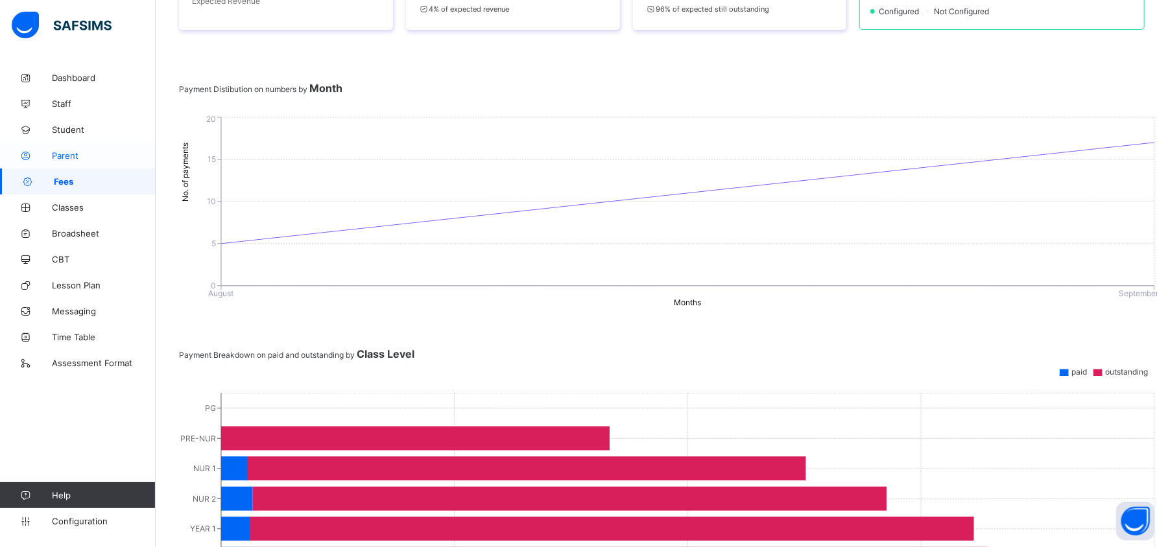
click at [64, 158] on span "Parent" at bounding box center [104, 155] width 104 height 10
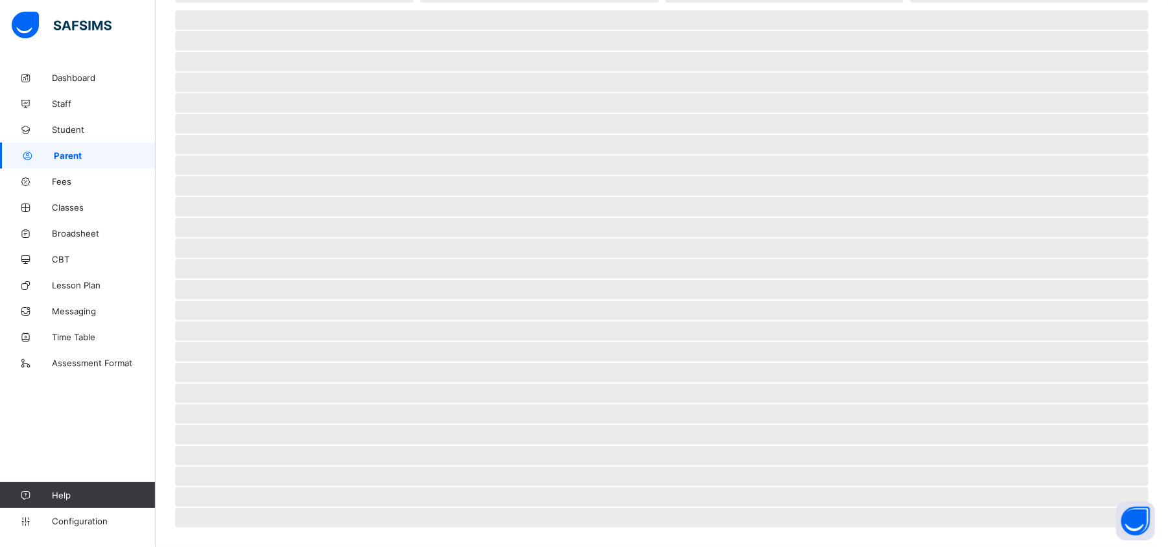
scroll to position [149, 0]
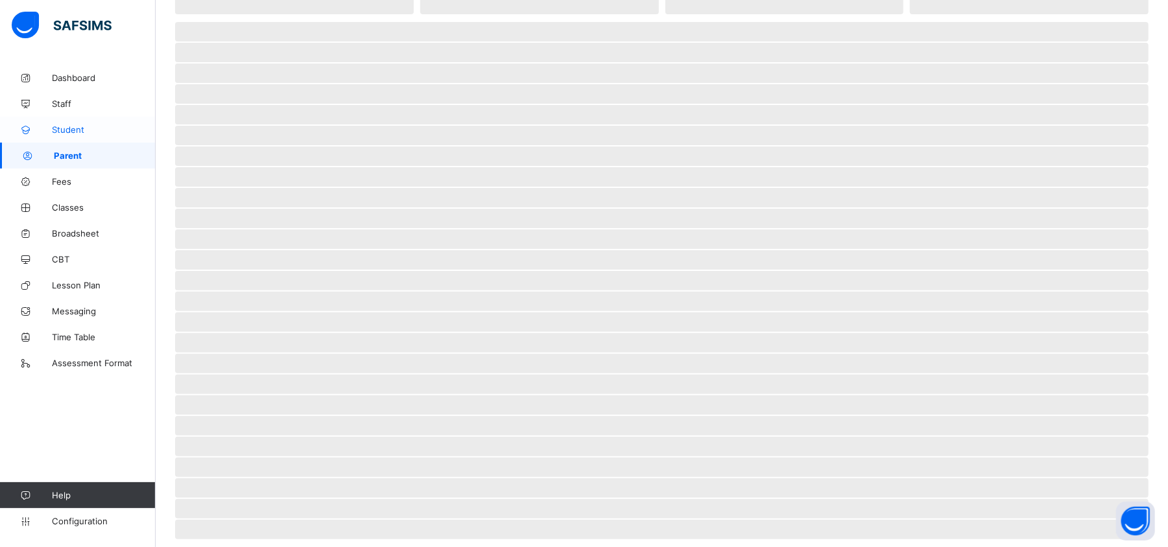
click at [77, 133] on span "Student" at bounding box center [104, 129] width 104 height 10
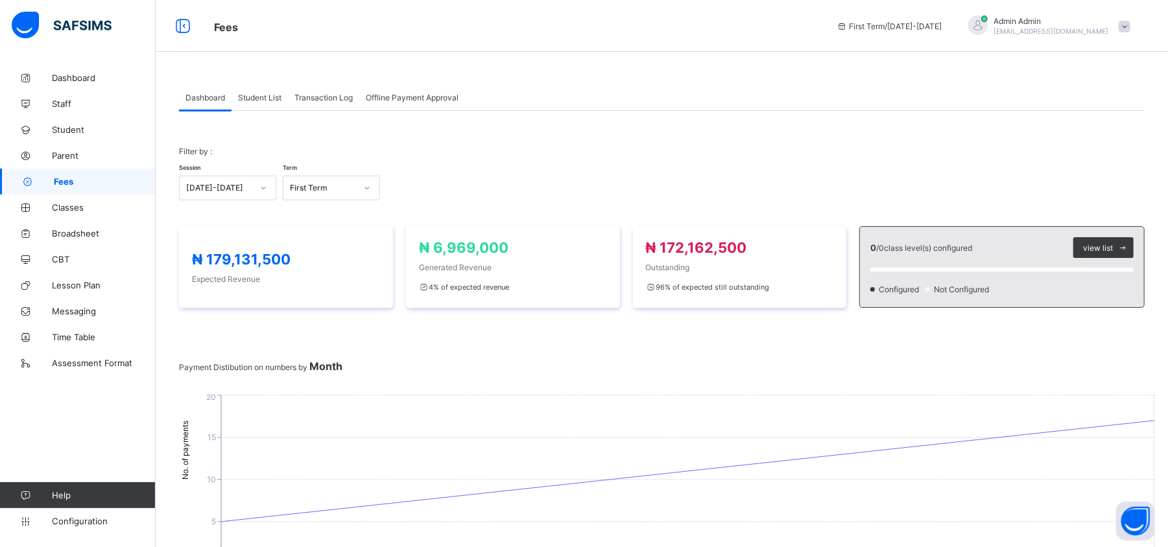
click at [406, 135] on div "Filter by : Session [DATE]-[DATE] Term First Term" at bounding box center [661, 174] width 965 height 80
click at [265, 93] on span "Student List" at bounding box center [259, 98] width 43 height 10
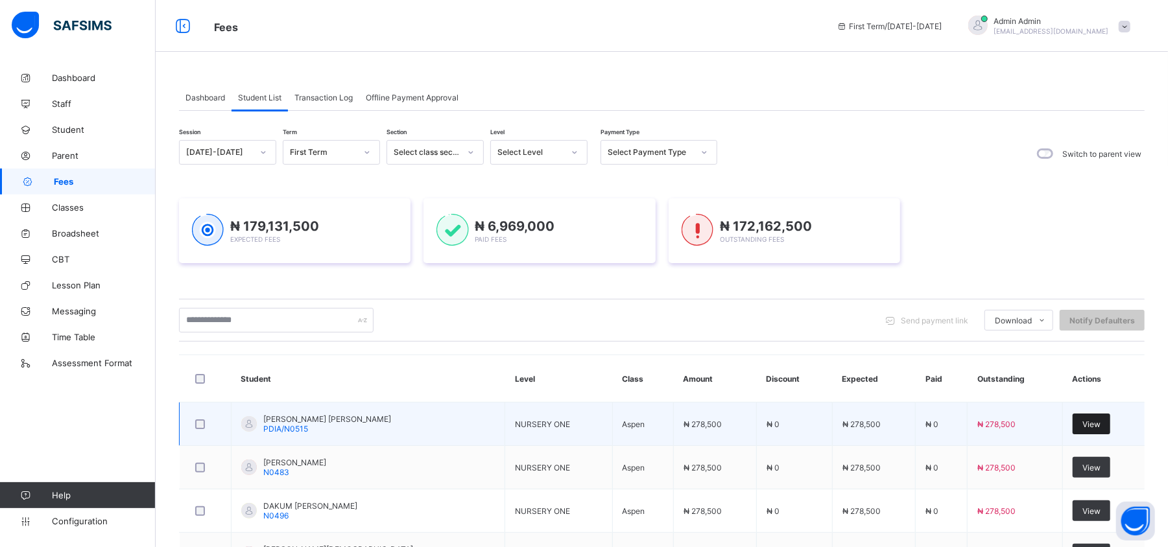
click at [1100, 428] on span "View" at bounding box center [1091, 425] width 18 height 10
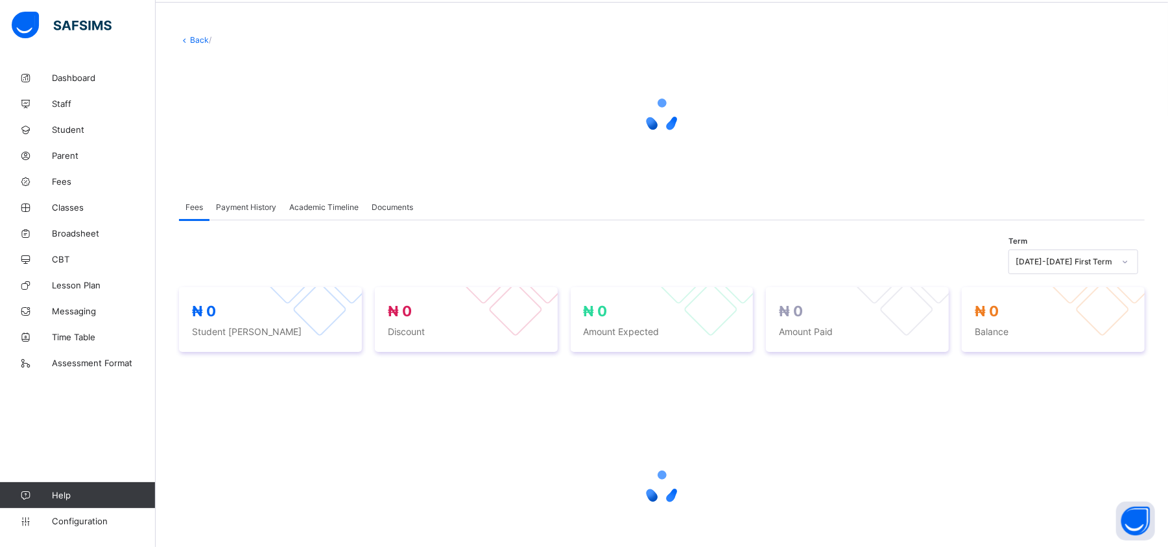
scroll to position [159, 0]
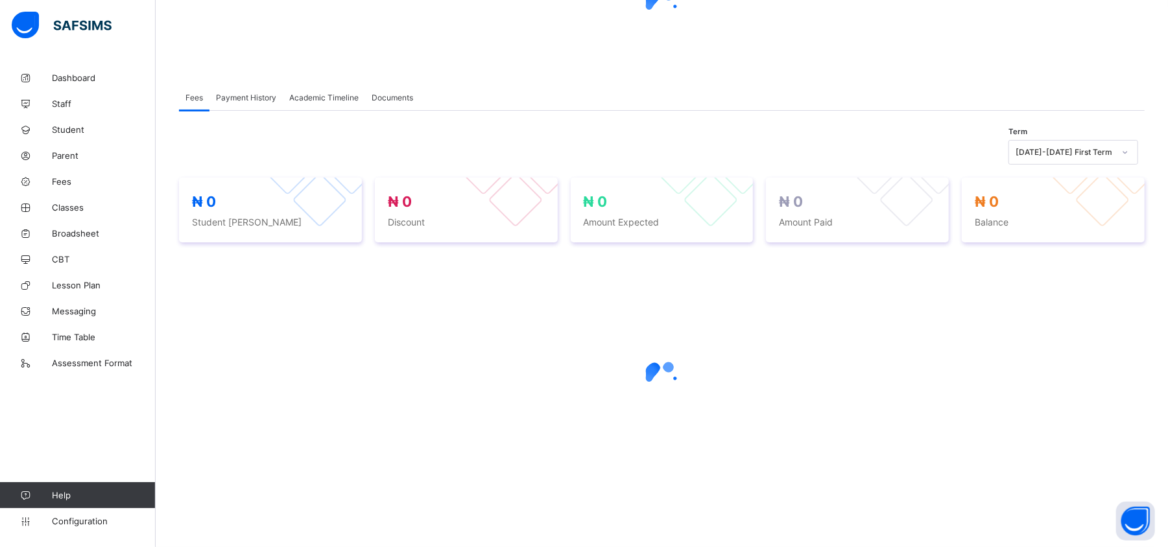
click at [411, 385] on div at bounding box center [661, 379] width 965 height 52
click at [62, 176] on span "Fees" at bounding box center [104, 181] width 104 height 10
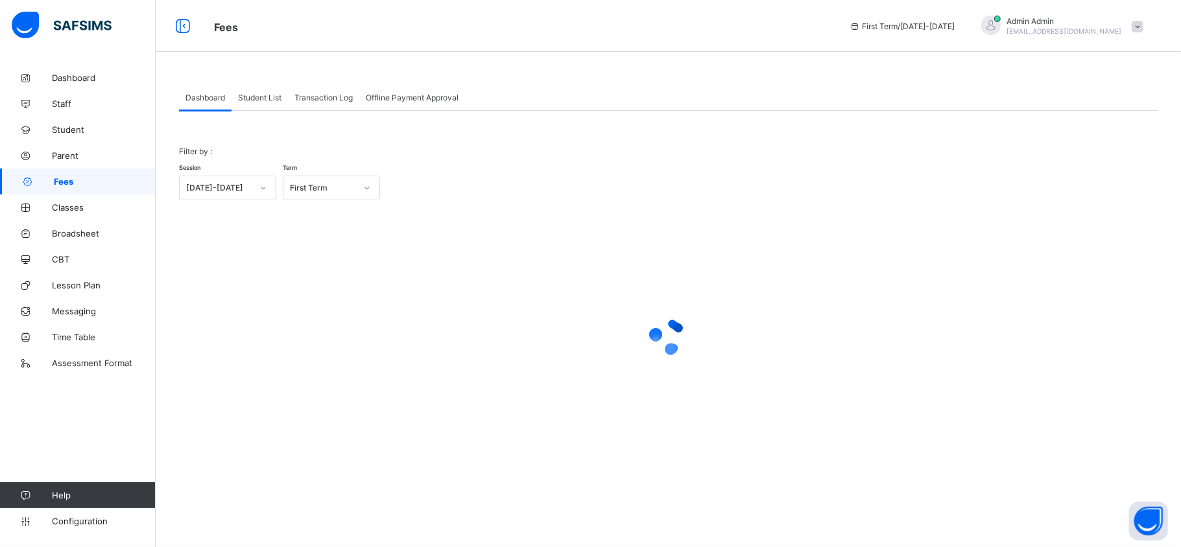
click at [274, 99] on span "Student List" at bounding box center [259, 98] width 43 height 10
